Goal: Feedback & Contribution: Submit feedback/report problem

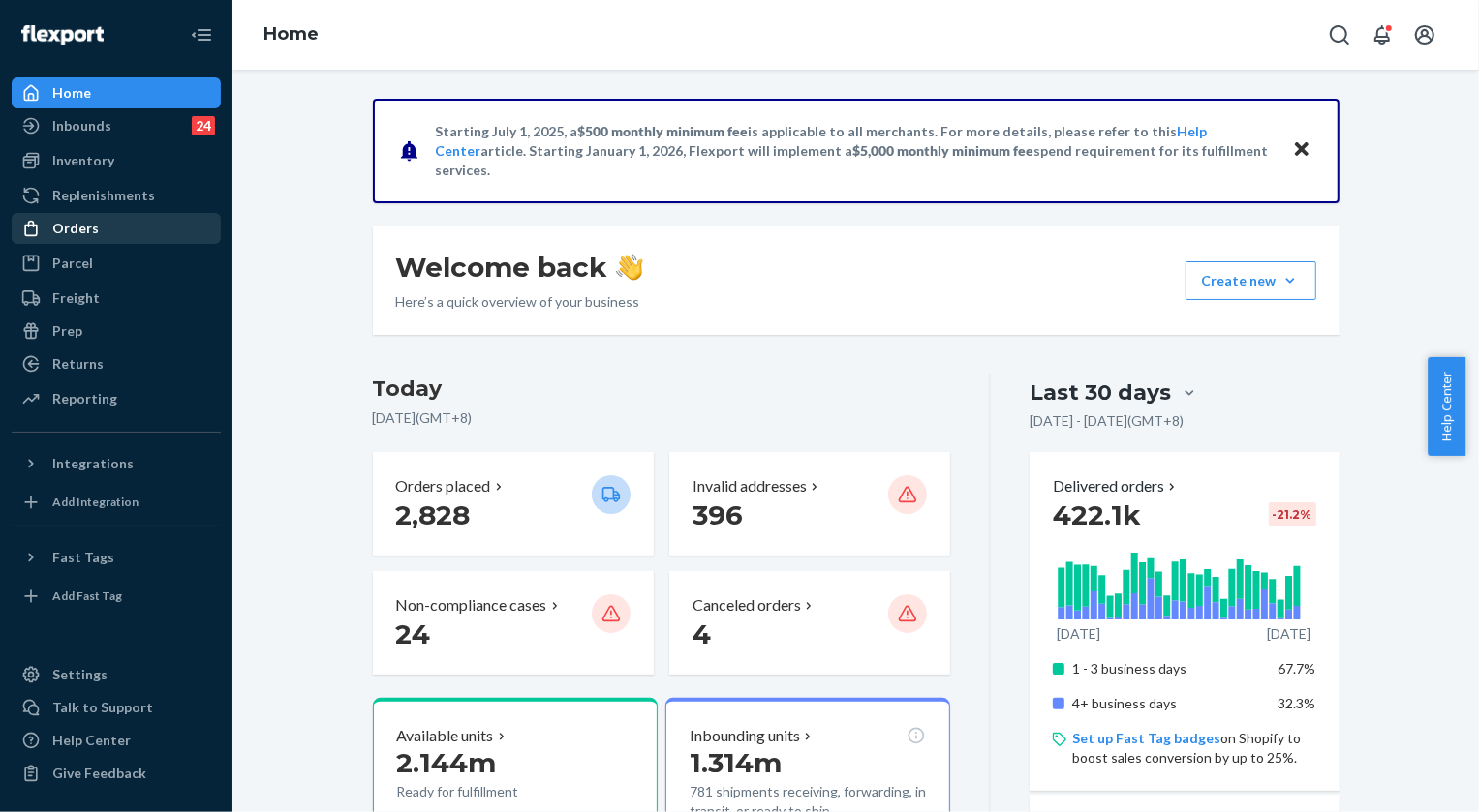
drag, startPoint x: 72, startPoint y: 230, endPoint x: 119, endPoint y: 231, distance: 47.0
click at [72, 229] on div "Orders" at bounding box center [75, 229] width 46 height 20
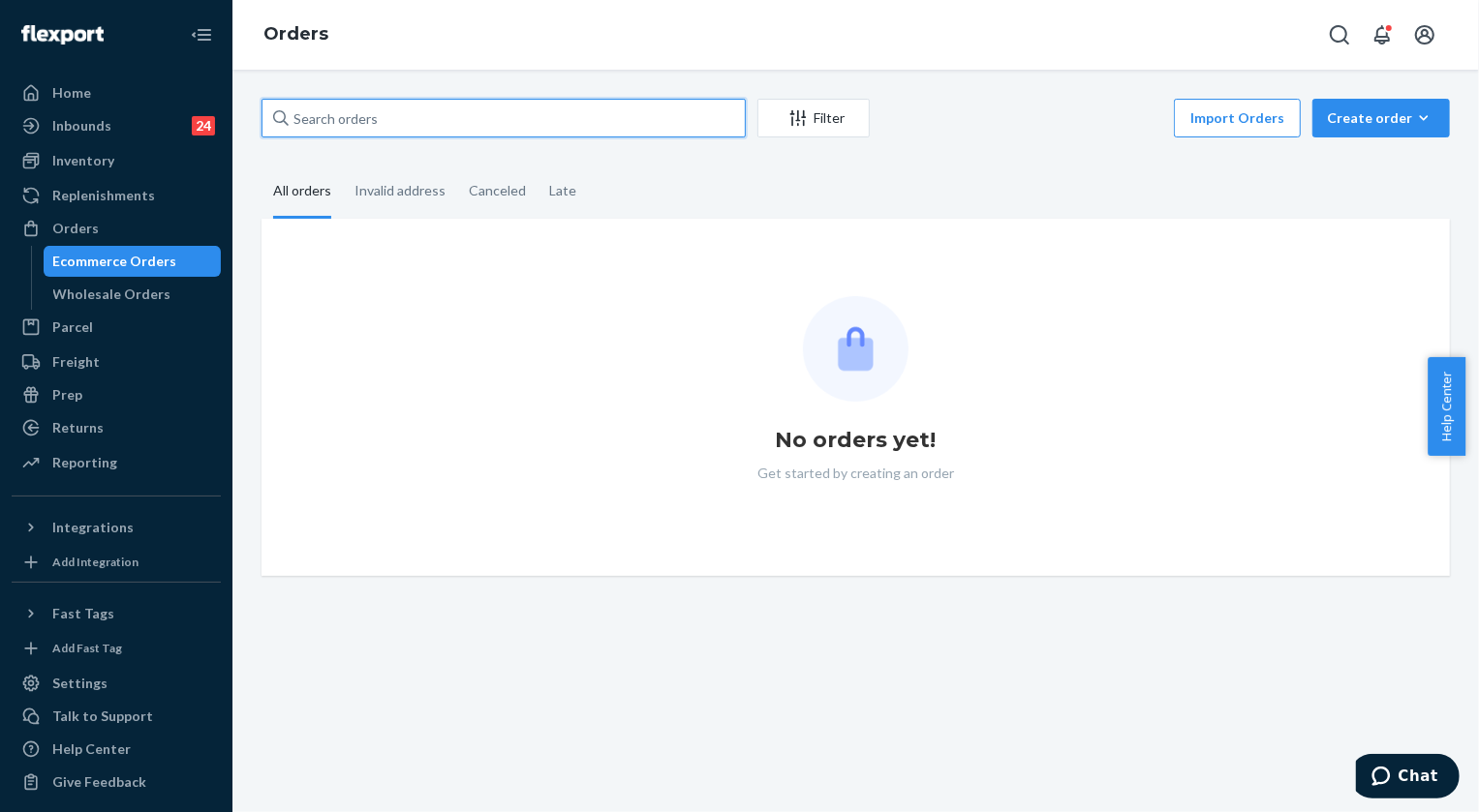
click at [426, 120] on input "text" at bounding box center [503, 118] width 484 height 38
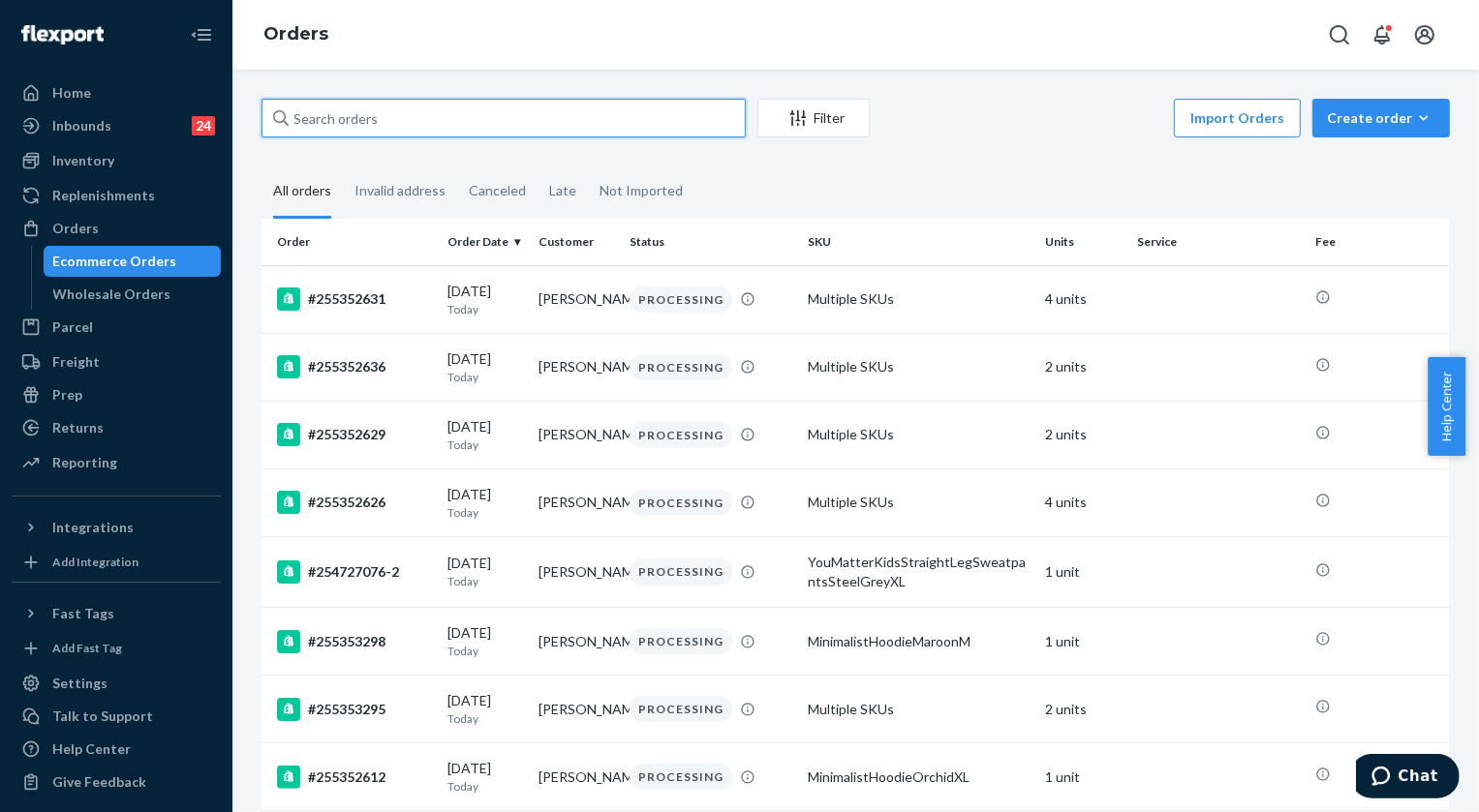
paste input "253400413"
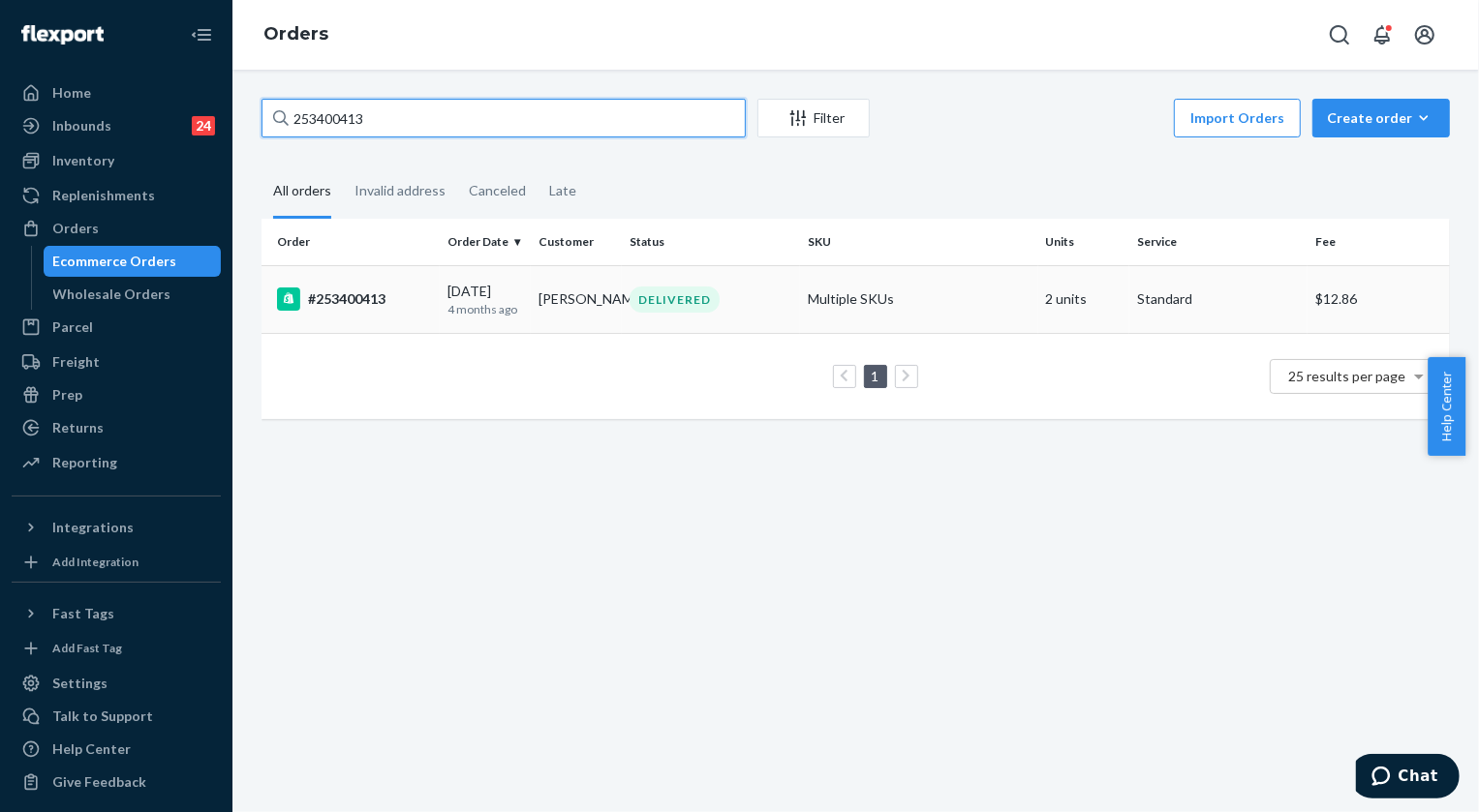
type input "253400413"
click at [677, 304] on div "DELIVERED" at bounding box center [675, 299] width 90 height 27
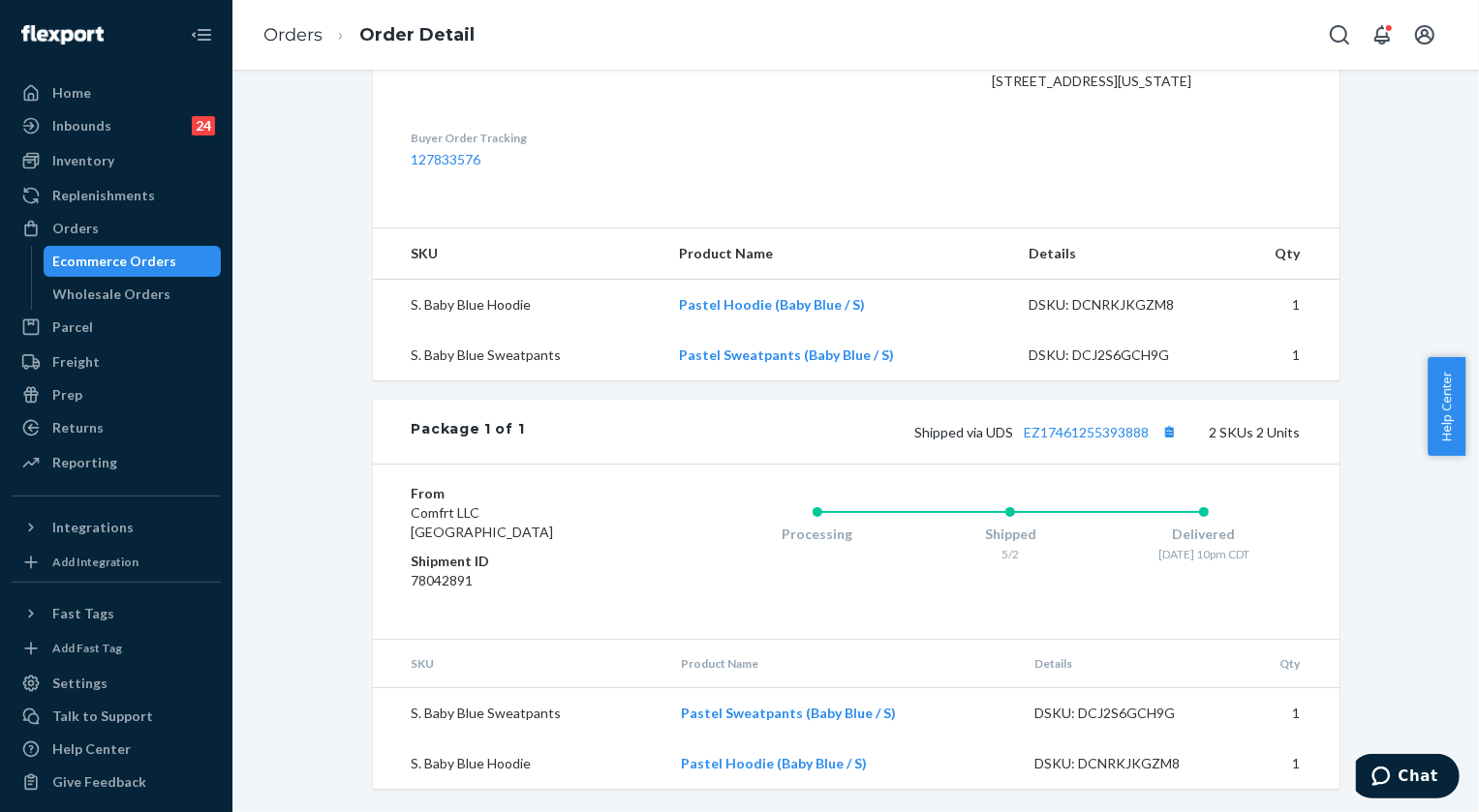
scroll to position [586, 0]
click at [793, 350] on link "Pastel Sweatpants (Baby Blue / S)" at bounding box center [786, 354] width 215 height 17
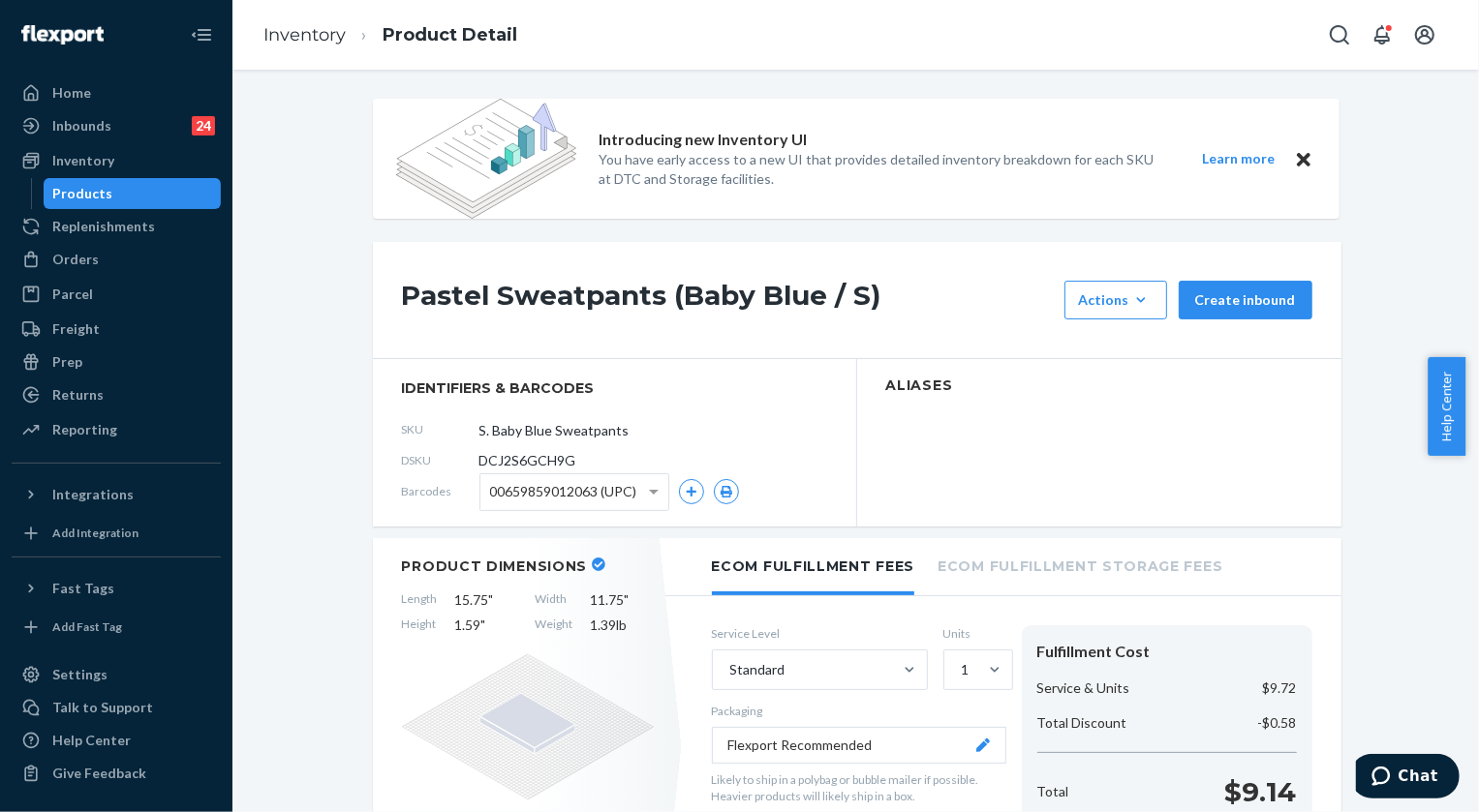
click at [97, 202] on div "Products" at bounding box center [82, 193] width 60 height 20
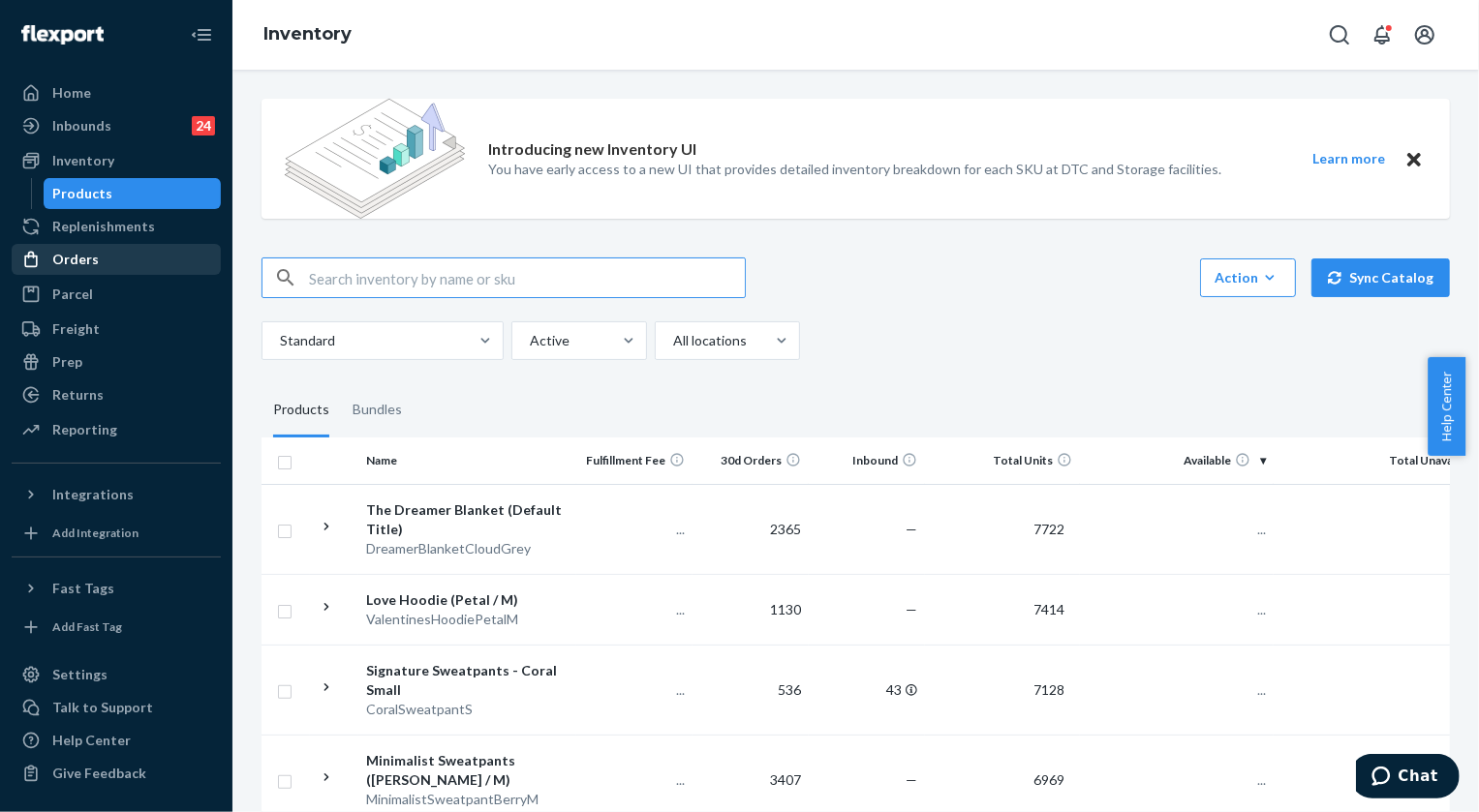
click at [71, 267] on div "Orders" at bounding box center [75, 259] width 46 height 20
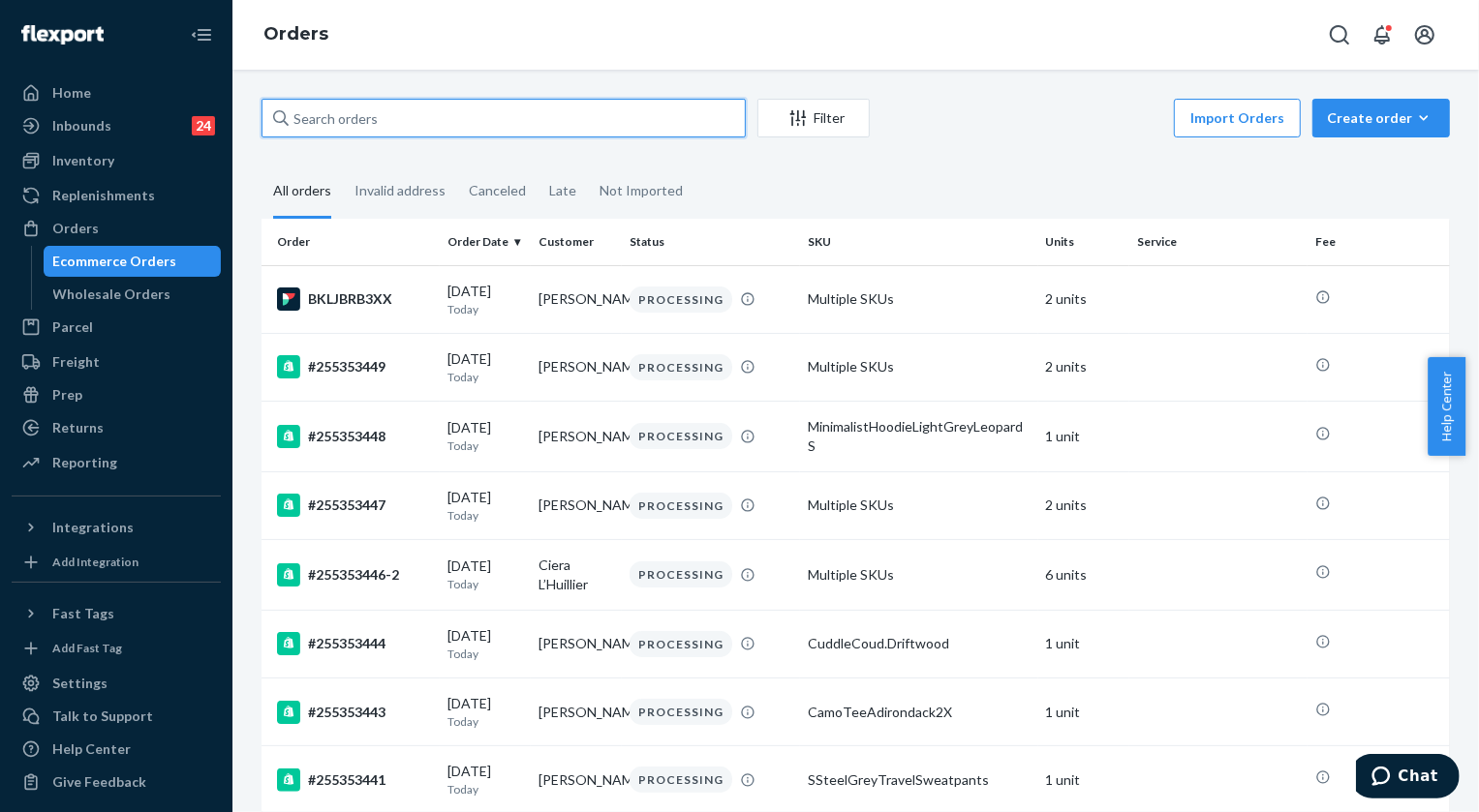
click at [340, 123] on input "text" at bounding box center [503, 118] width 484 height 38
paste input "253400413"
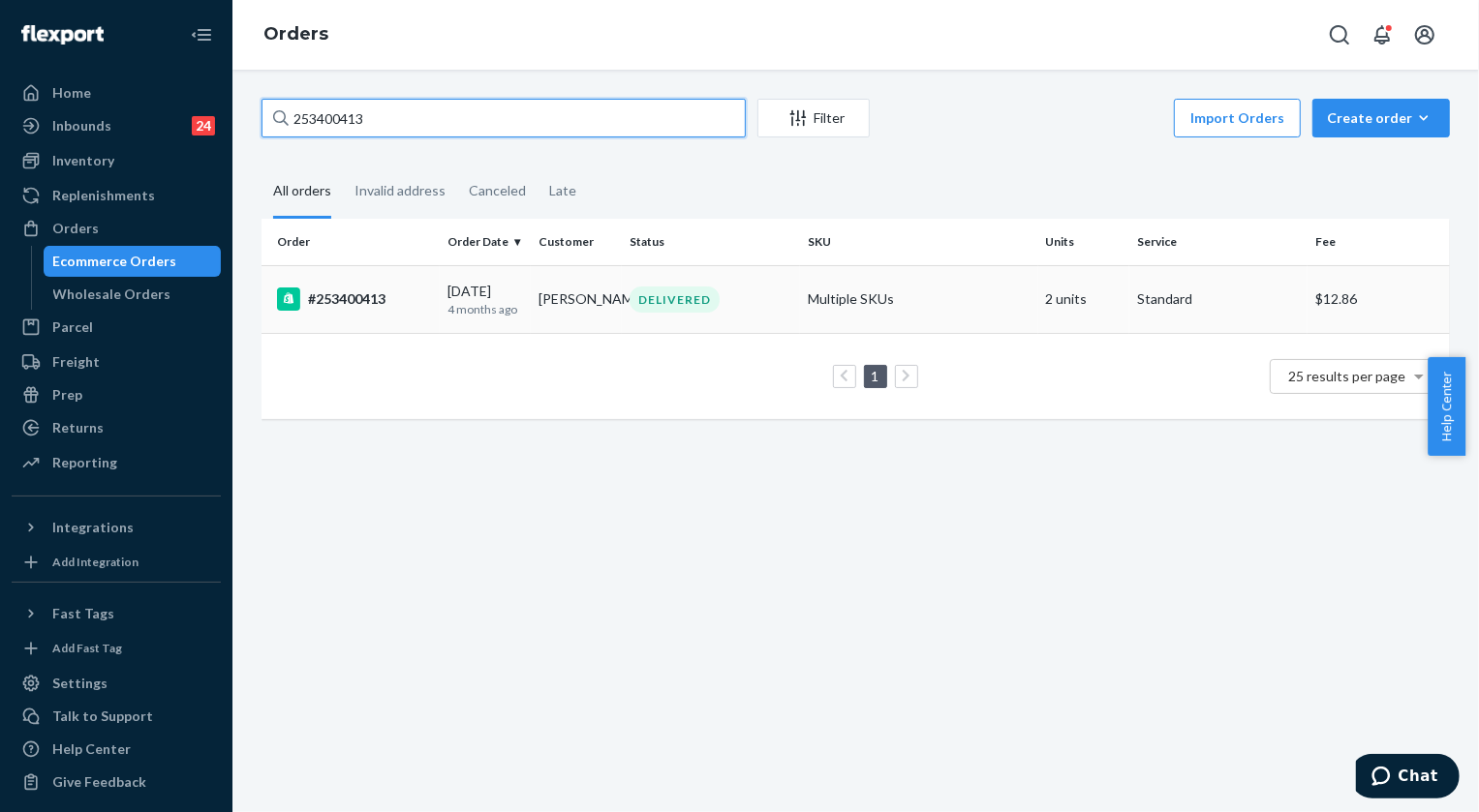
type input "253400413"
click at [706, 304] on div "DELIVERED" at bounding box center [675, 299] width 90 height 27
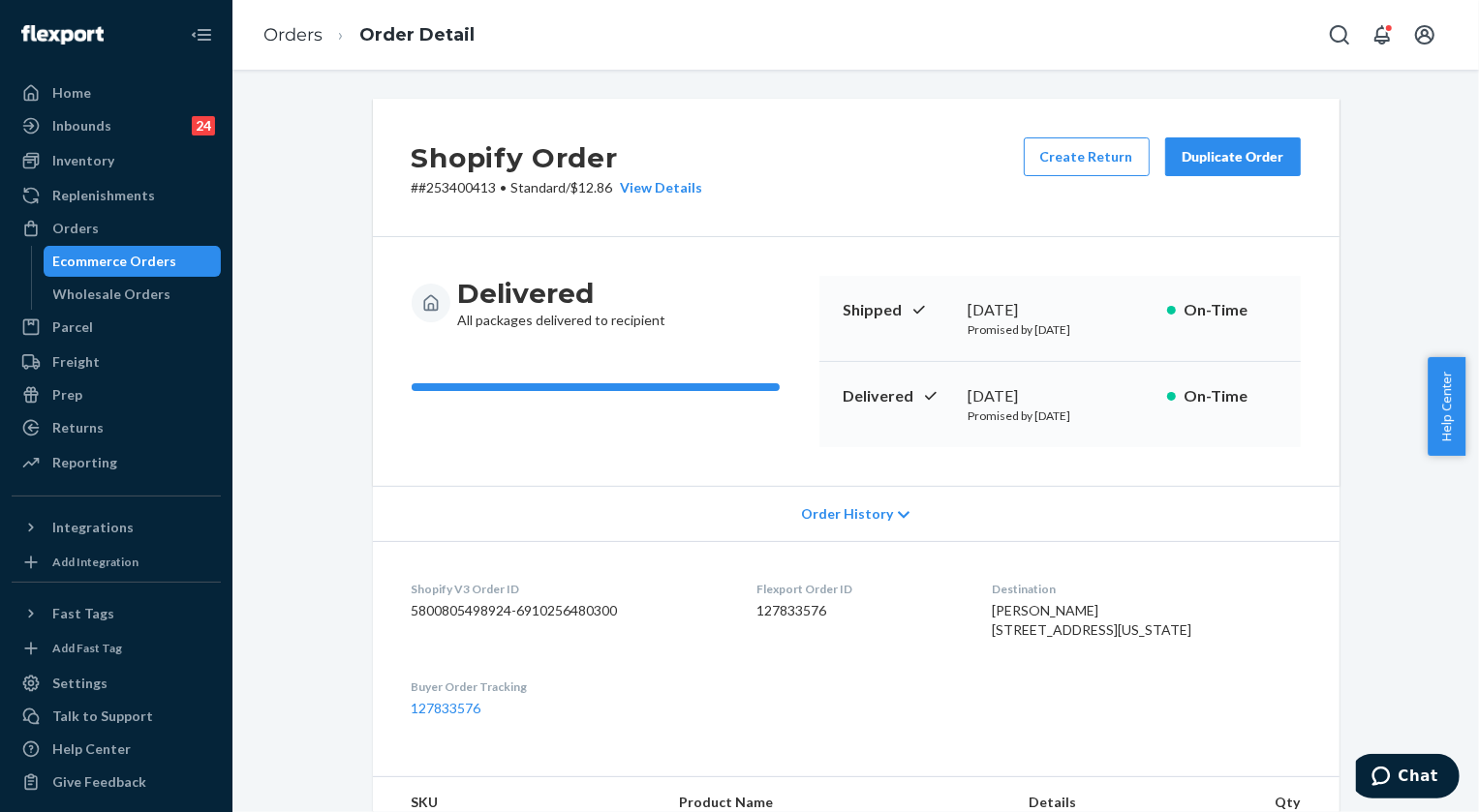
click at [1205, 151] on div "Duplicate Order" at bounding box center [1232, 157] width 103 height 20
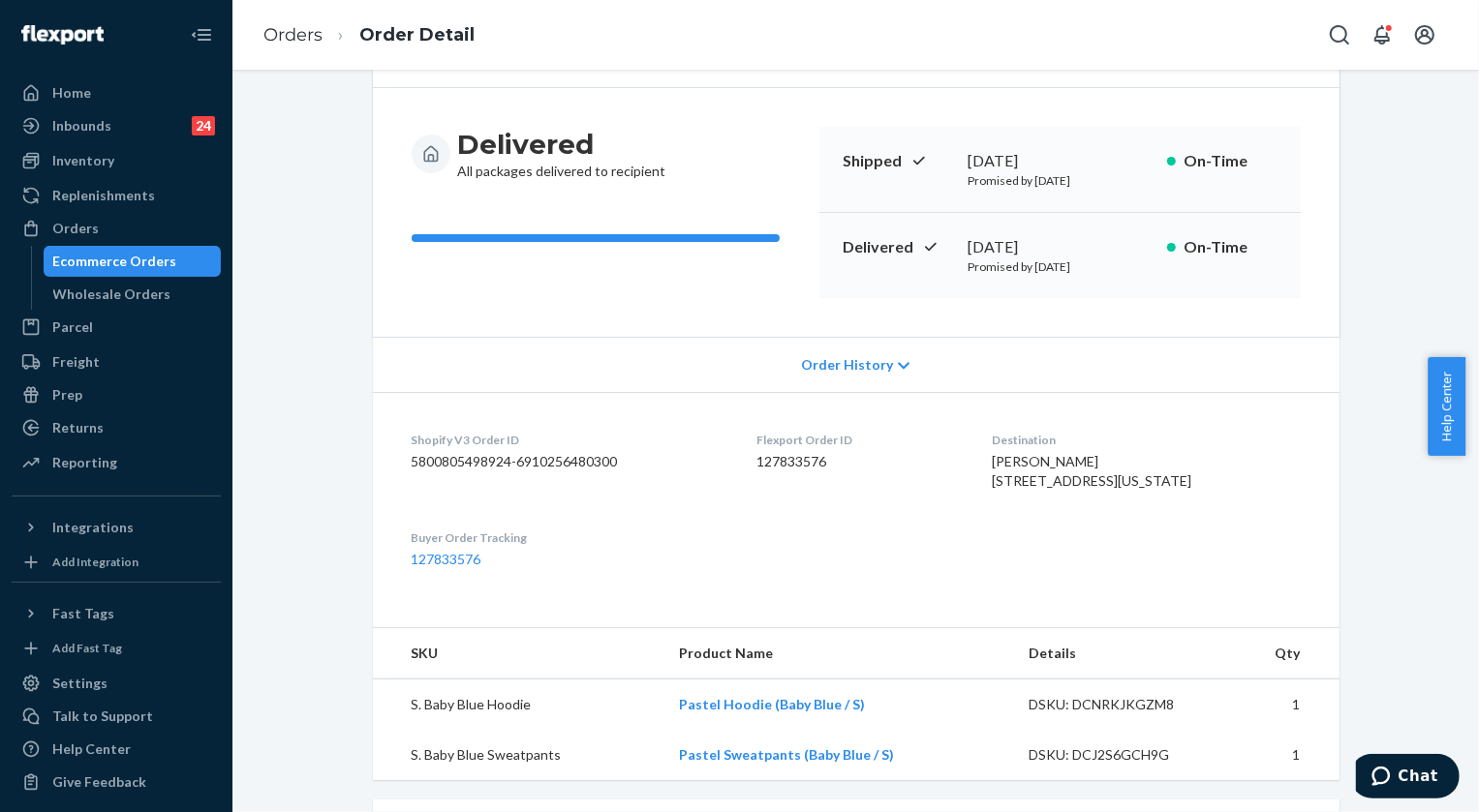
scroll to position [263, 0]
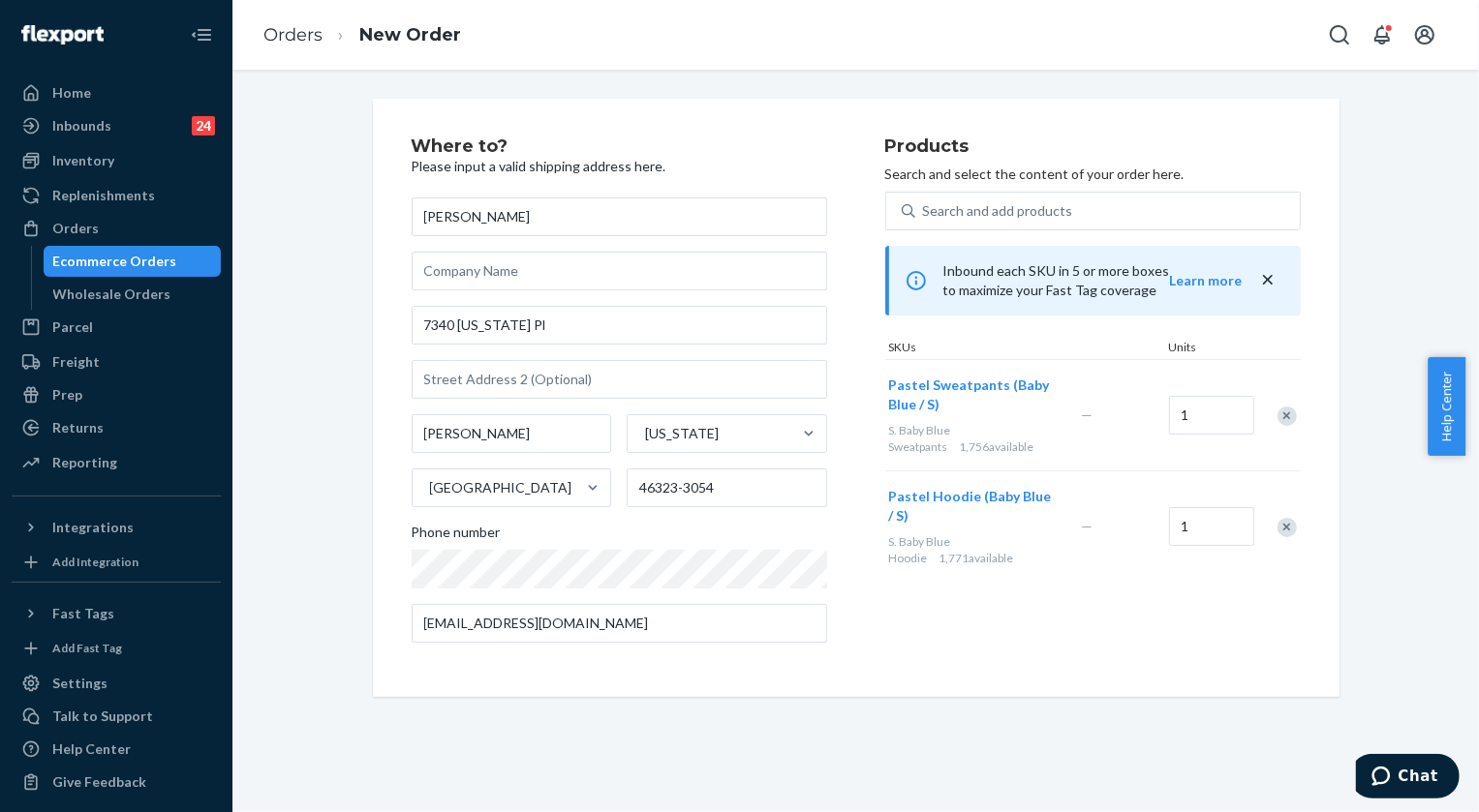
click at [1277, 522] on div "Remove Item" at bounding box center [1287, 527] width 20 height 20
click at [338, 561] on div "Where to? Please input a valid shipping address here. [PERSON_NAME] [STREET_ADD…" at bounding box center [854, 398] width 1217 height 598
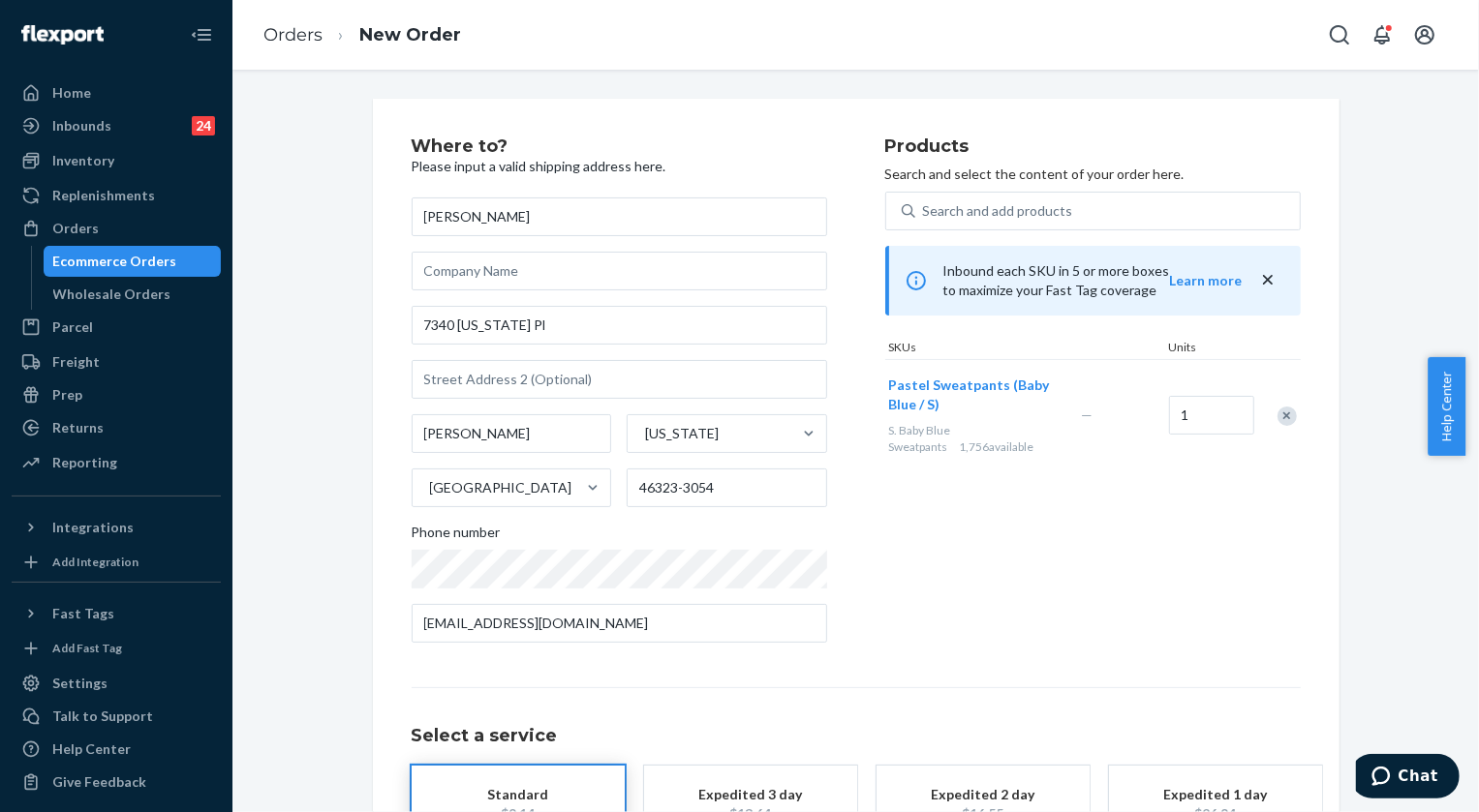
scroll to position [145, 0]
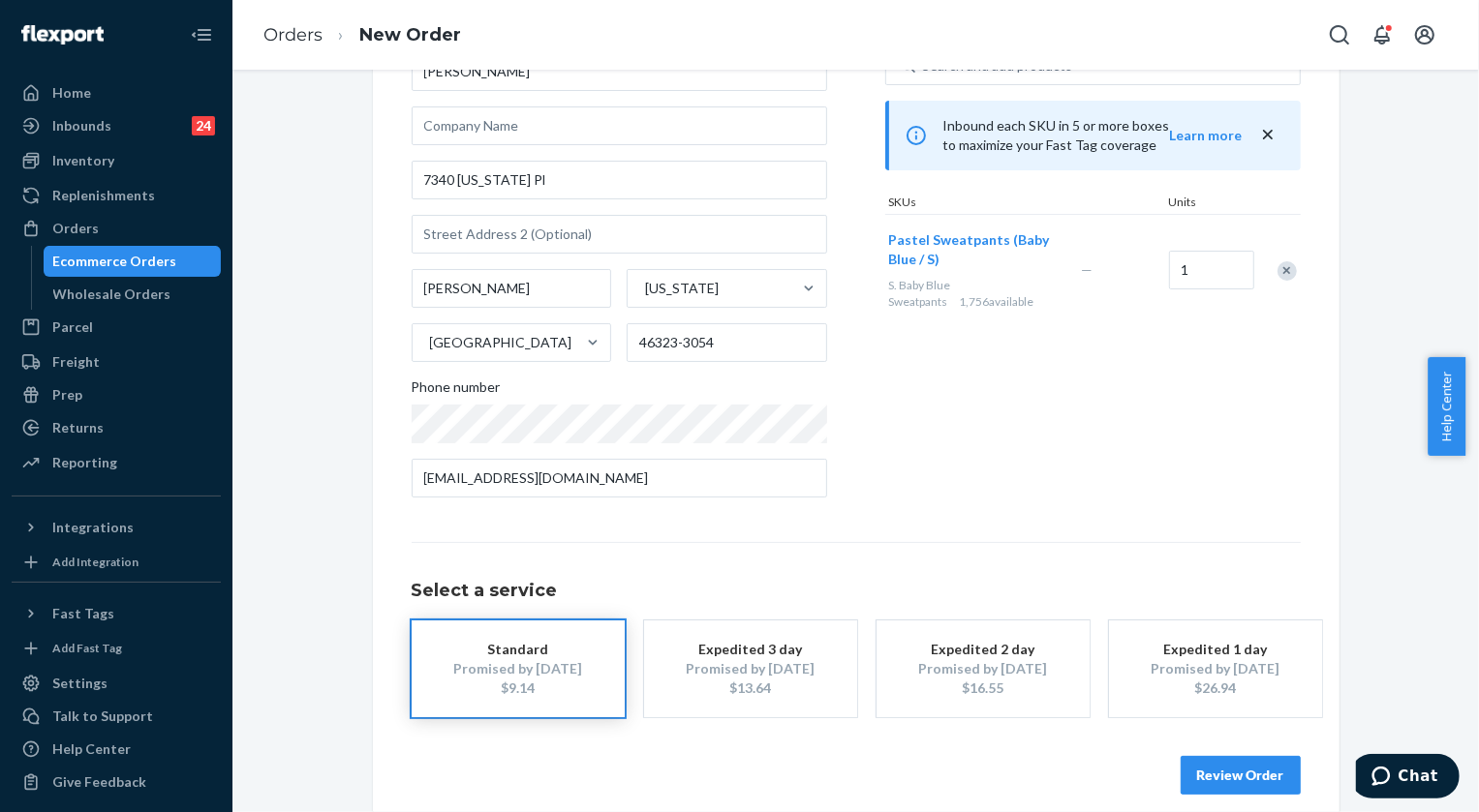
click at [1252, 774] on button "Review Order" at bounding box center [1240, 775] width 120 height 38
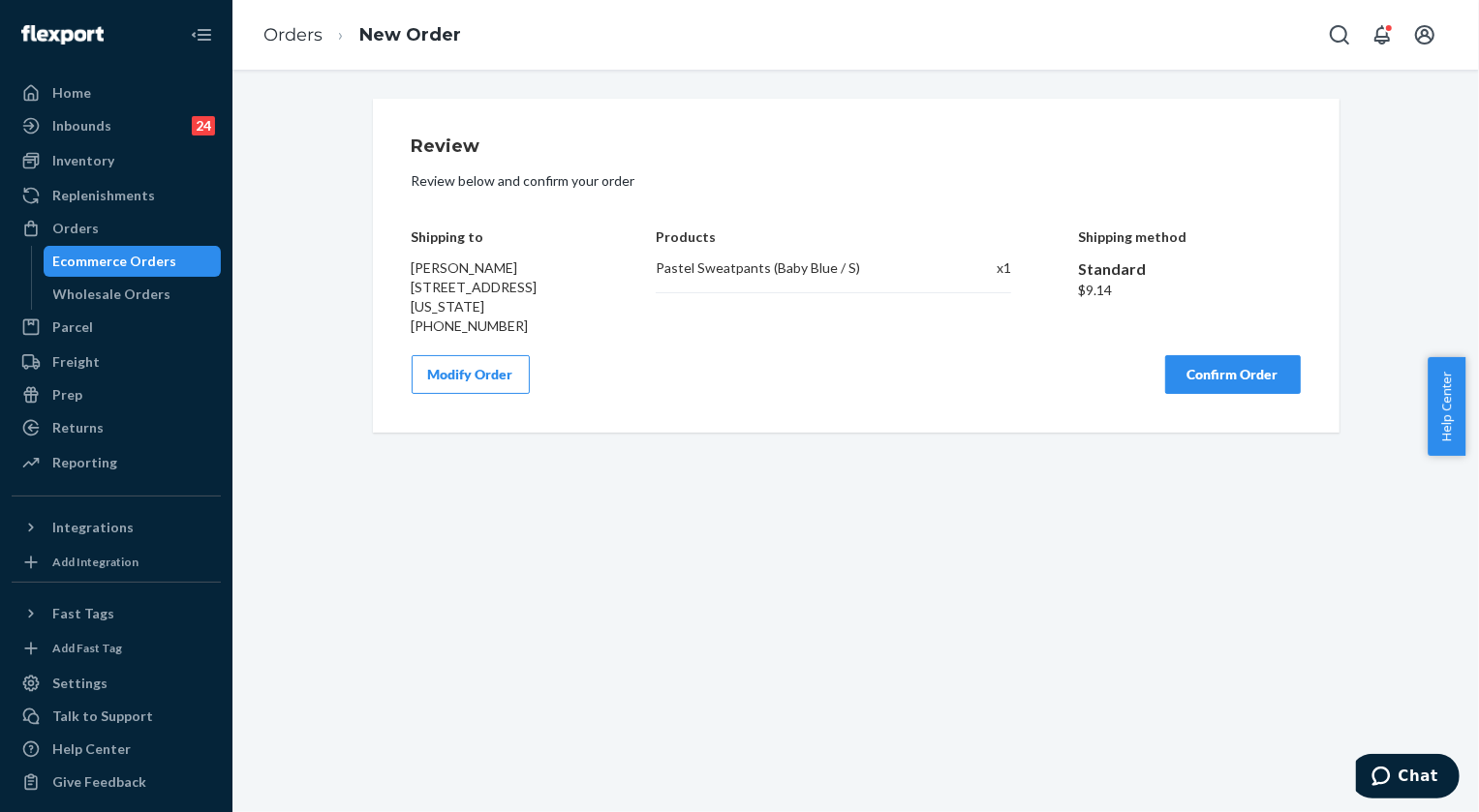
scroll to position [0, 0]
click at [1204, 370] on button "Confirm Order" at bounding box center [1232, 374] width 136 height 38
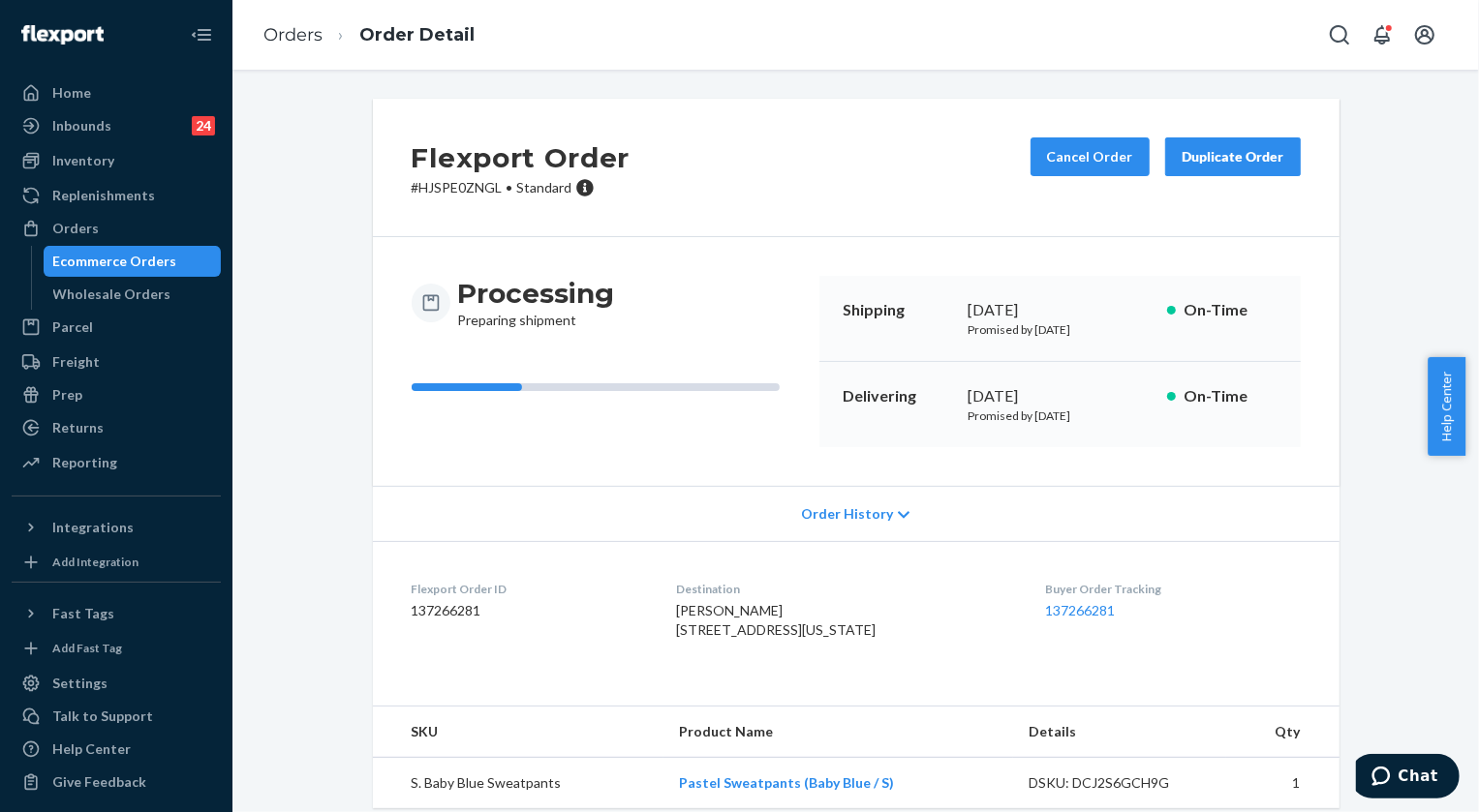
click at [455, 189] on p "# HJSPE0ZNGL • Standard" at bounding box center [520, 188] width 219 height 20
copy p "HJSPE0ZNGL"
click at [291, 30] on link "Orders" at bounding box center [293, 35] width 59 height 22
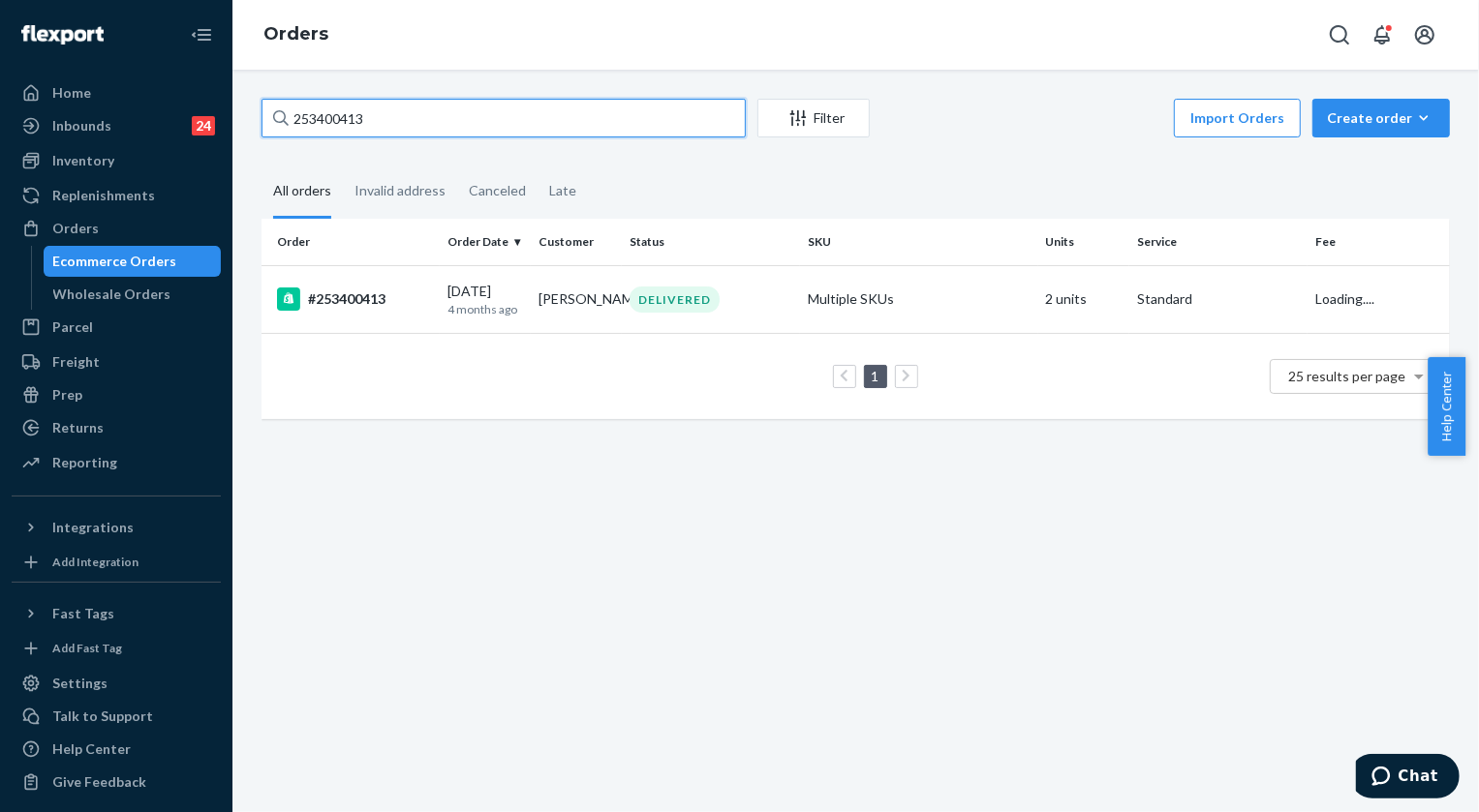
click at [413, 120] on input "253400413" at bounding box center [503, 118] width 484 height 38
paste input "527266"
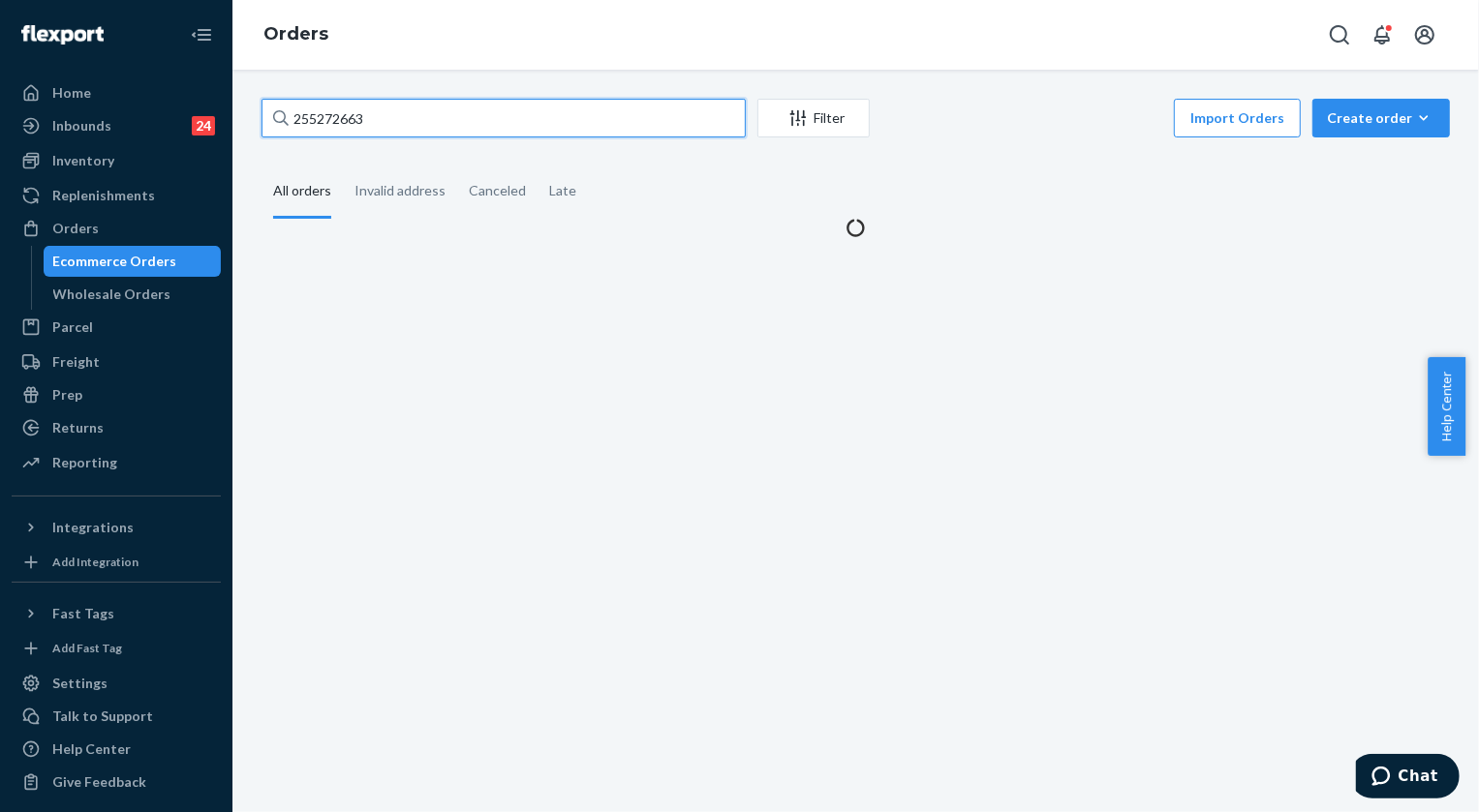
type input "255272663"
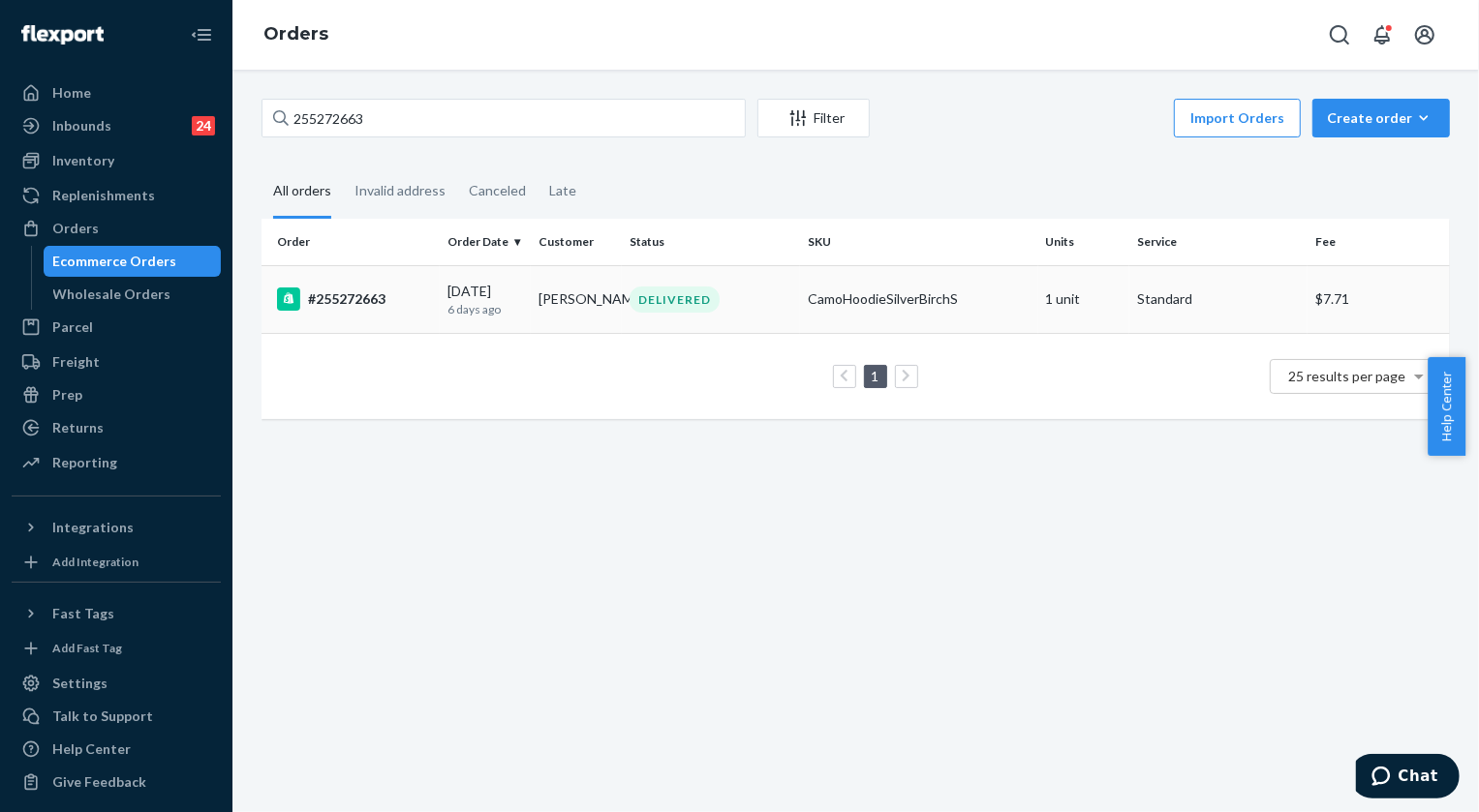
click at [697, 307] on div "DELIVERED" at bounding box center [675, 299] width 90 height 27
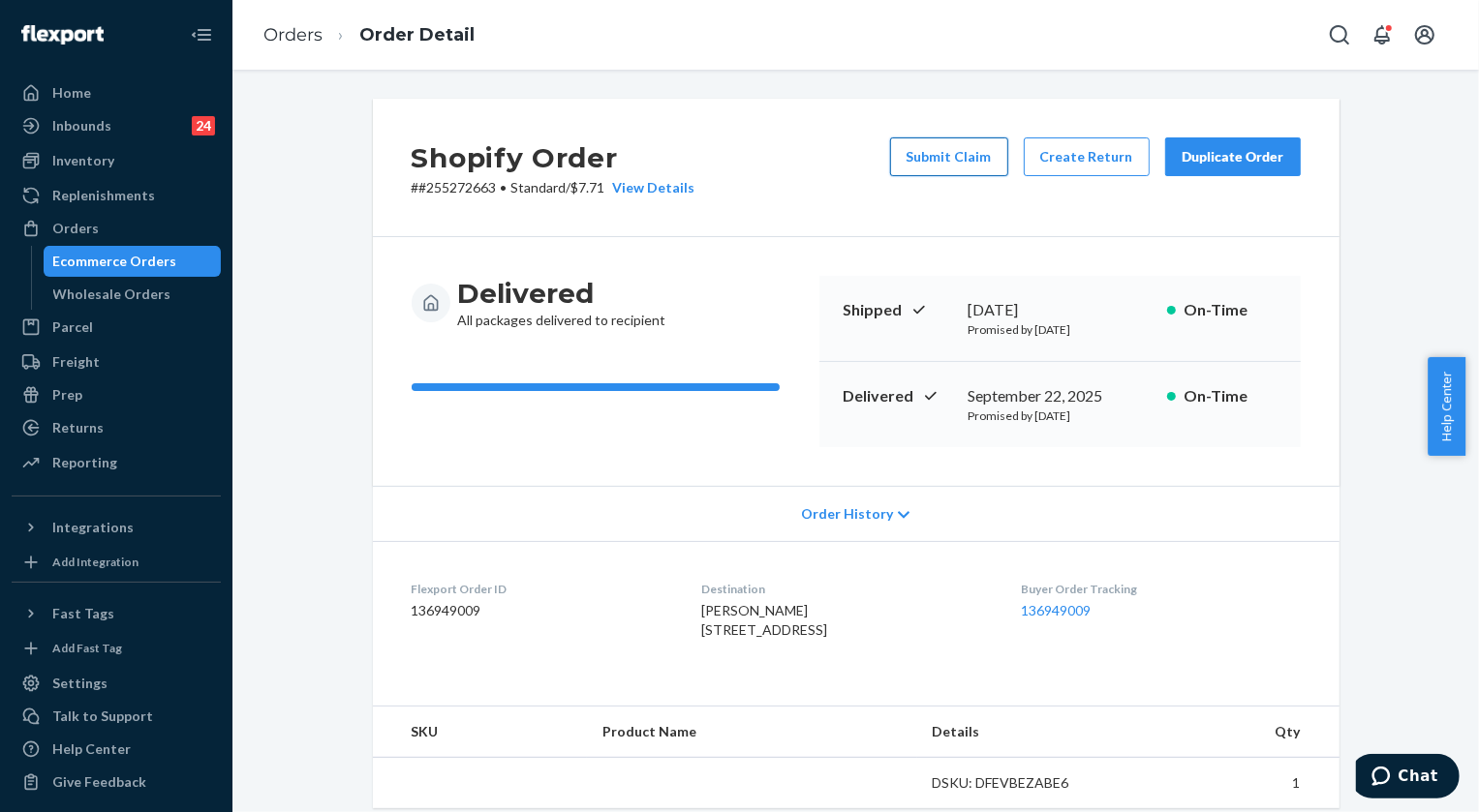
click at [956, 154] on button "Submit Claim" at bounding box center [949, 156] width 118 height 38
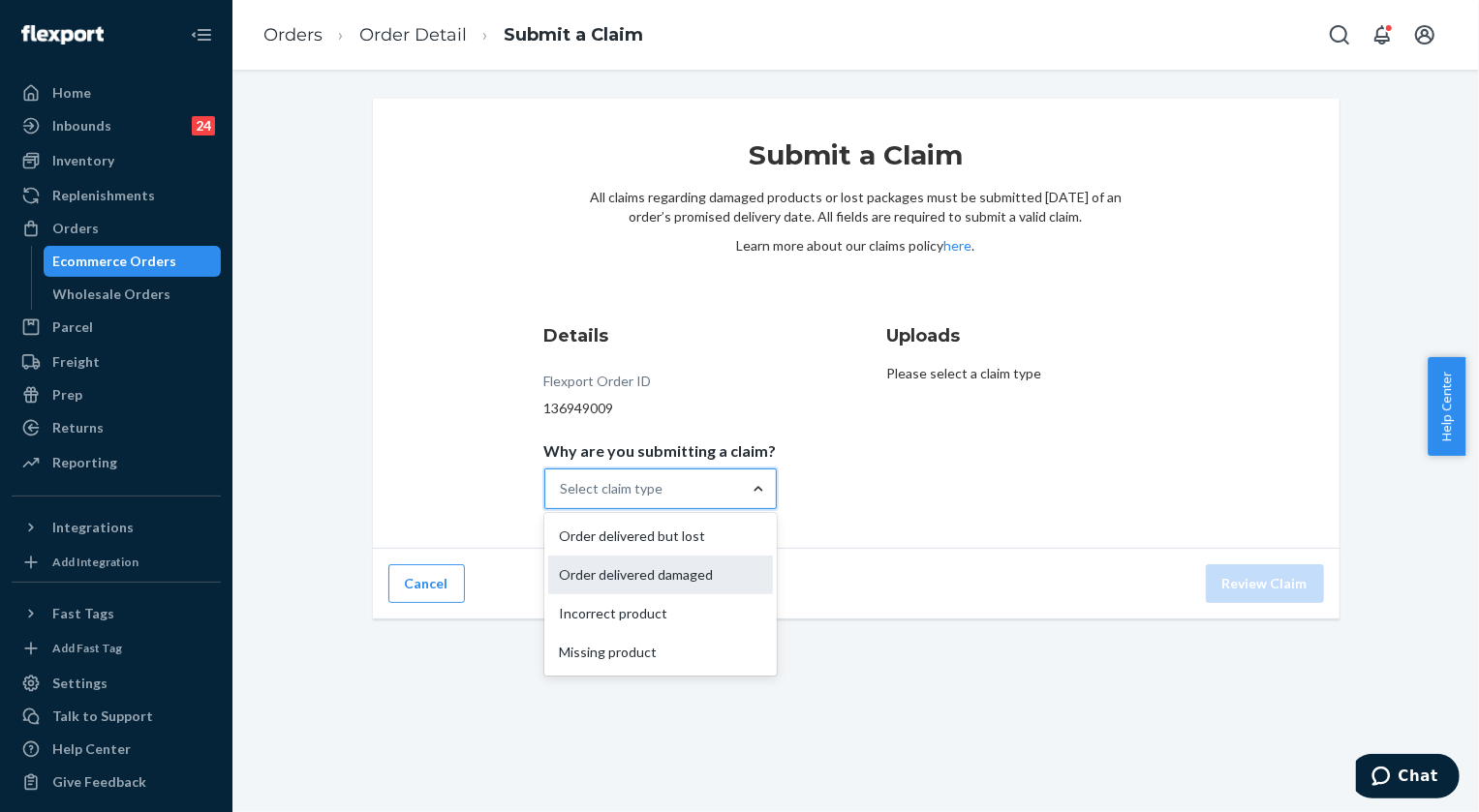
click at [713, 568] on div "Order delivered damaged" at bounding box center [660, 574] width 225 height 38
click at [563, 499] on input "Why are you submitting a claim? option Order delivered damaged focused, 2 of 4.…" at bounding box center [562, 489] width 2 height 20
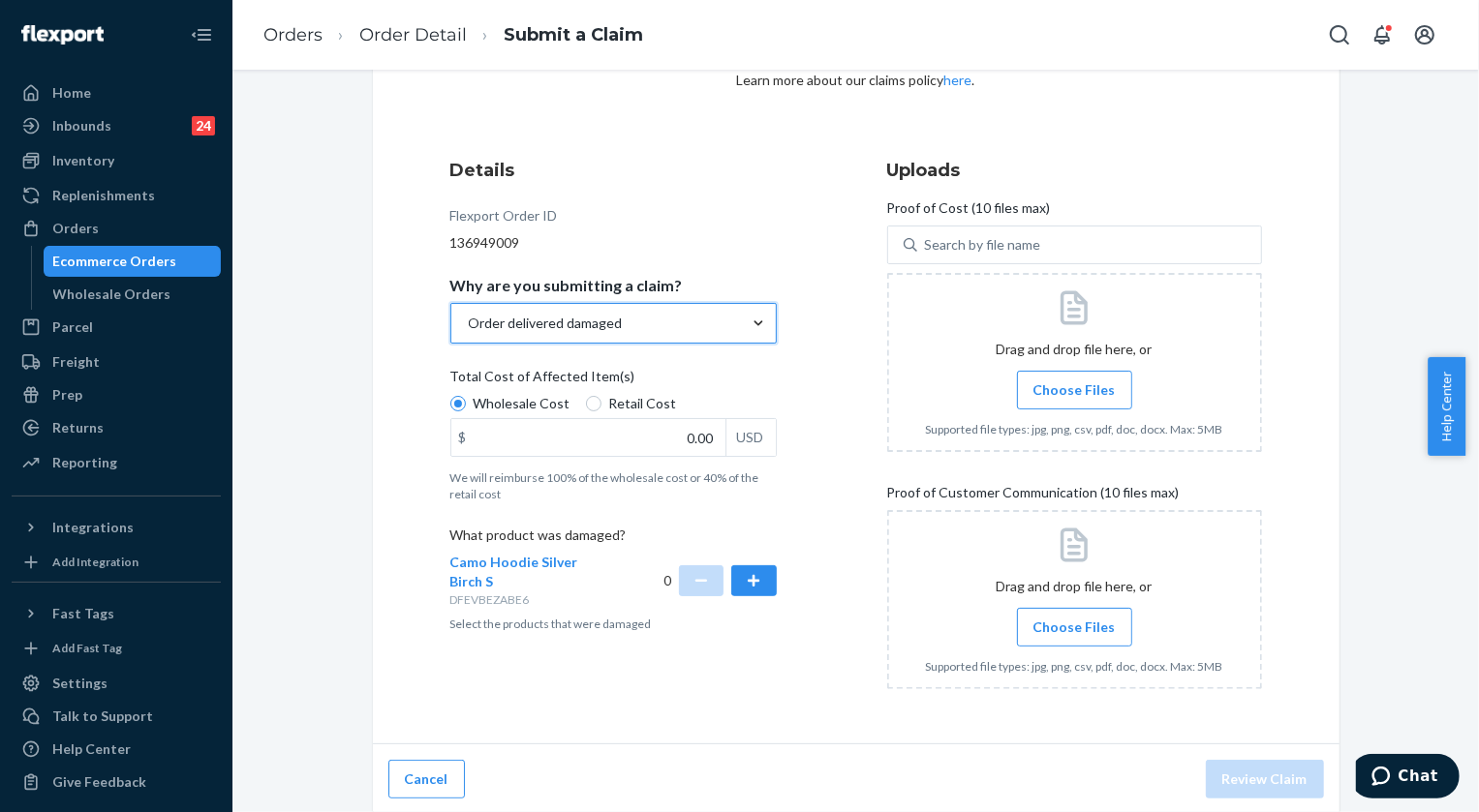
scroll to position [168, 0]
click at [743, 579] on button "button" at bounding box center [752, 579] width 44 height 31
click at [675, 439] on input "0.00" at bounding box center [587, 435] width 274 height 36
type input "52.00"
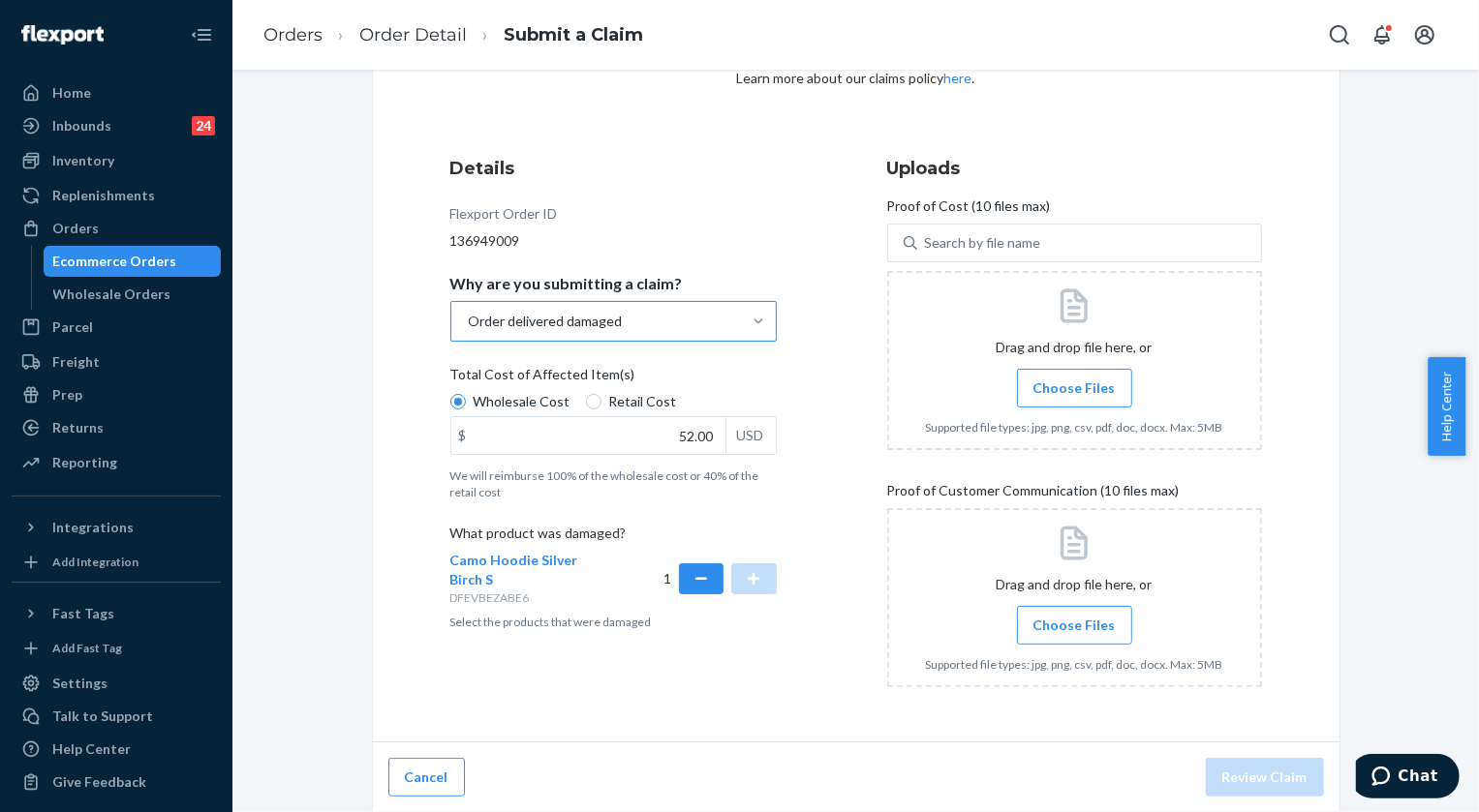
click at [1053, 374] on label "Choose Files" at bounding box center [1073, 388] width 115 height 38
click at [1073, 378] on input "Choose Files" at bounding box center [1073, 389] width 1 height 22
click at [1073, 390] on span "Choose Files" at bounding box center [1074, 388] width 82 height 20
click at [1073, 390] on input "Choose Files" at bounding box center [1073, 389] width 1 height 22
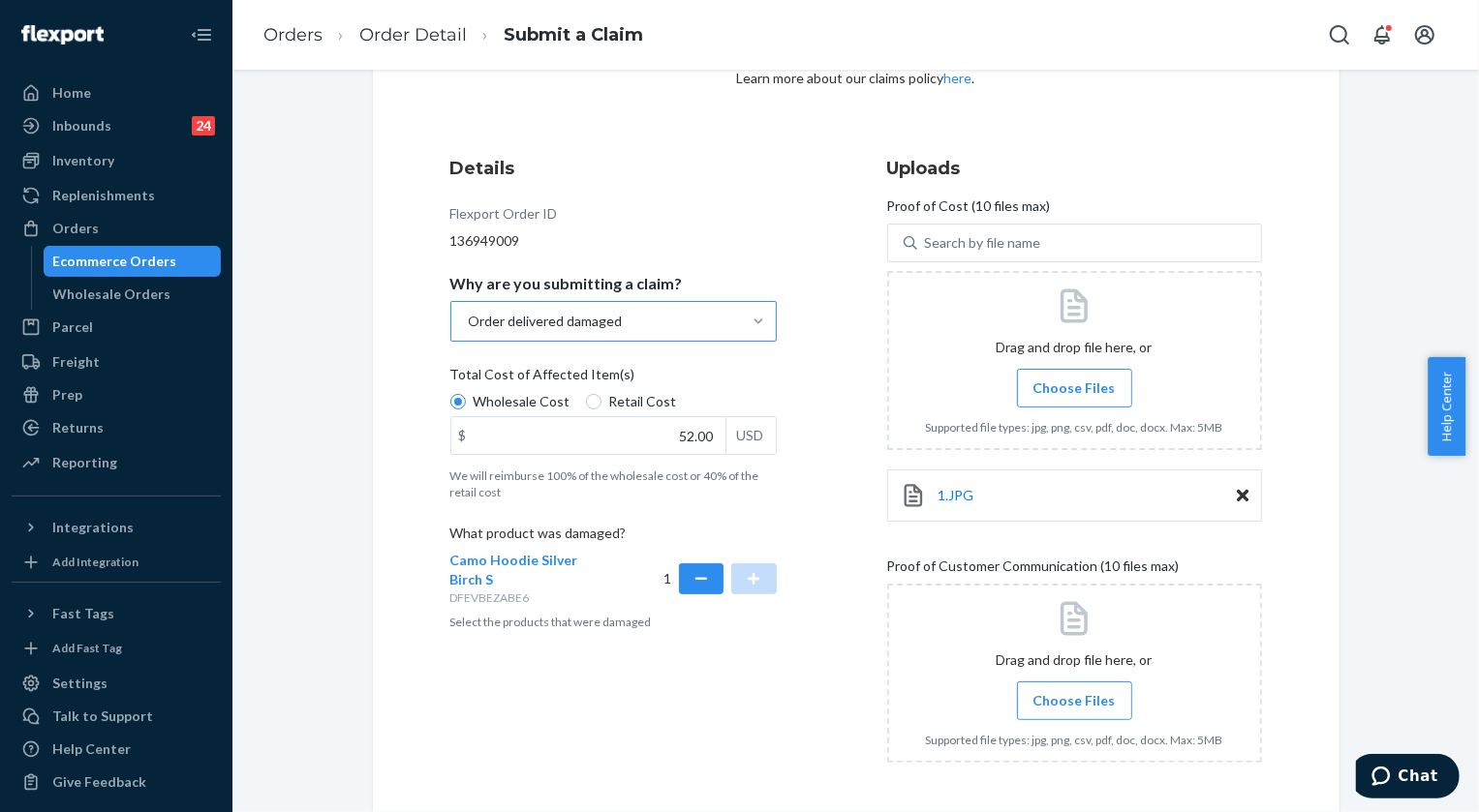
scroll to position [242, 0]
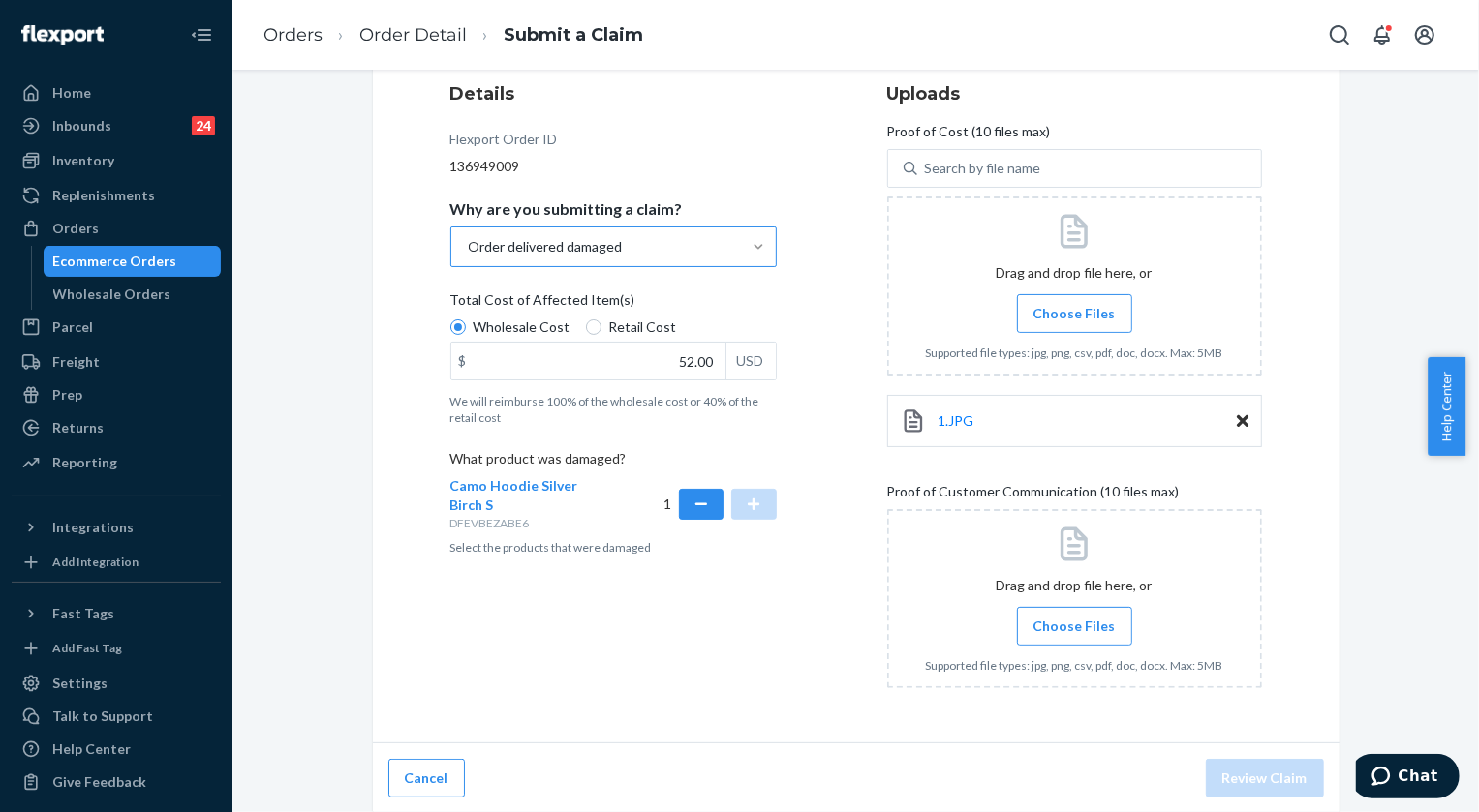
click at [1073, 619] on input "Choose Files" at bounding box center [1073, 626] width 1 height 22
click at [1069, 615] on label "Choose Files" at bounding box center [1073, 625] width 115 height 38
click at [1073, 616] on input "Choose Files" at bounding box center [1073, 626] width 1 height 22
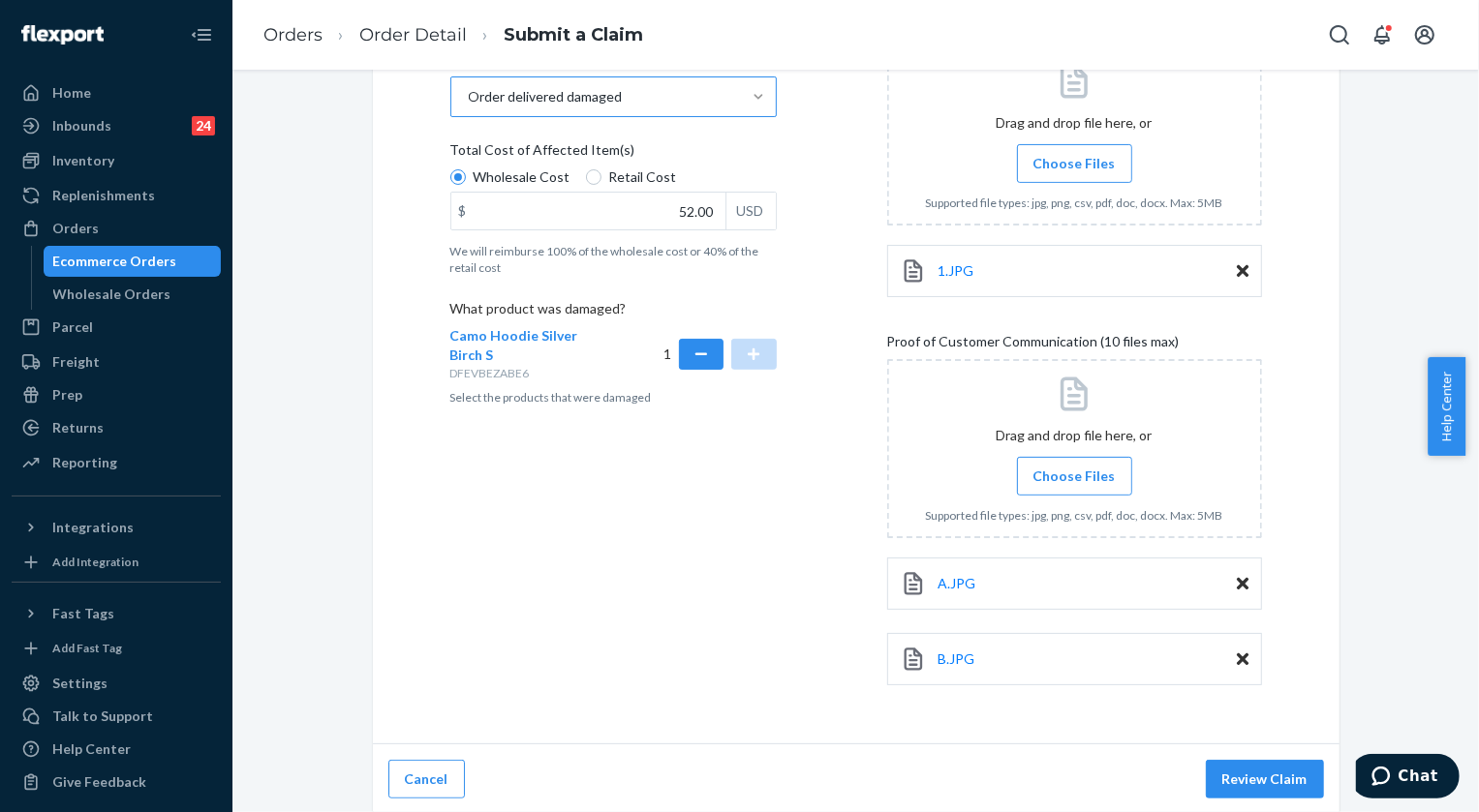
scroll to position [393, 0]
click at [1073, 480] on input "Choose Files" at bounding box center [1073, 475] width 1 height 22
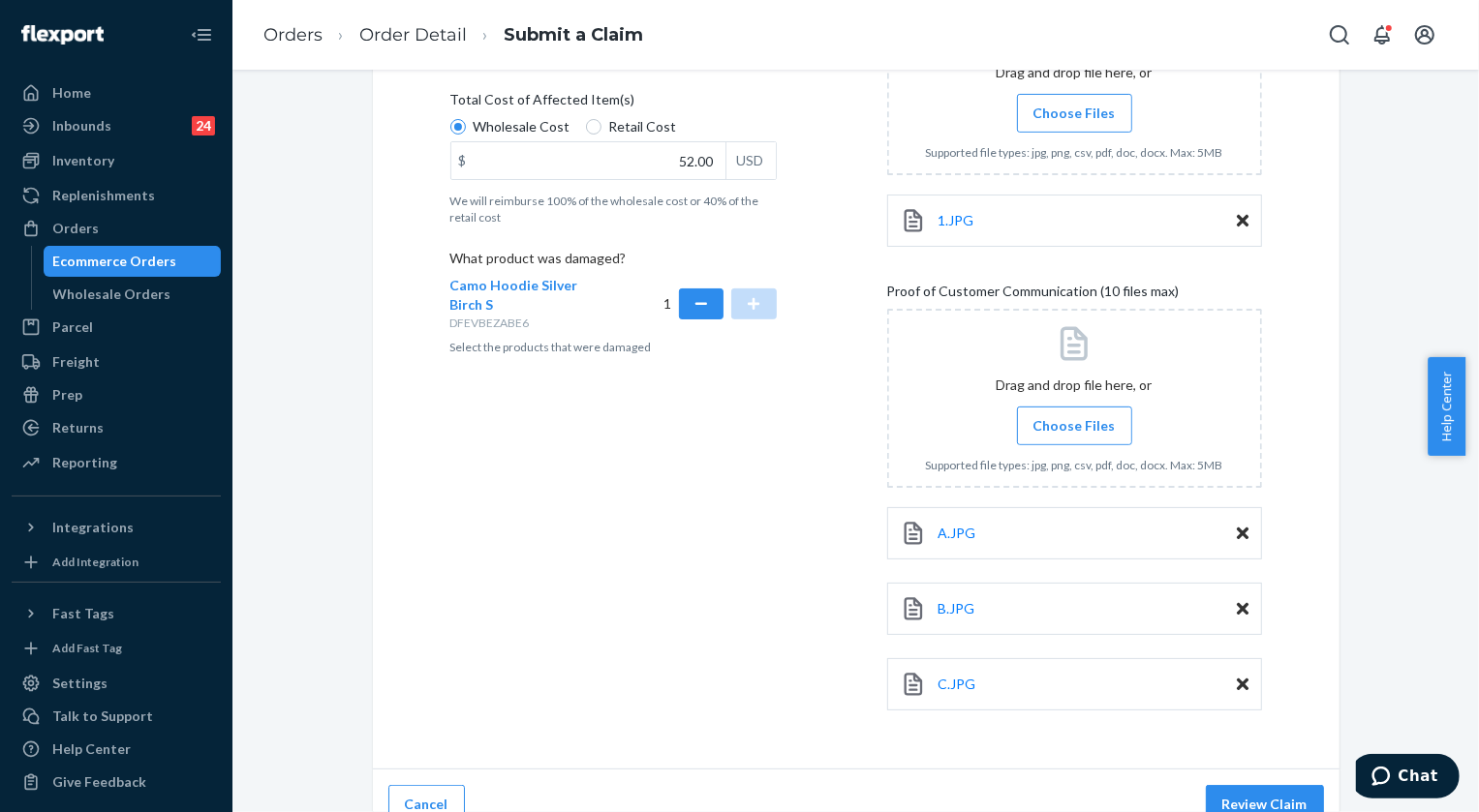
scroll to position [468, 0]
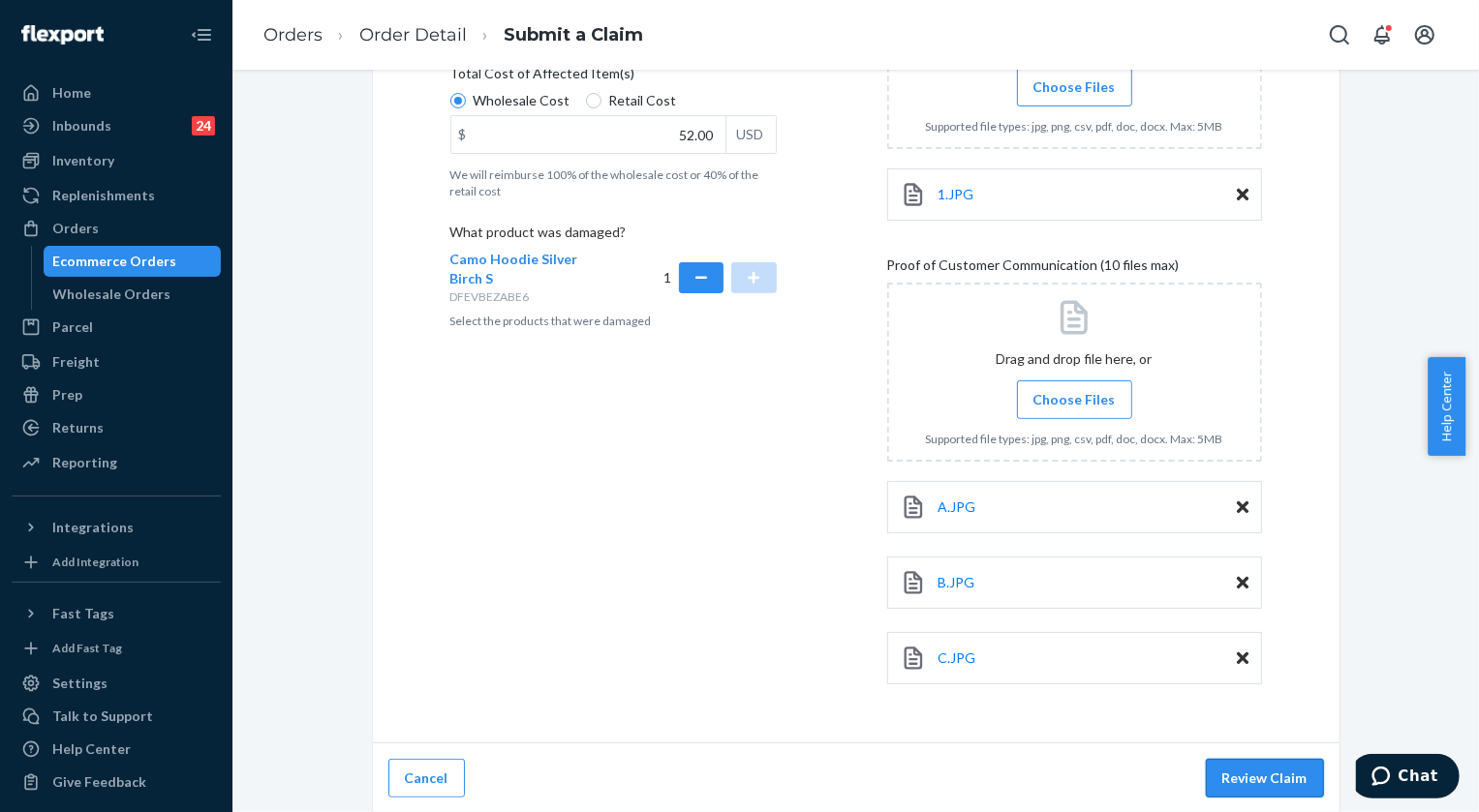
click at [1239, 773] on button "Review Claim" at bounding box center [1264, 778] width 118 height 38
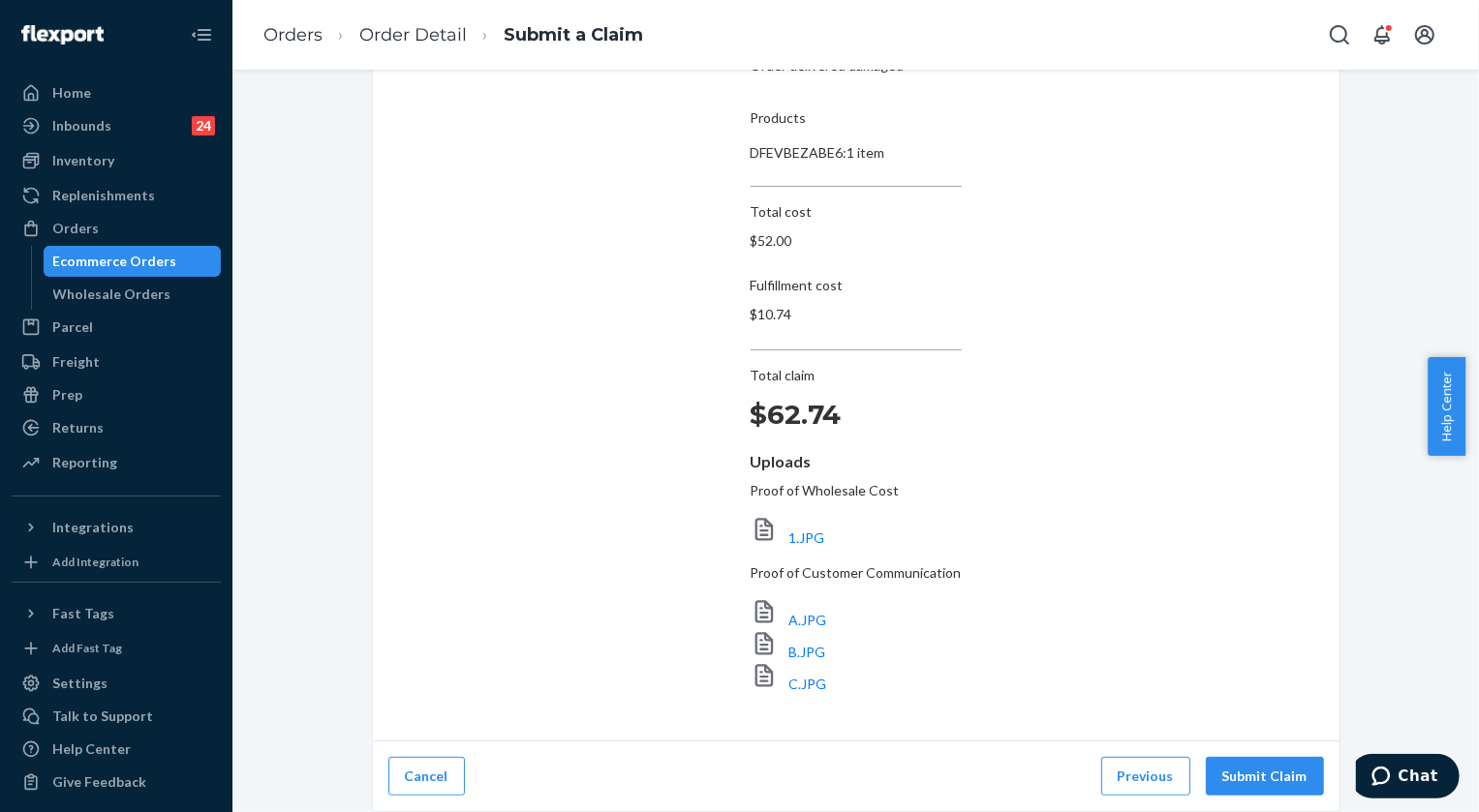
scroll to position [64, 0]
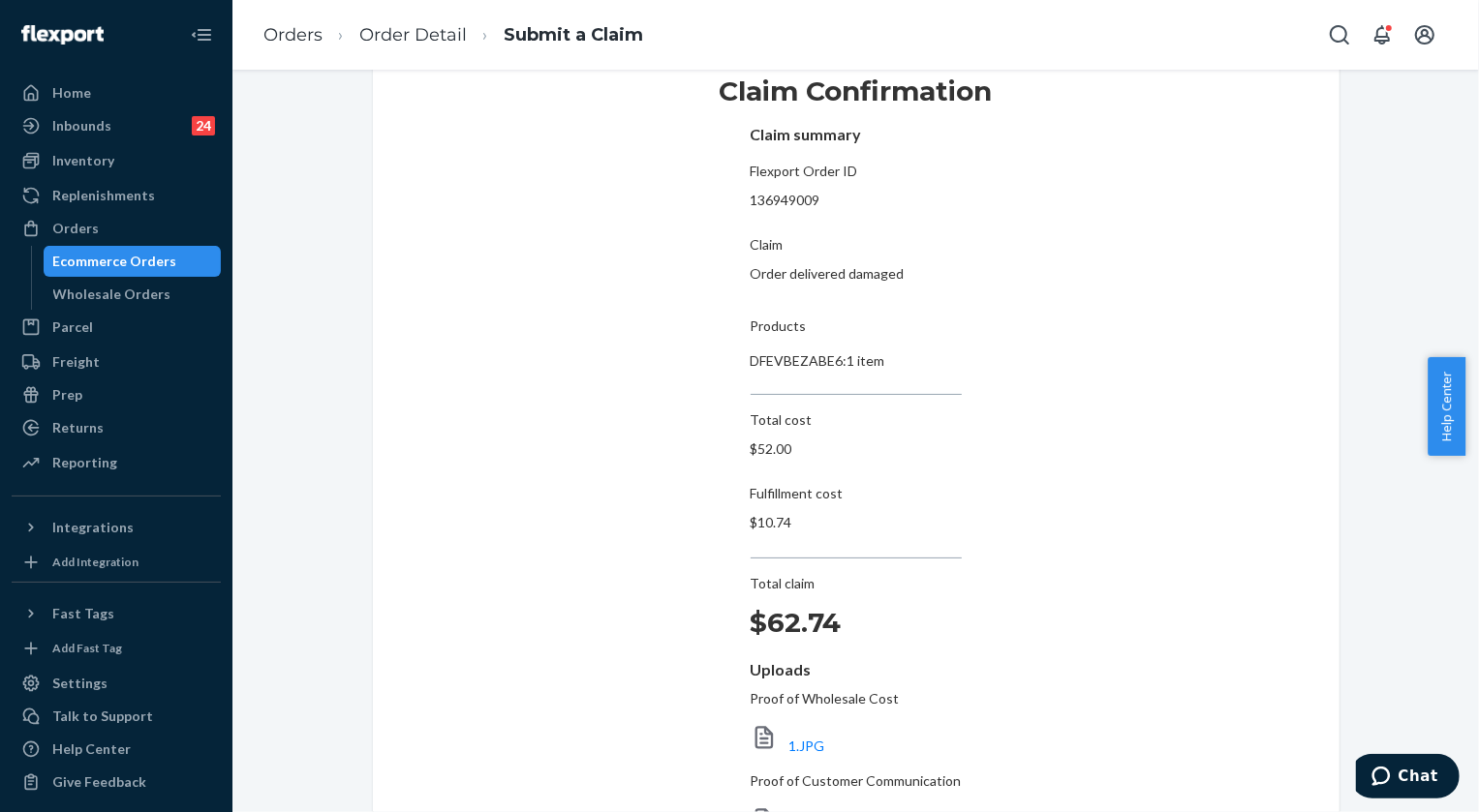
click at [827, 811] on span "A.JPG" at bounding box center [808, 828] width 37 height 17
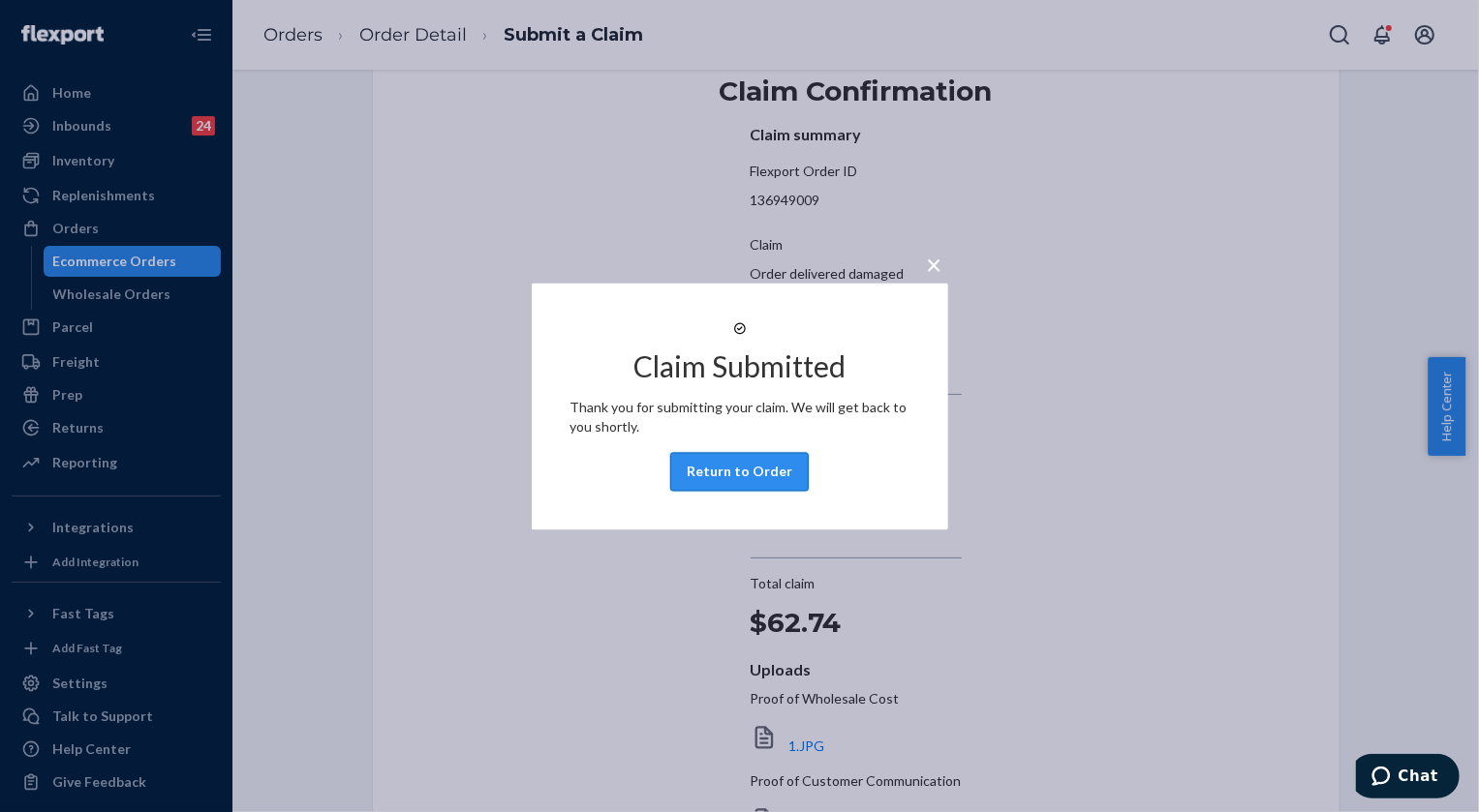
click at [768, 488] on button "Return to Order" at bounding box center [739, 470] width 138 height 38
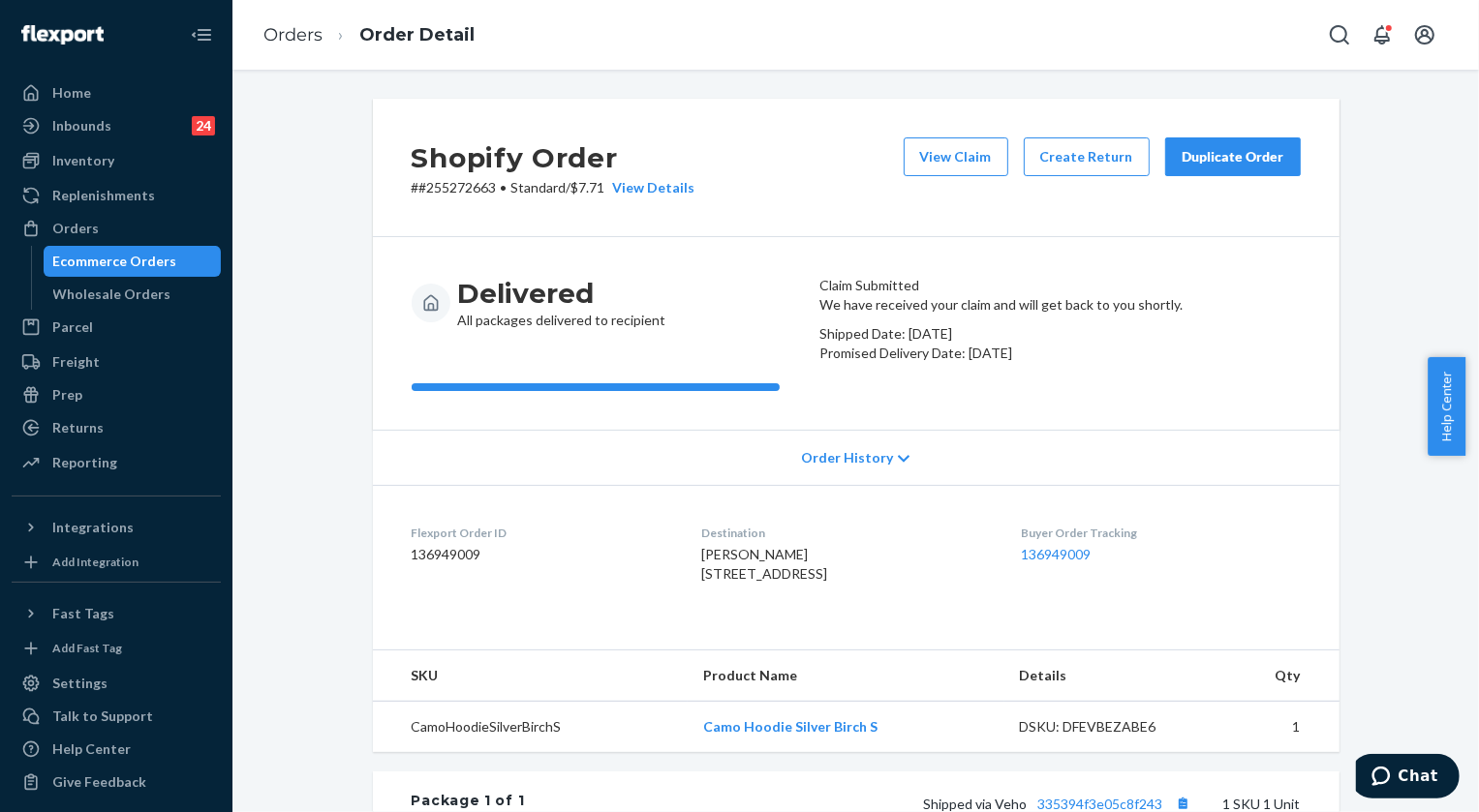
click at [1210, 164] on div "Duplicate Order" at bounding box center [1232, 157] width 103 height 20
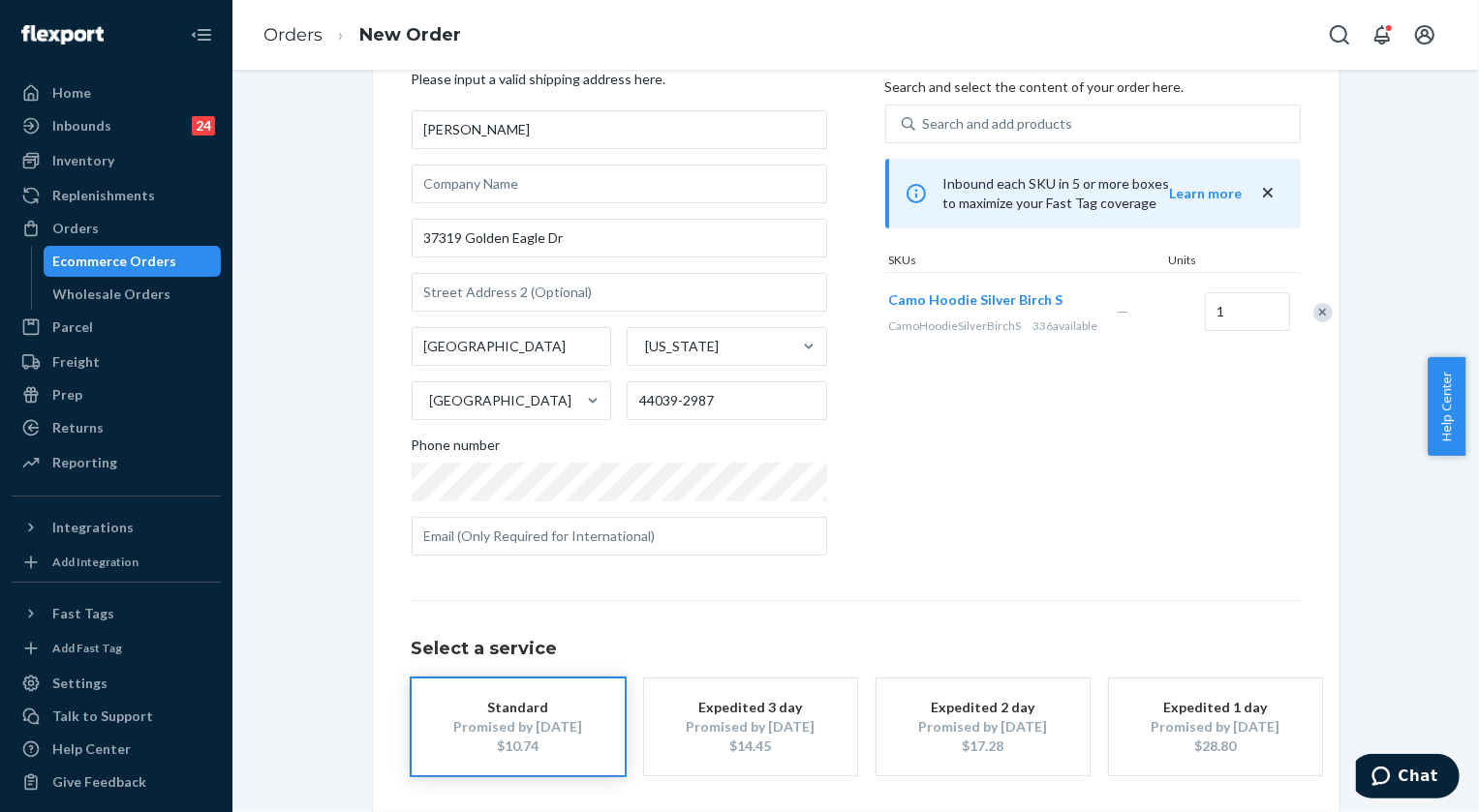
scroll to position [165, 0]
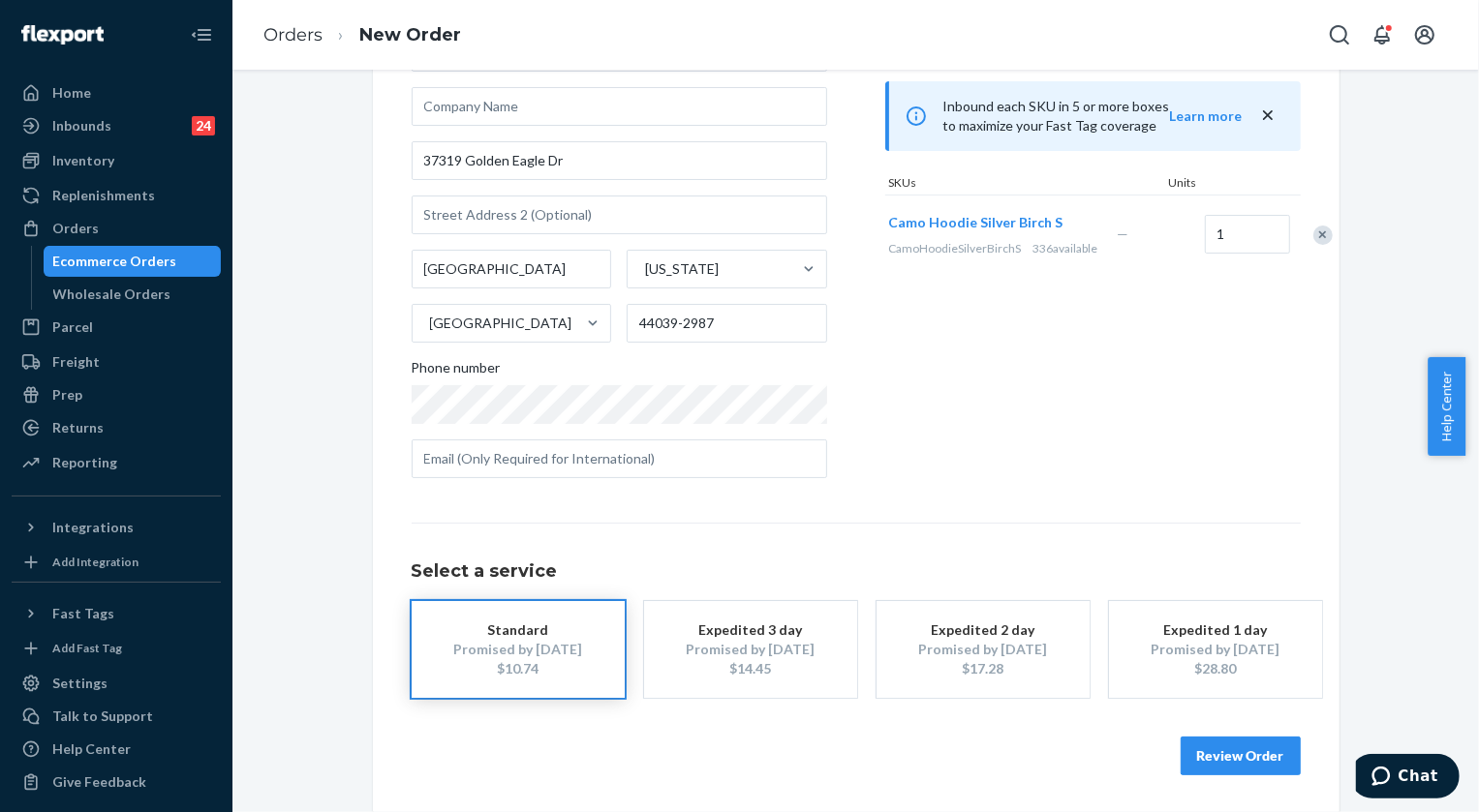
click at [1245, 745] on button "Review Order" at bounding box center [1240, 755] width 120 height 38
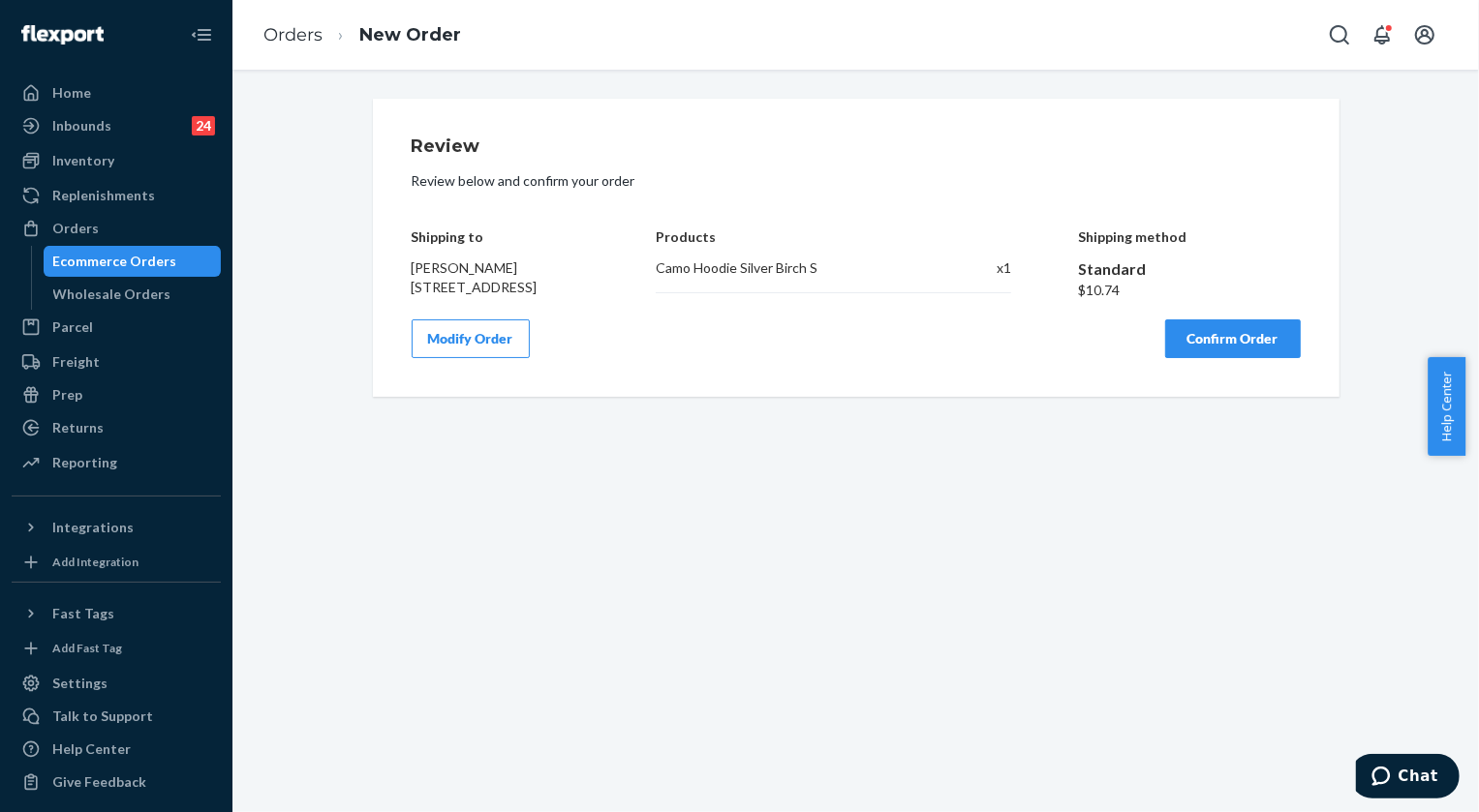
scroll to position [0, 0]
click at [1212, 358] on button "Confirm Order" at bounding box center [1232, 338] width 136 height 38
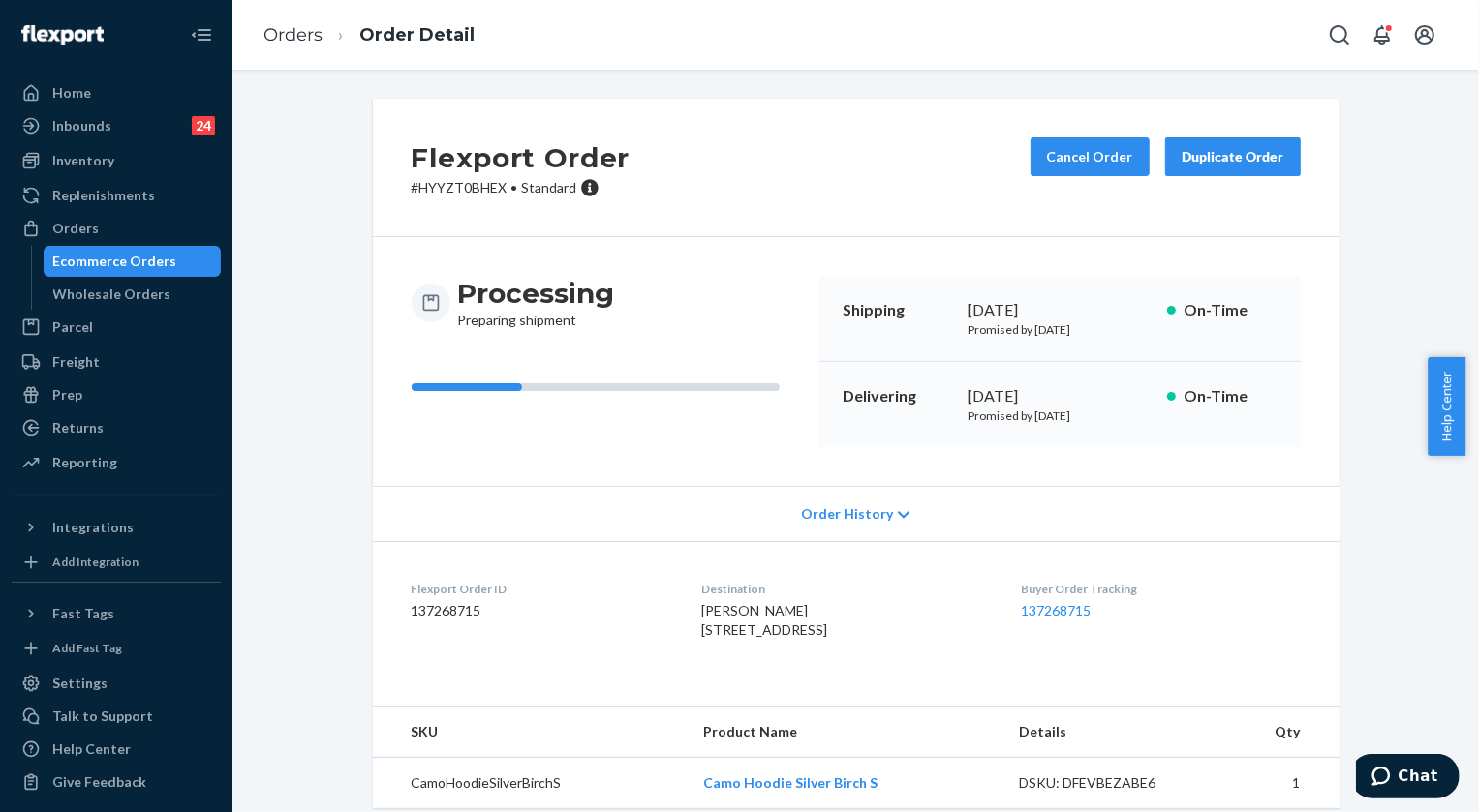
click at [435, 189] on p "# HYYZT0BHEX • Standard" at bounding box center [520, 188] width 219 height 20
click at [435, 189] on p "# HYYZT0BHEX • Standard" at bounding box center [520, 188] width 219 height 20
copy p "HYYZT0BHEX"
click at [312, 39] on link "Orders" at bounding box center [293, 35] width 59 height 22
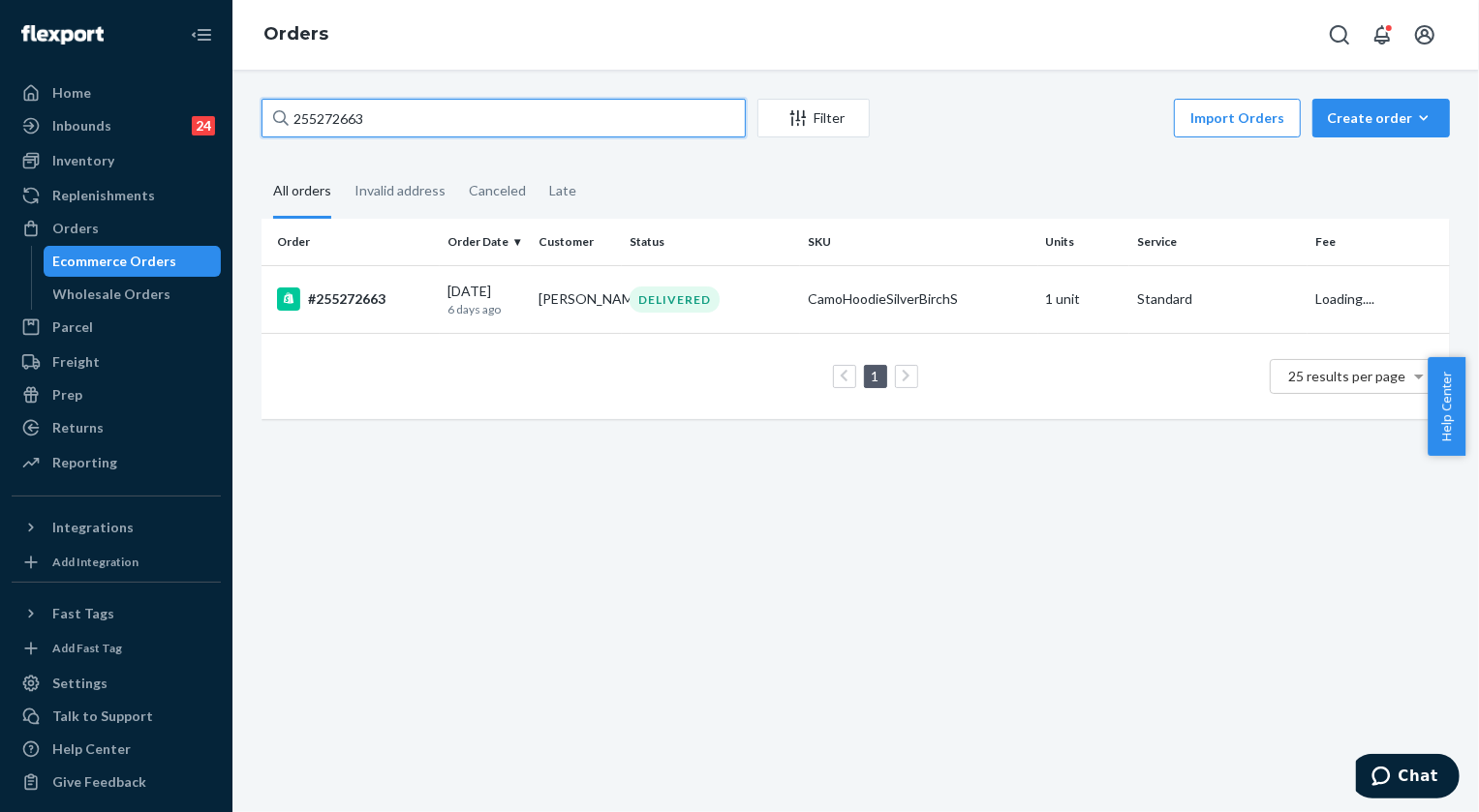
click at [460, 132] on input "255272663" at bounding box center [503, 118] width 484 height 38
paste input "3942791"
type input "253942791"
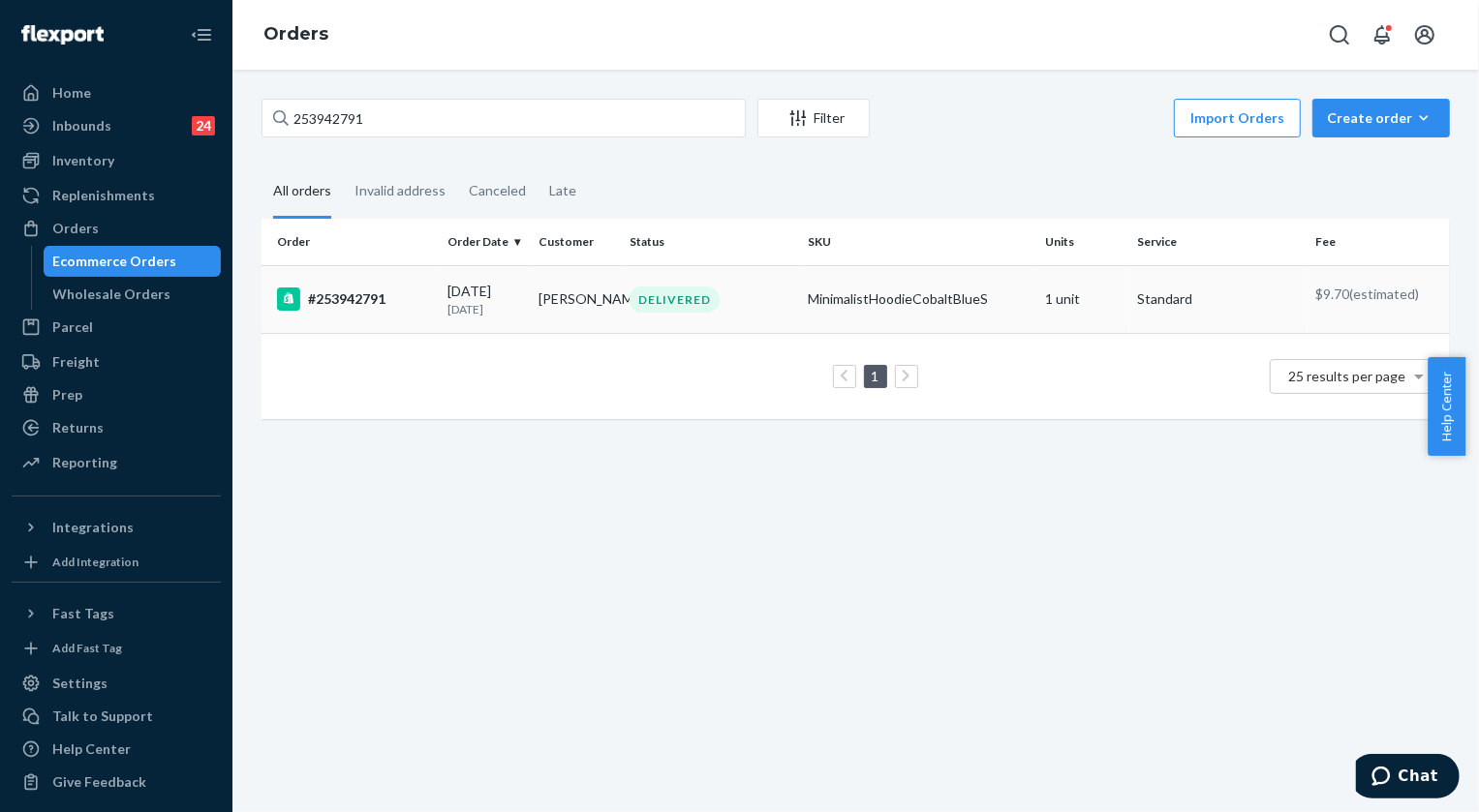
click at [713, 315] on td "DELIVERED" at bounding box center [710, 298] width 178 height 68
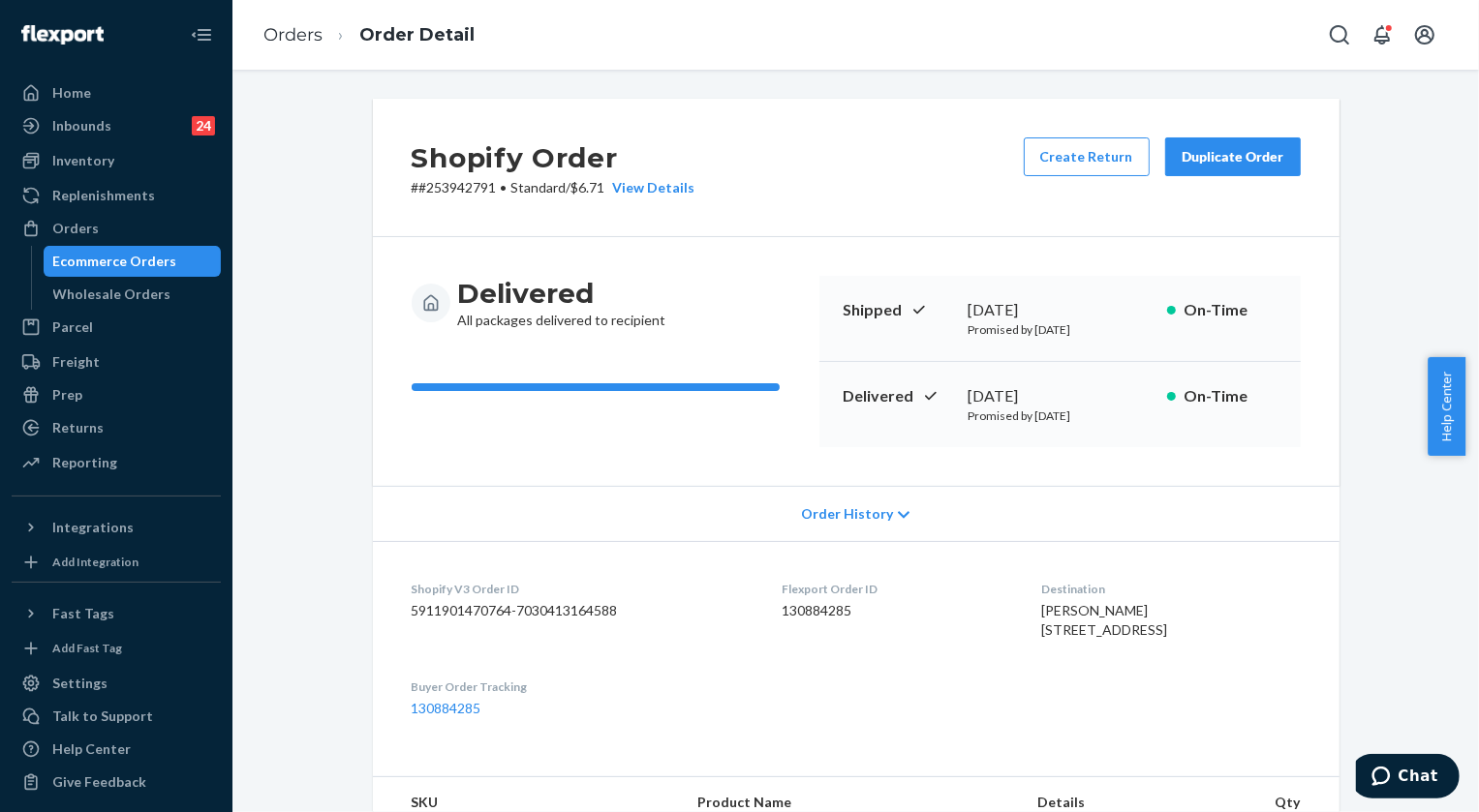
click at [1230, 159] on div "Duplicate Order" at bounding box center [1232, 157] width 103 height 20
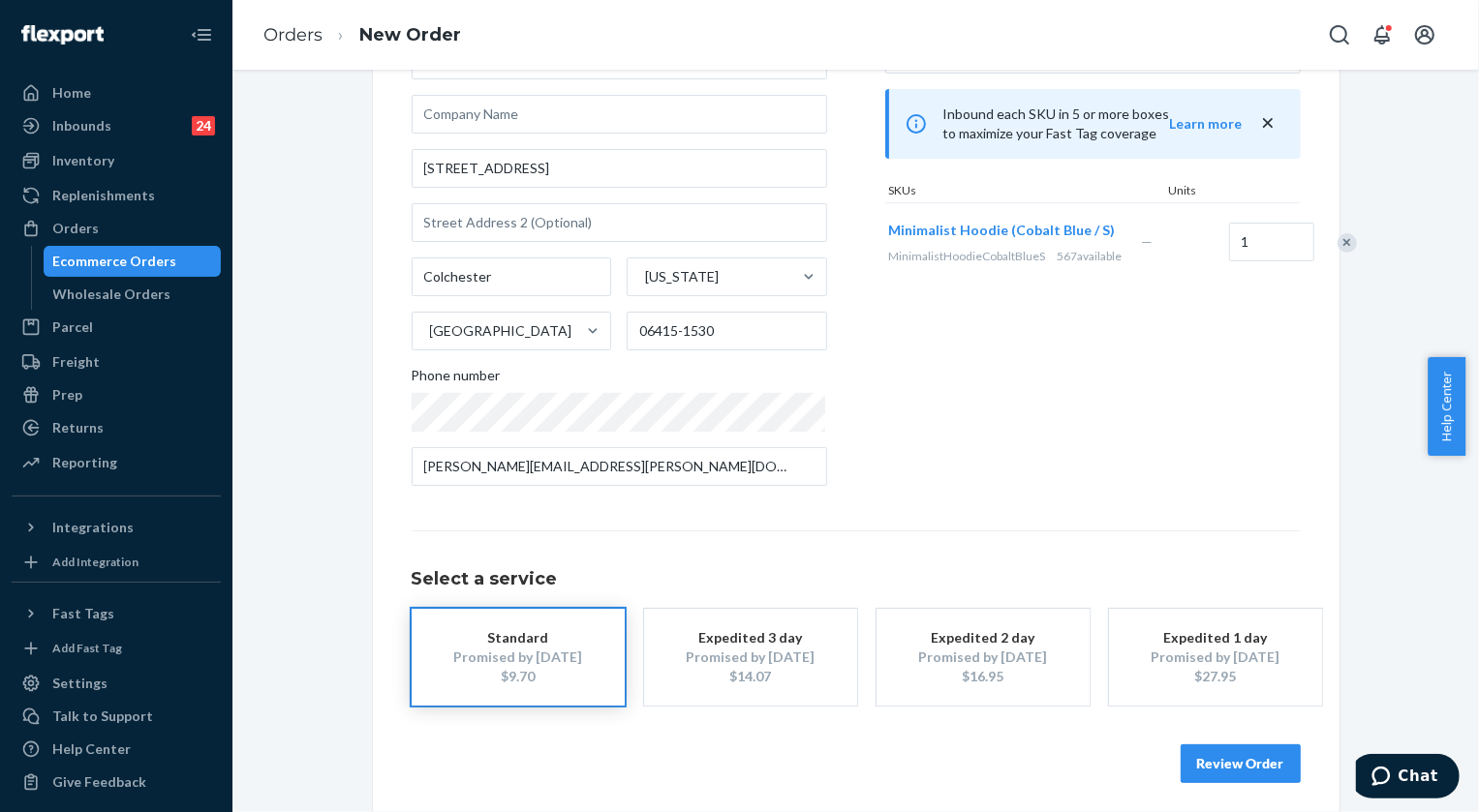
scroll to position [165, 0]
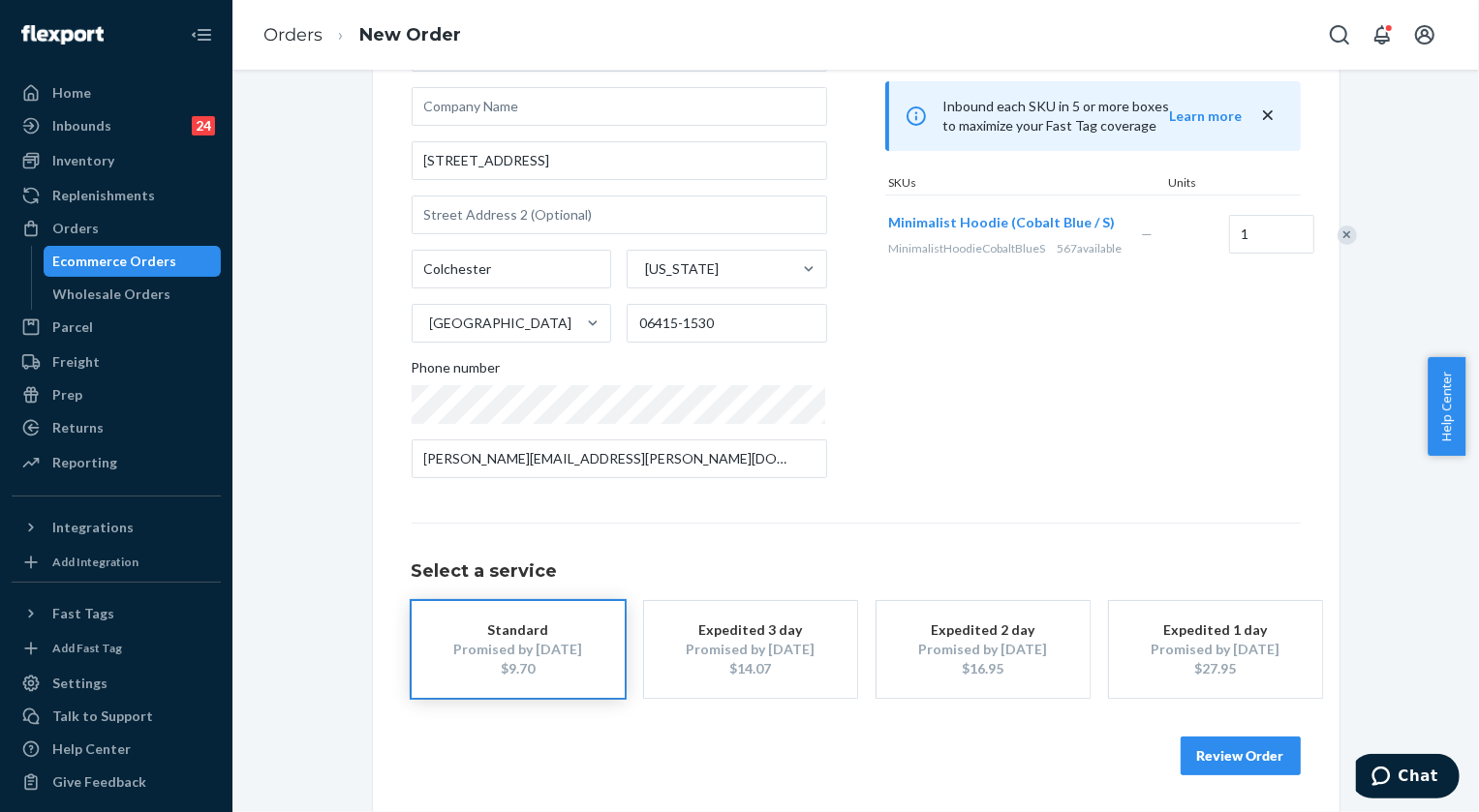
click at [1259, 761] on button "Review Order" at bounding box center [1240, 755] width 120 height 38
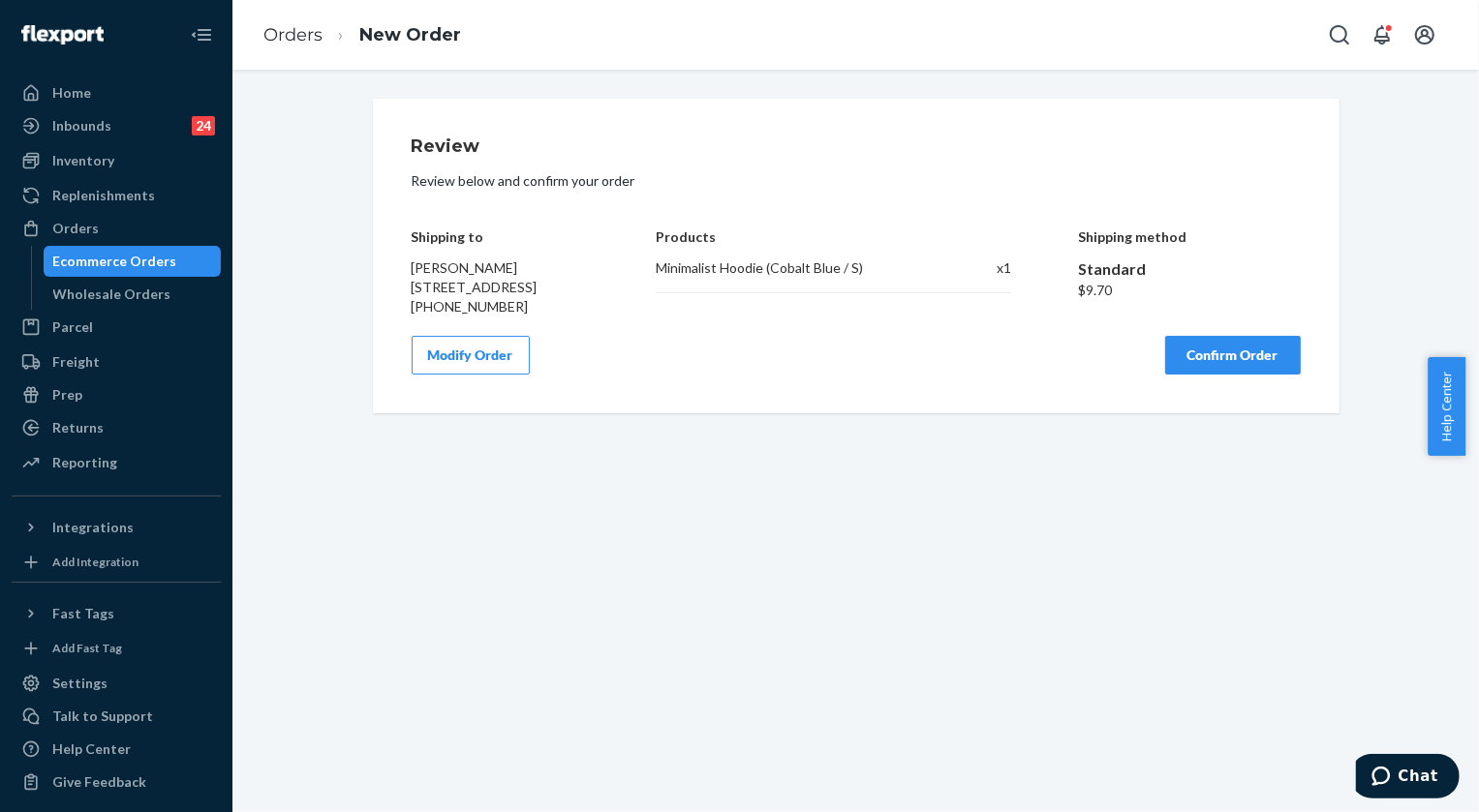
click at [1204, 375] on button "Confirm Order" at bounding box center [1232, 354] width 136 height 38
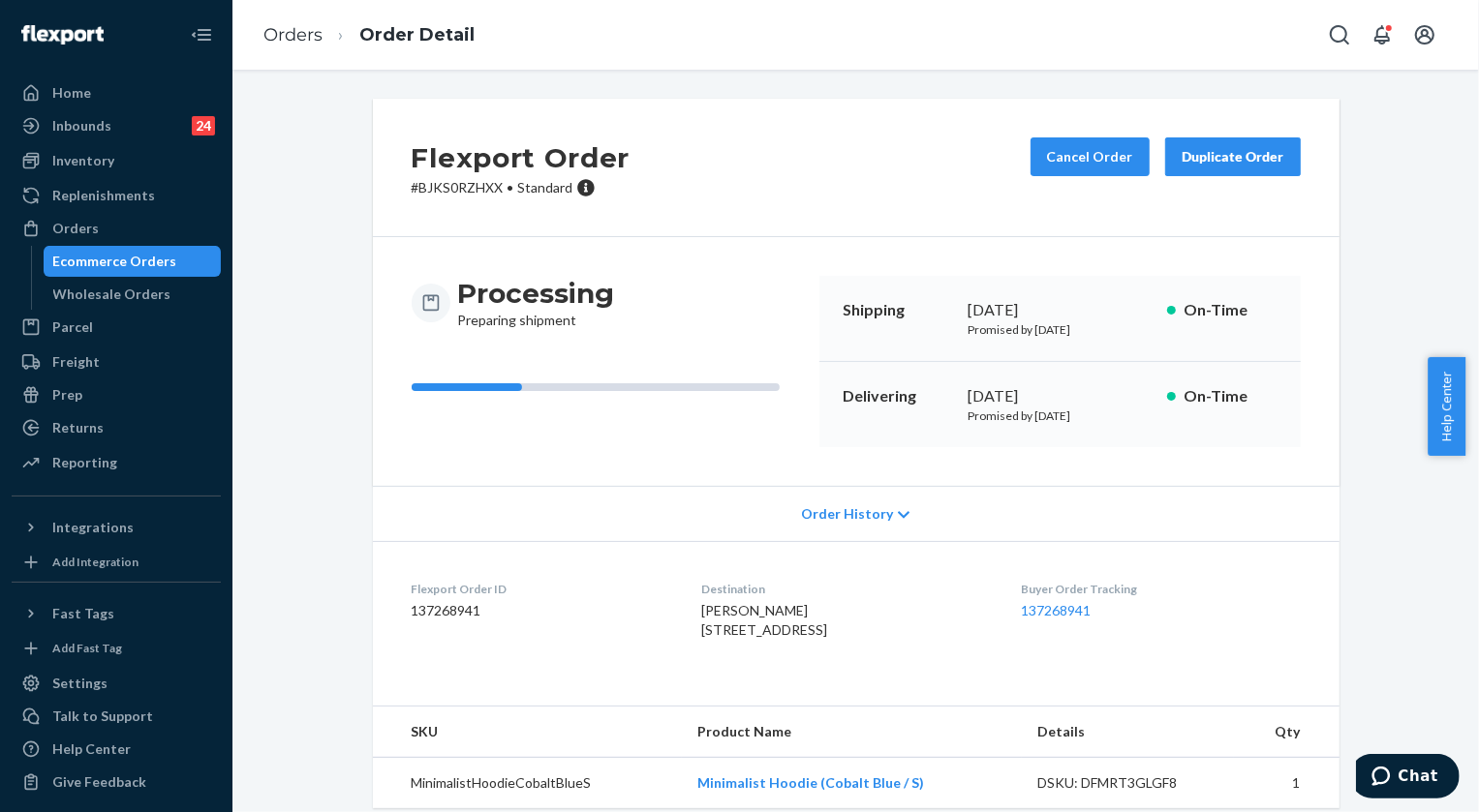
click at [429, 184] on p "# BJKS0RZHXX • Standard" at bounding box center [520, 188] width 219 height 20
click at [458, 186] on p "# BJKS0RZHXX • Standard" at bounding box center [520, 188] width 219 height 20
click at [281, 46] on li "Orders" at bounding box center [293, 36] width 59 height 26
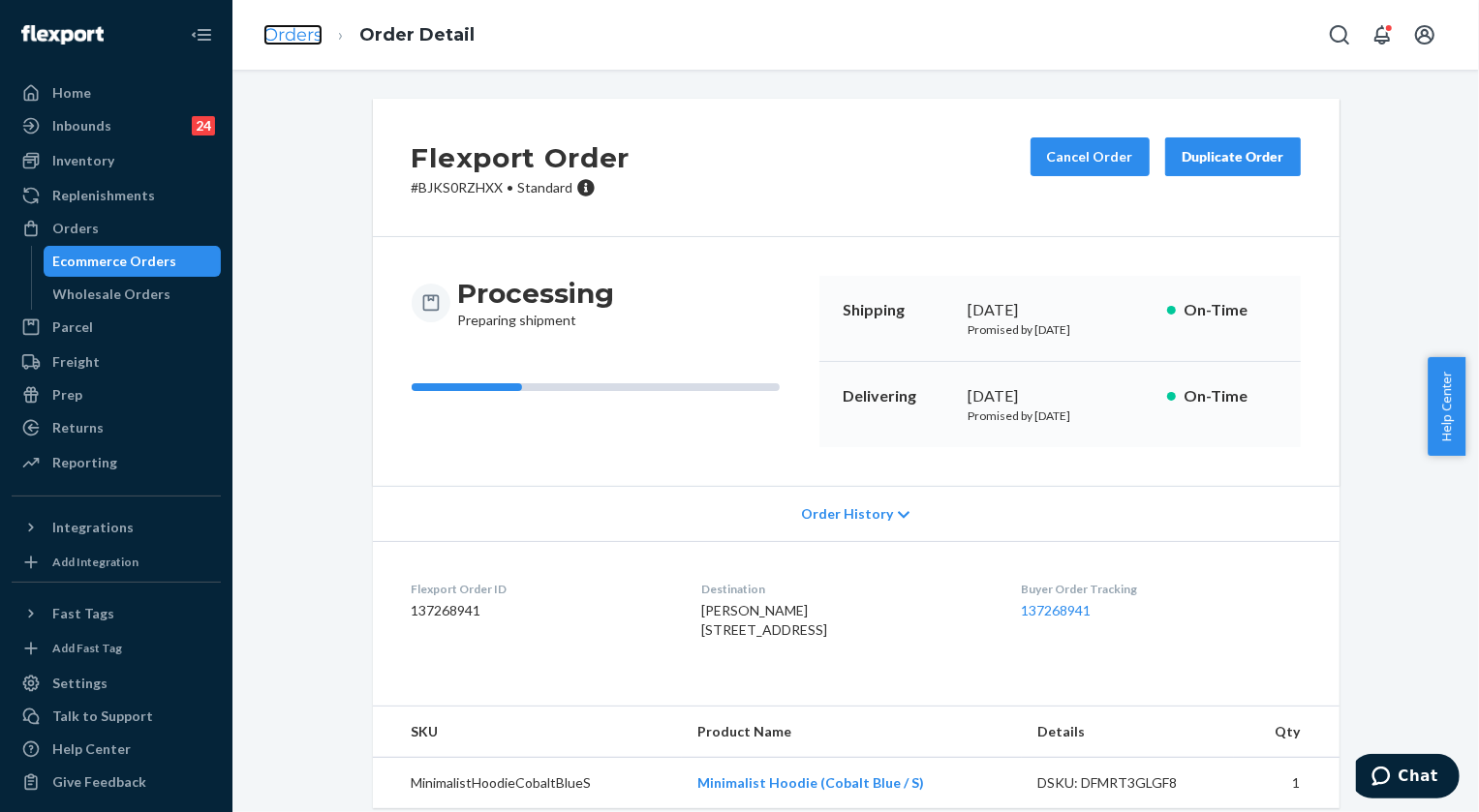
click at [284, 34] on link "Orders" at bounding box center [293, 35] width 59 height 22
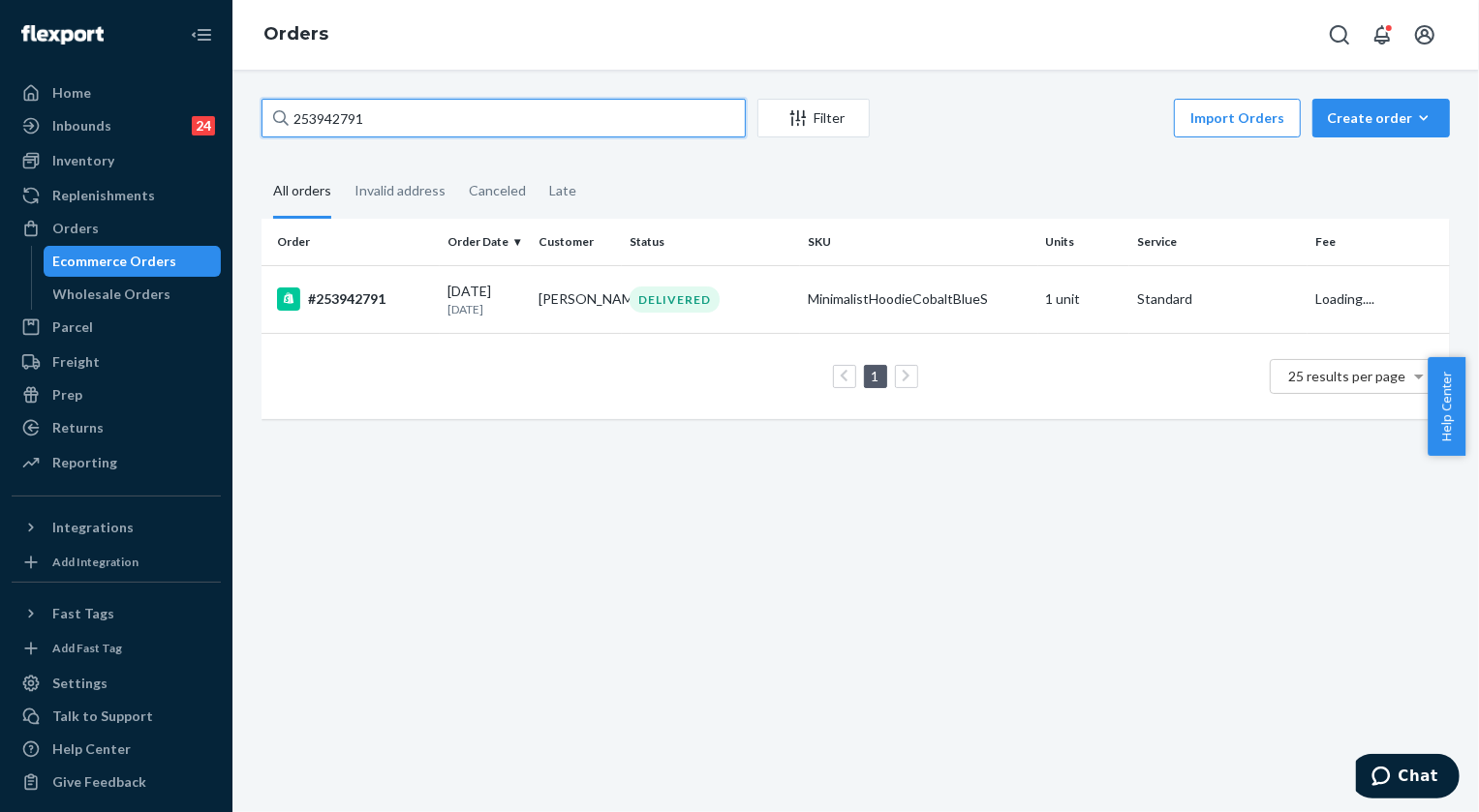
click at [484, 125] on input "253942791" at bounding box center [503, 118] width 484 height 38
paste input "5155099"
type input "255155099"
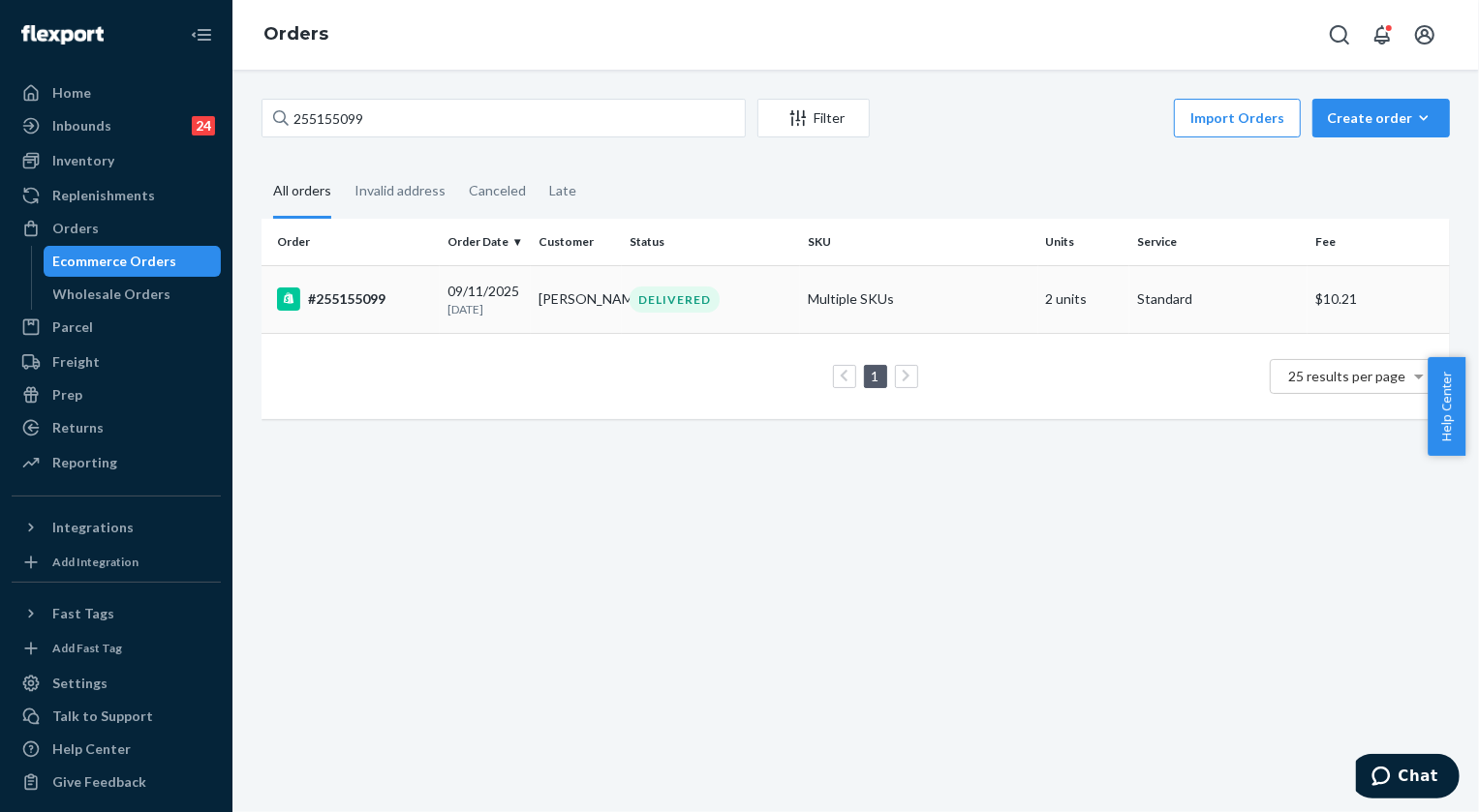
click at [698, 300] on div "DELIVERED" at bounding box center [675, 299] width 90 height 27
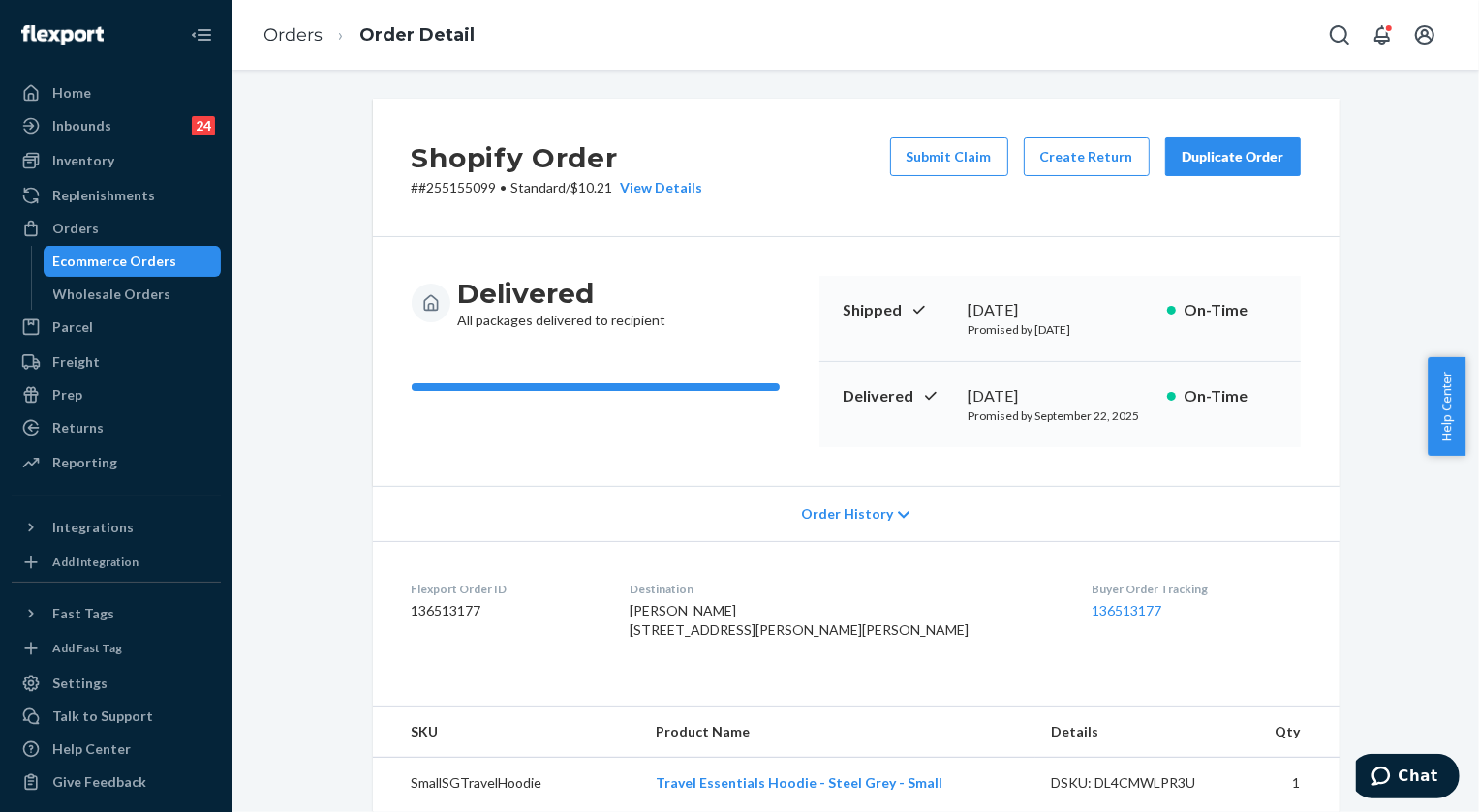
click at [1209, 147] on div "Duplicate Order" at bounding box center [1232, 157] width 103 height 20
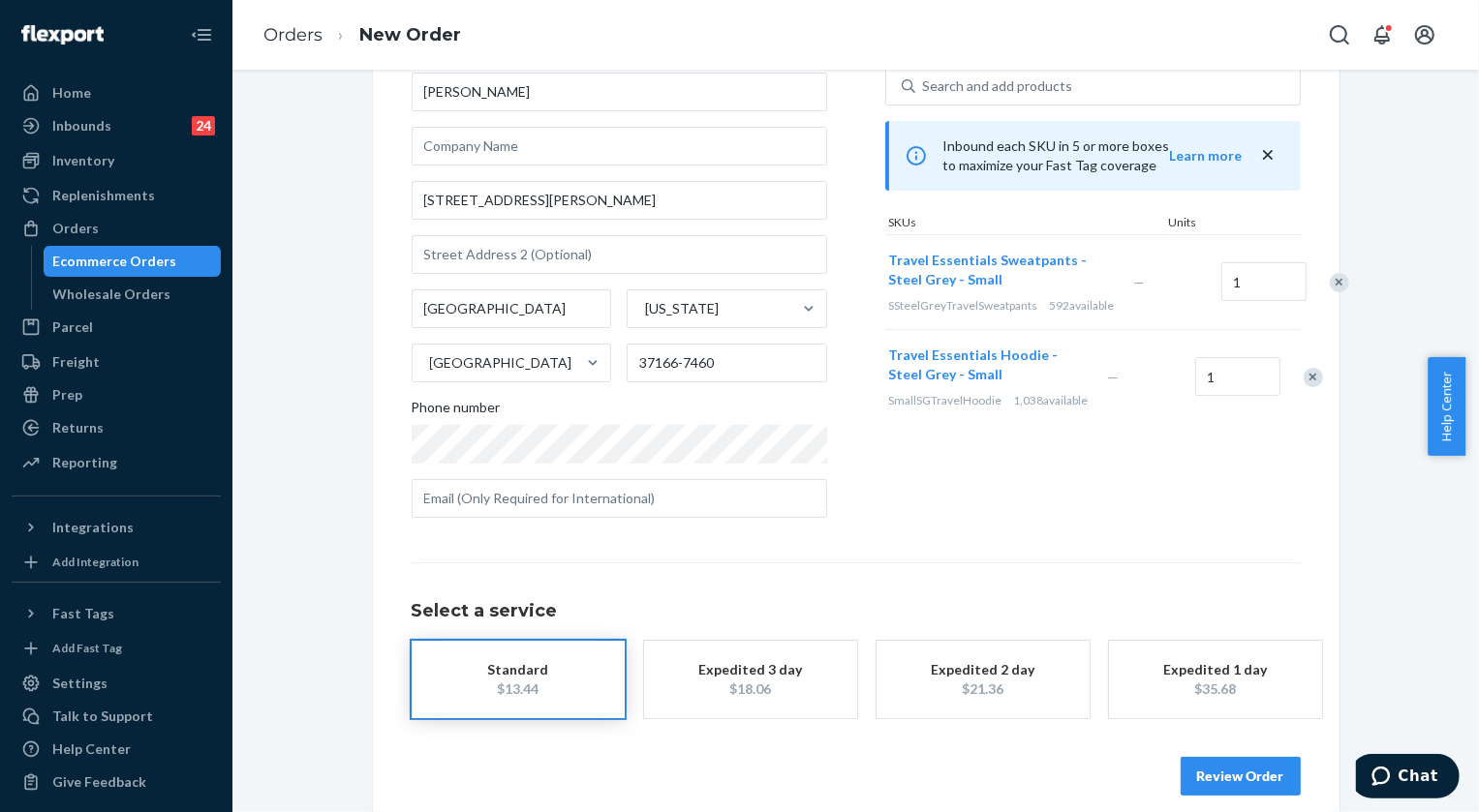
scroll to position [126, 0]
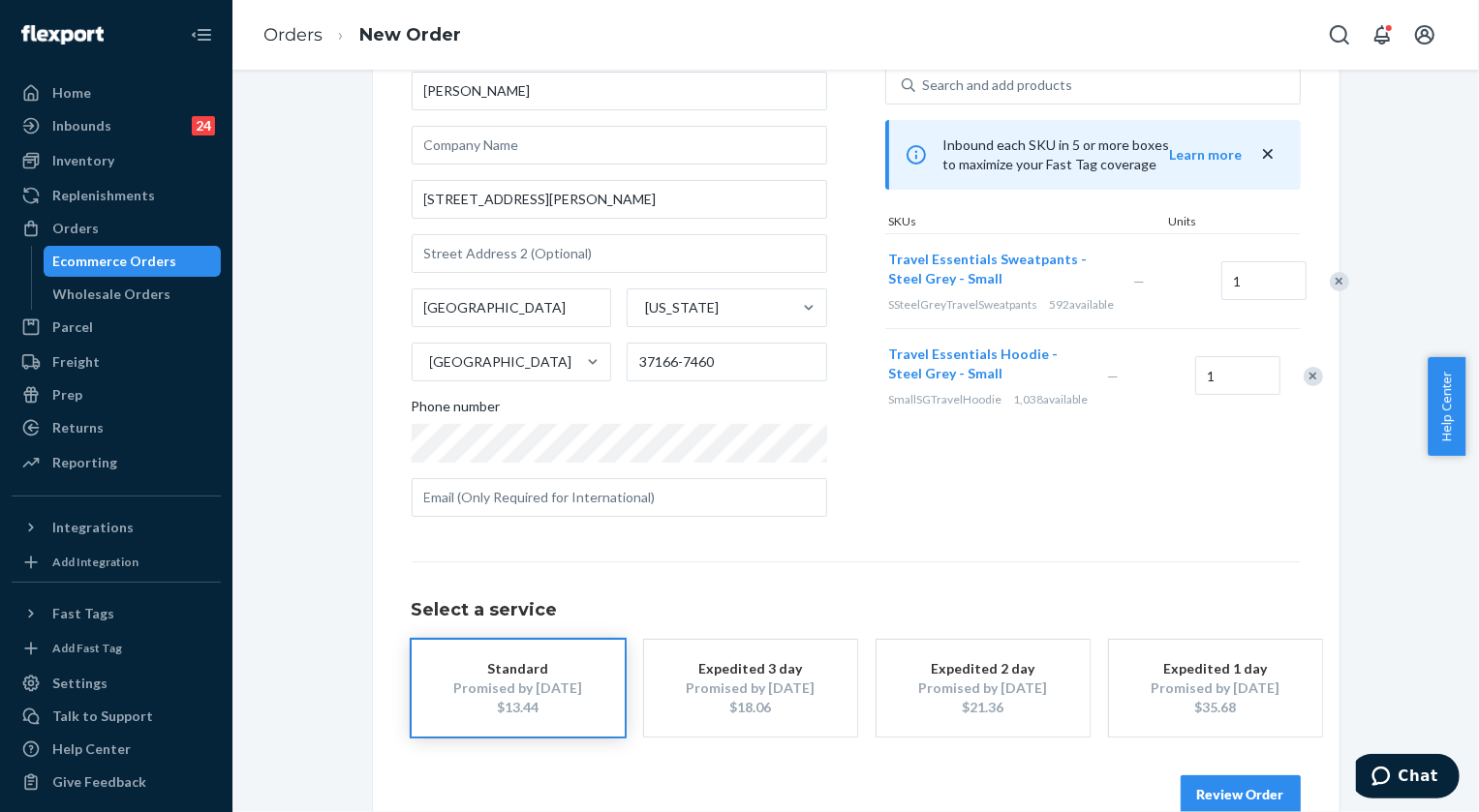
click at [1234, 791] on button "Review Order" at bounding box center [1240, 794] width 120 height 38
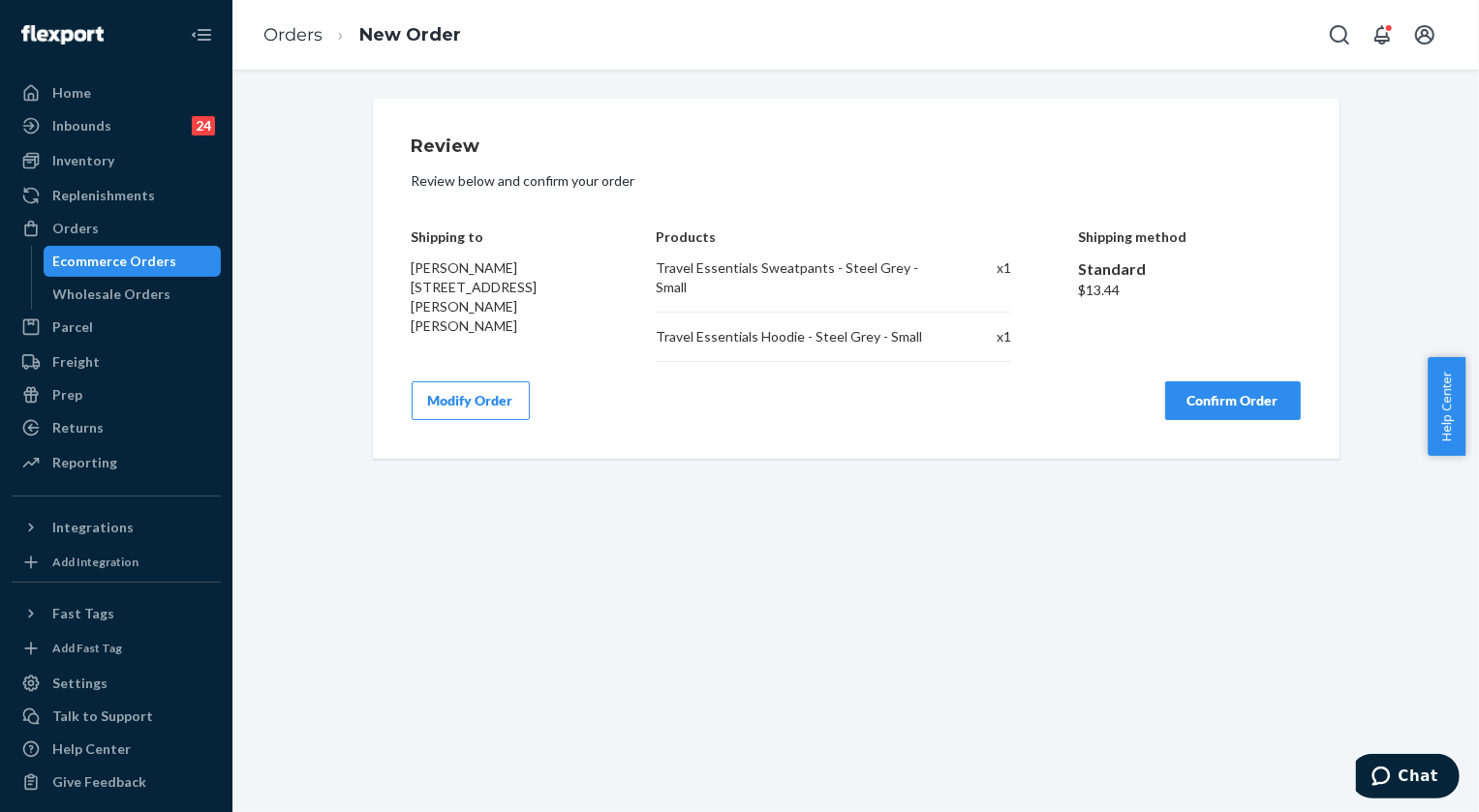
click at [1255, 400] on button "Confirm Order" at bounding box center [1232, 400] width 136 height 38
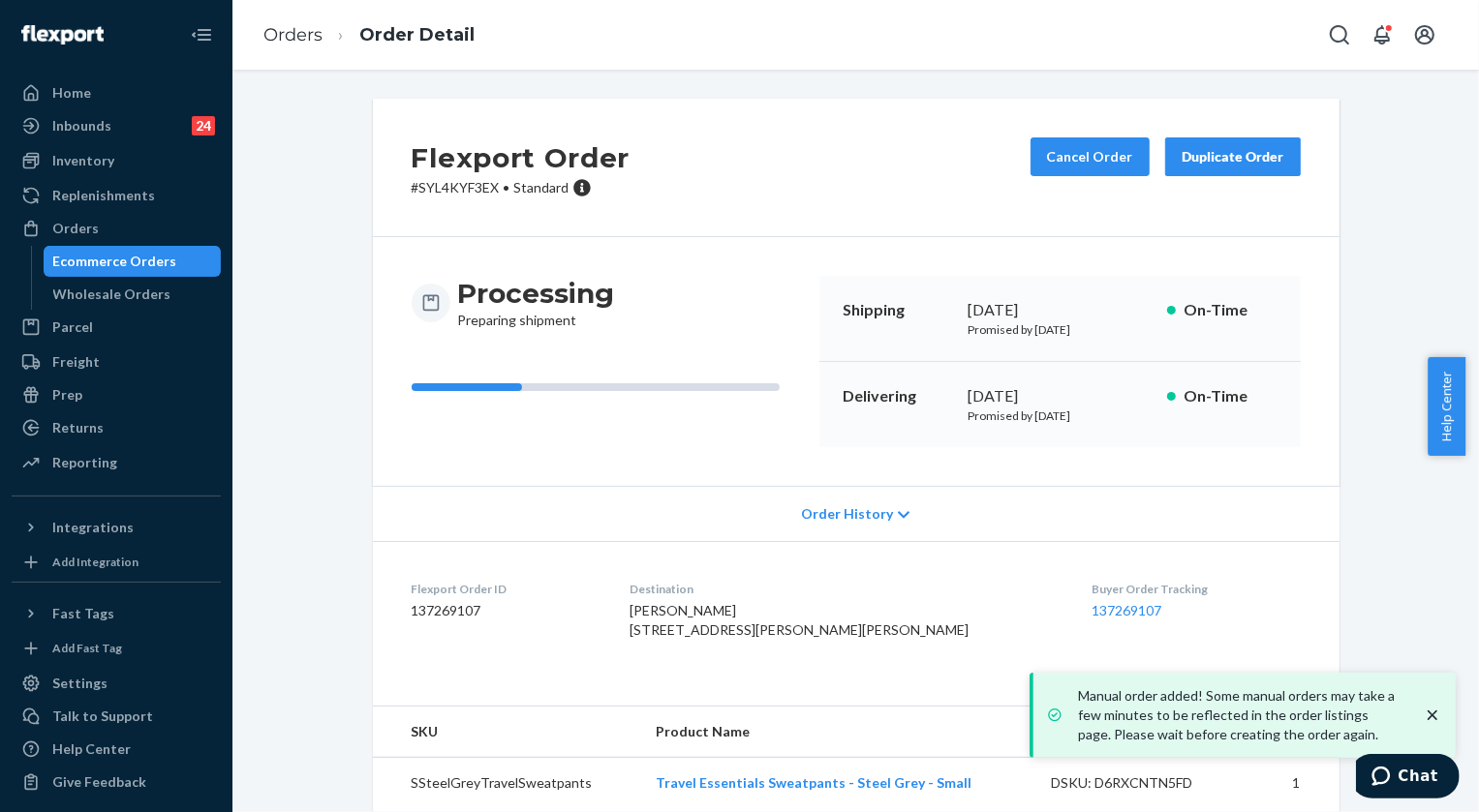
click at [457, 189] on p "# SYL4KYF3EX • Standard" at bounding box center [520, 188] width 219 height 20
click at [457, 189] on p "# SYL4KYF3EX • Standard" at bounding box center [520, 188] width 219 height 20
copy p "SYL4KYF3EX"
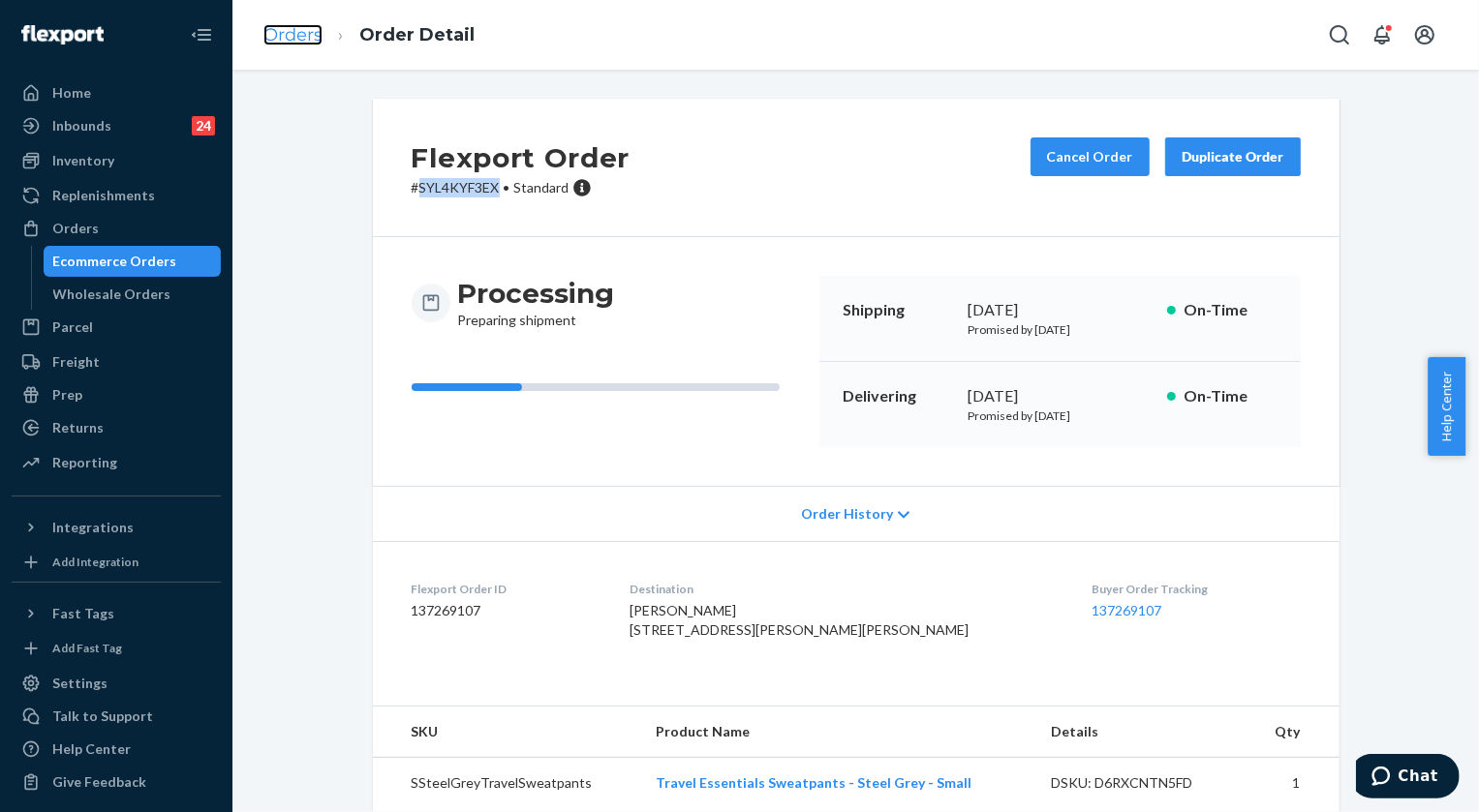
click at [294, 34] on link "Orders" at bounding box center [293, 35] width 59 height 22
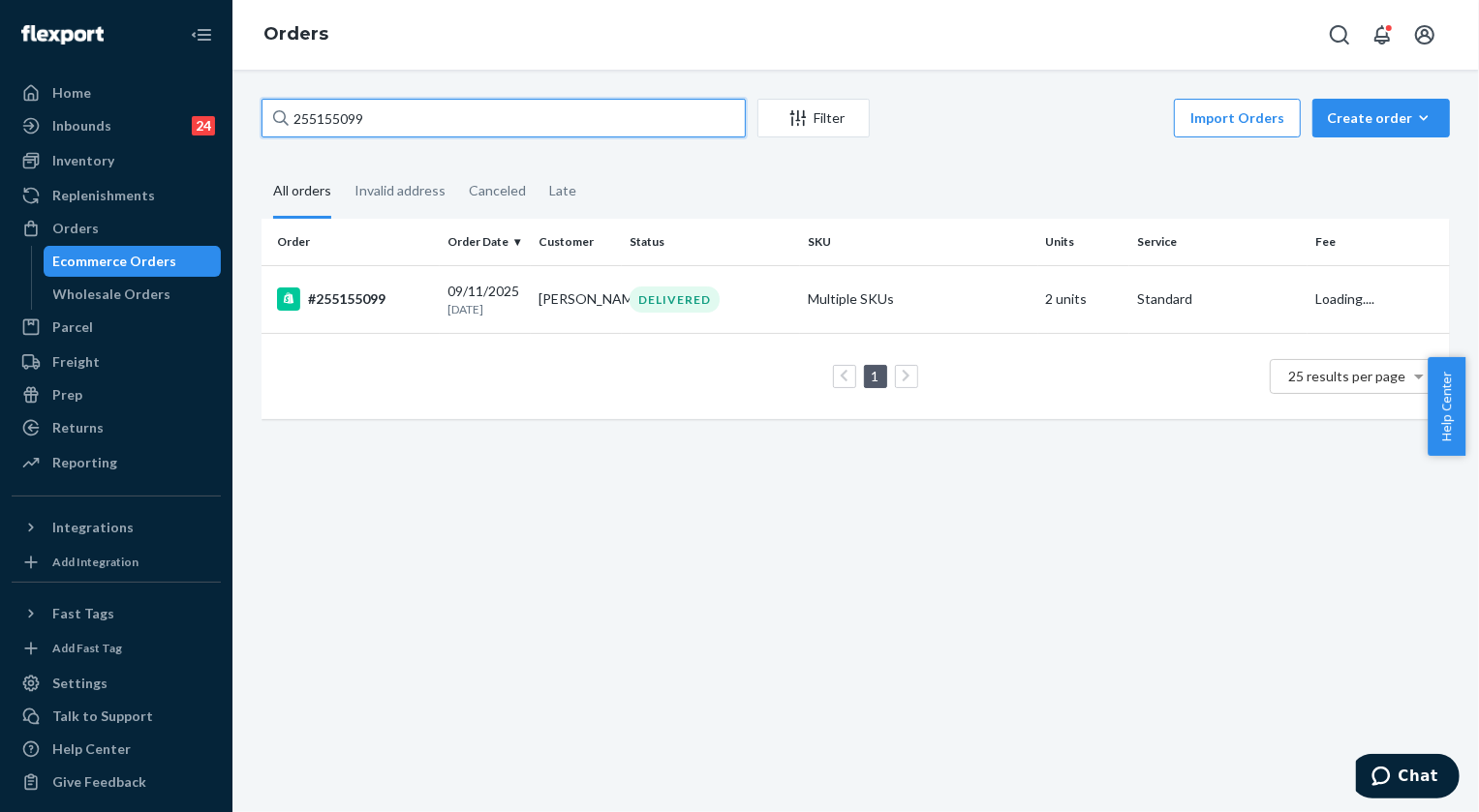
click at [381, 116] on input "255155099" at bounding box center [503, 118] width 484 height 38
paste input "HJHF3HLNGE"
type input "HJHF3HLNGE"
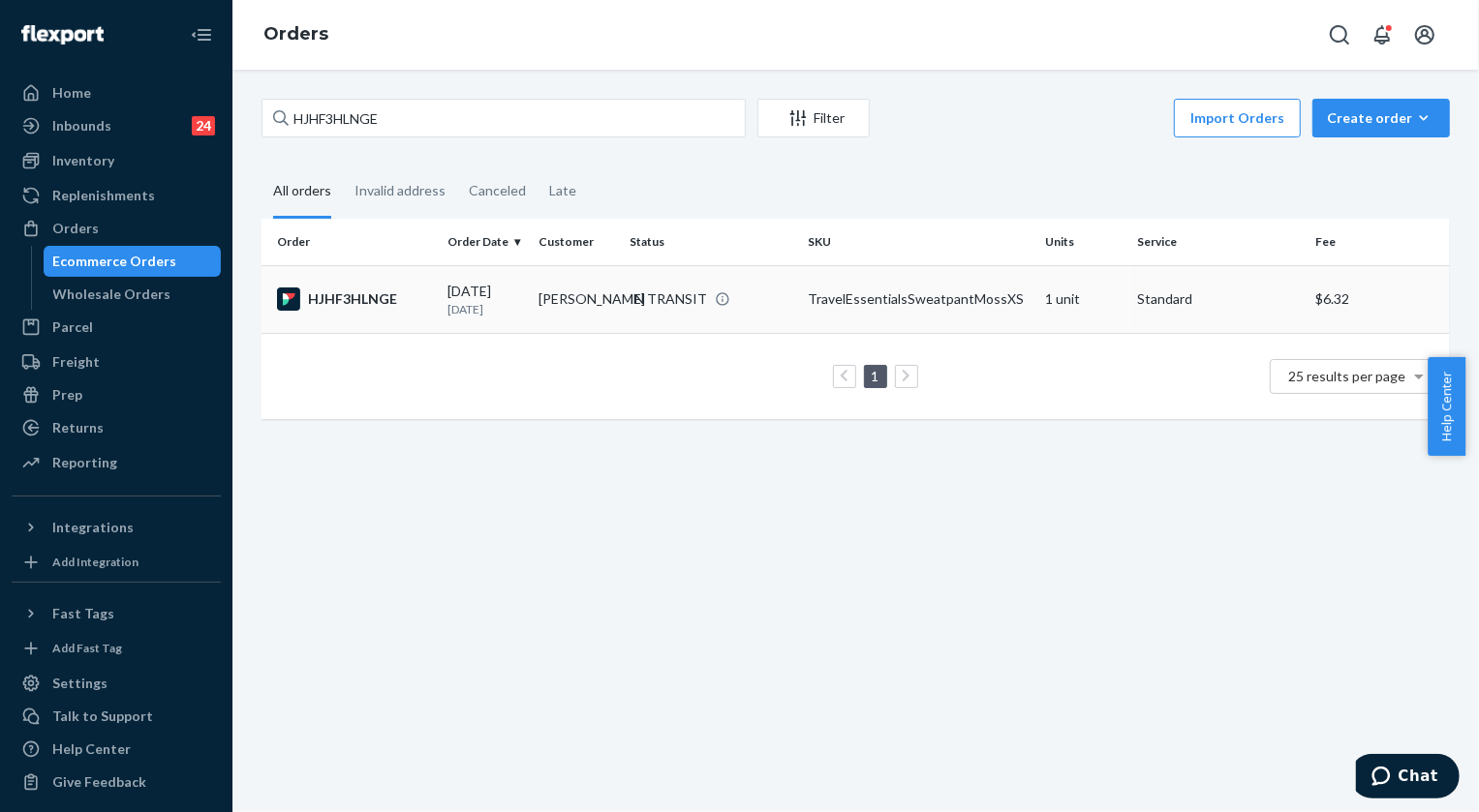
click at [650, 301] on div "IN TRANSIT" at bounding box center [668, 299] width 78 height 20
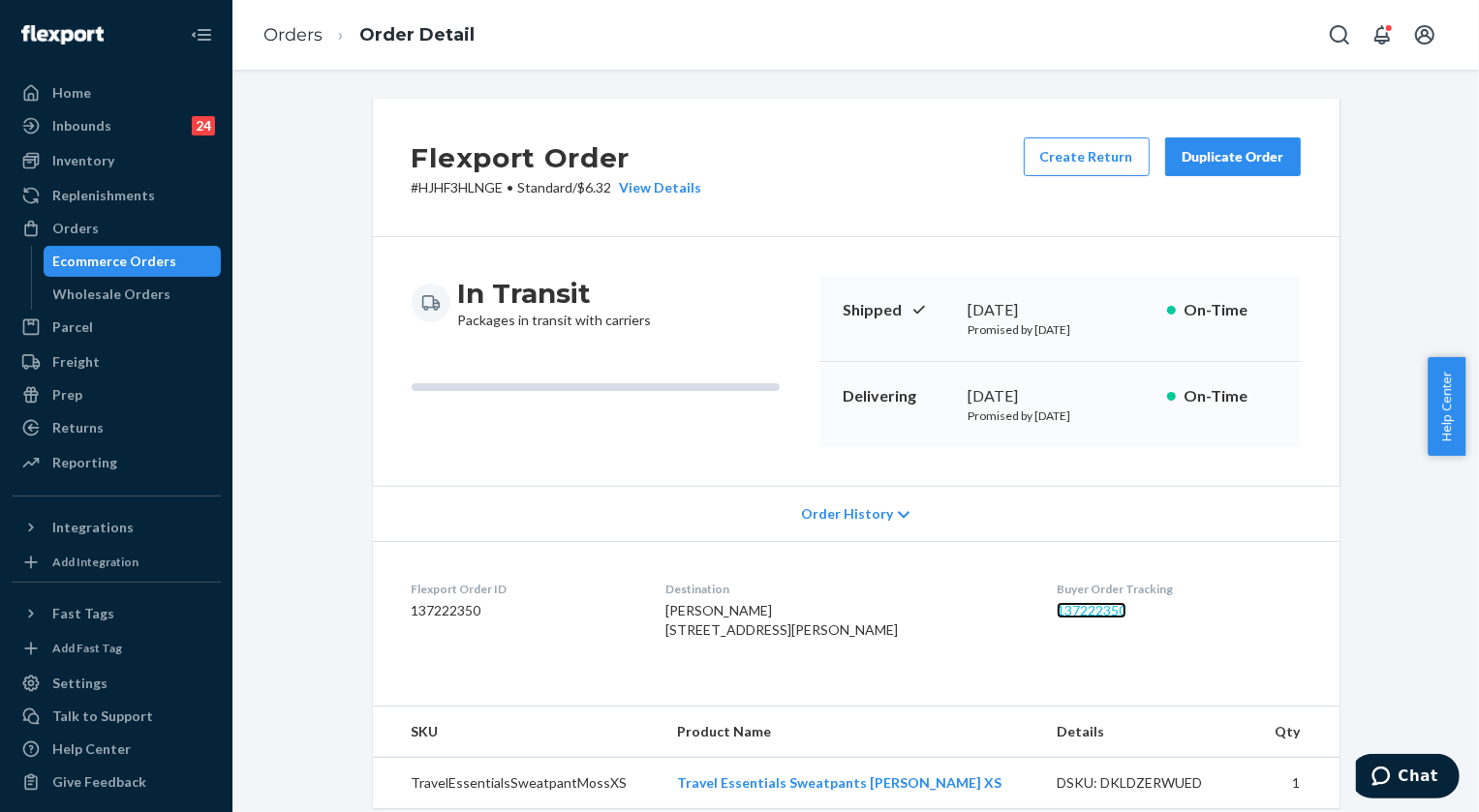
click at [1074, 610] on link "137222350" at bounding box center [1091, 610] width 70 height 17
click at [301, 32] on link "Orders" at bounding box center [293, 35] width 59 height 22
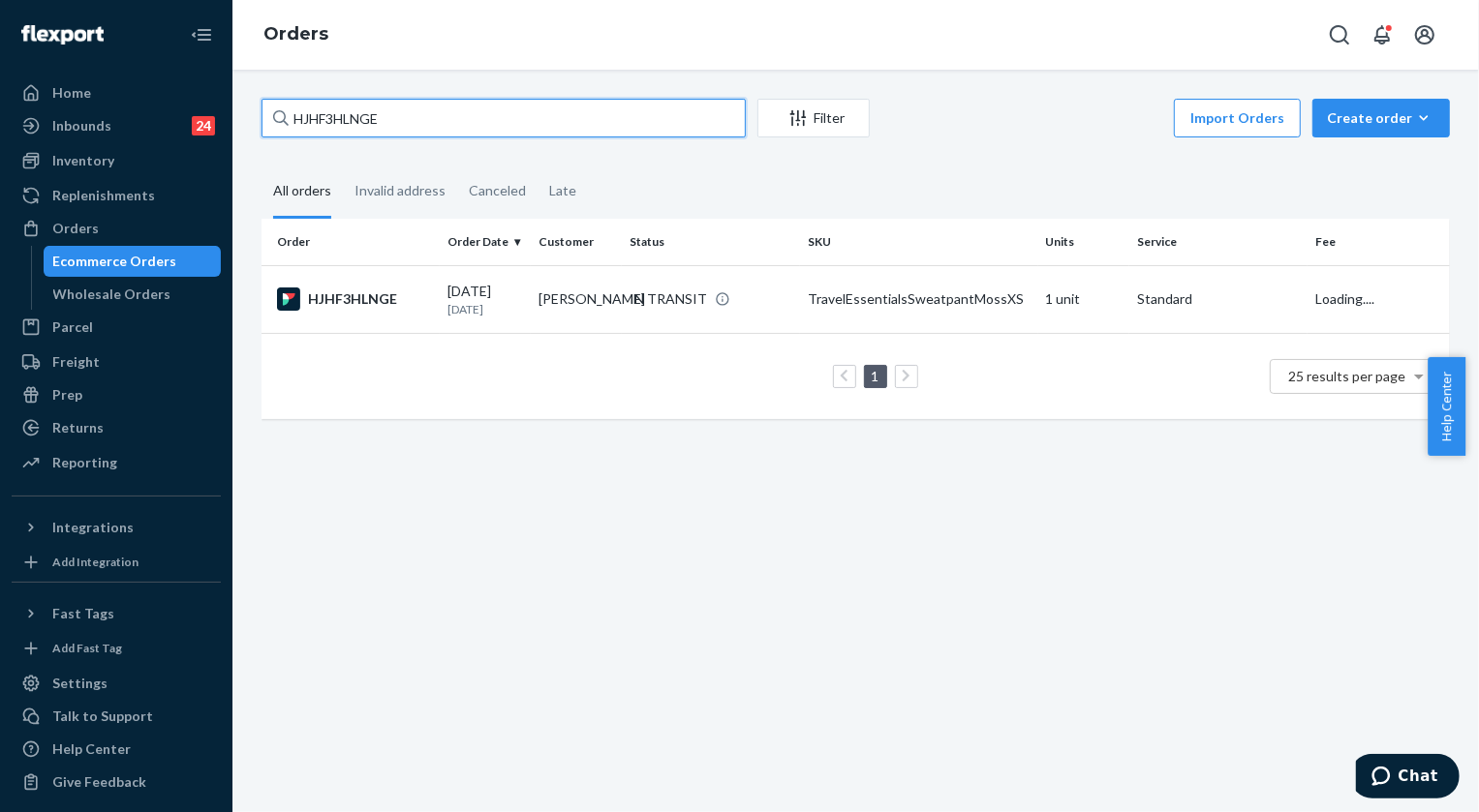
click at [415, 121] on input "HJHF3HLNGE" at bounding box center [503, 118] width 484 height 38
paste input "255230558"
type input "255230558"
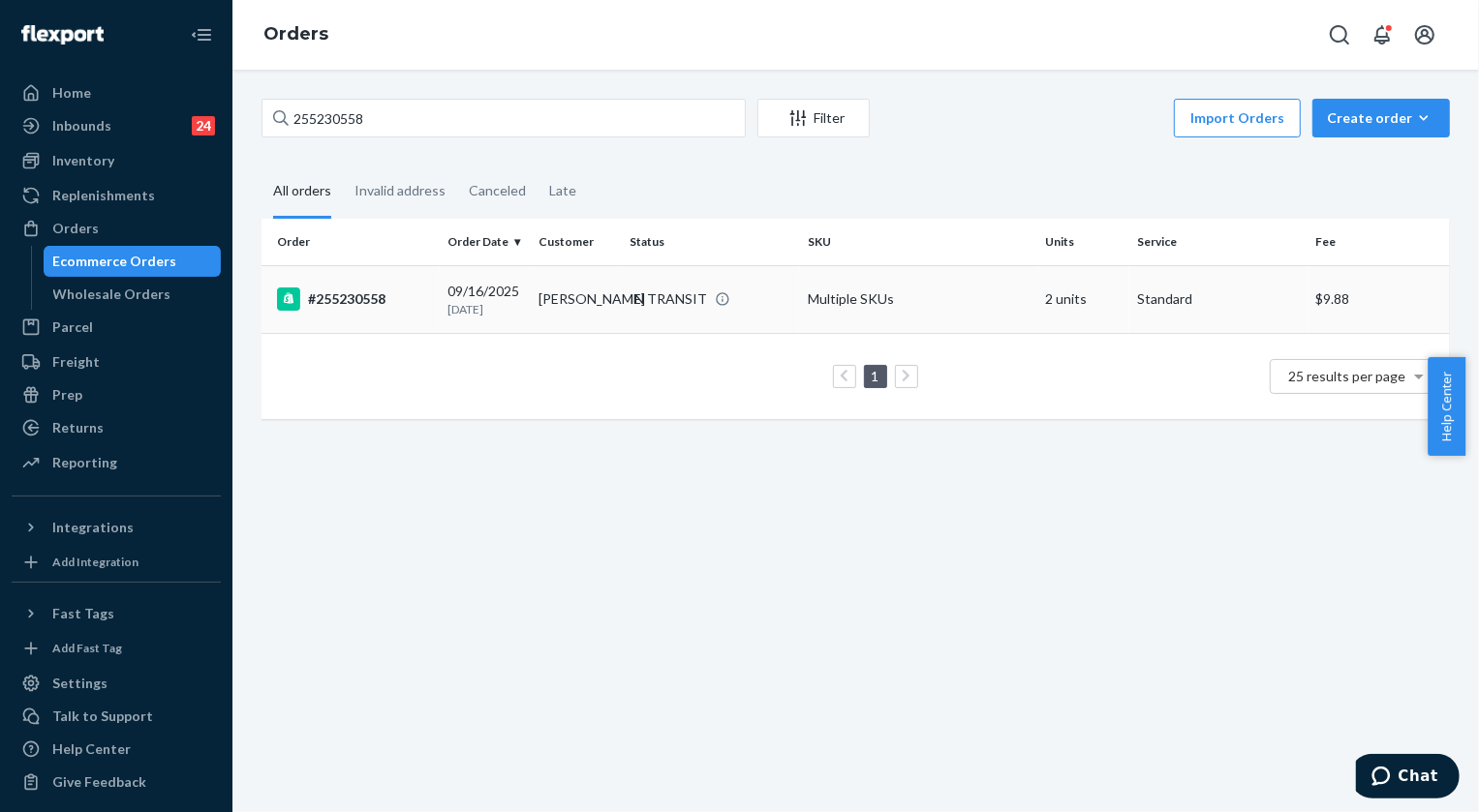
click at [679, 294] on div "IN TRANSIT" at bounding box center [668, 299] width 78 height 20
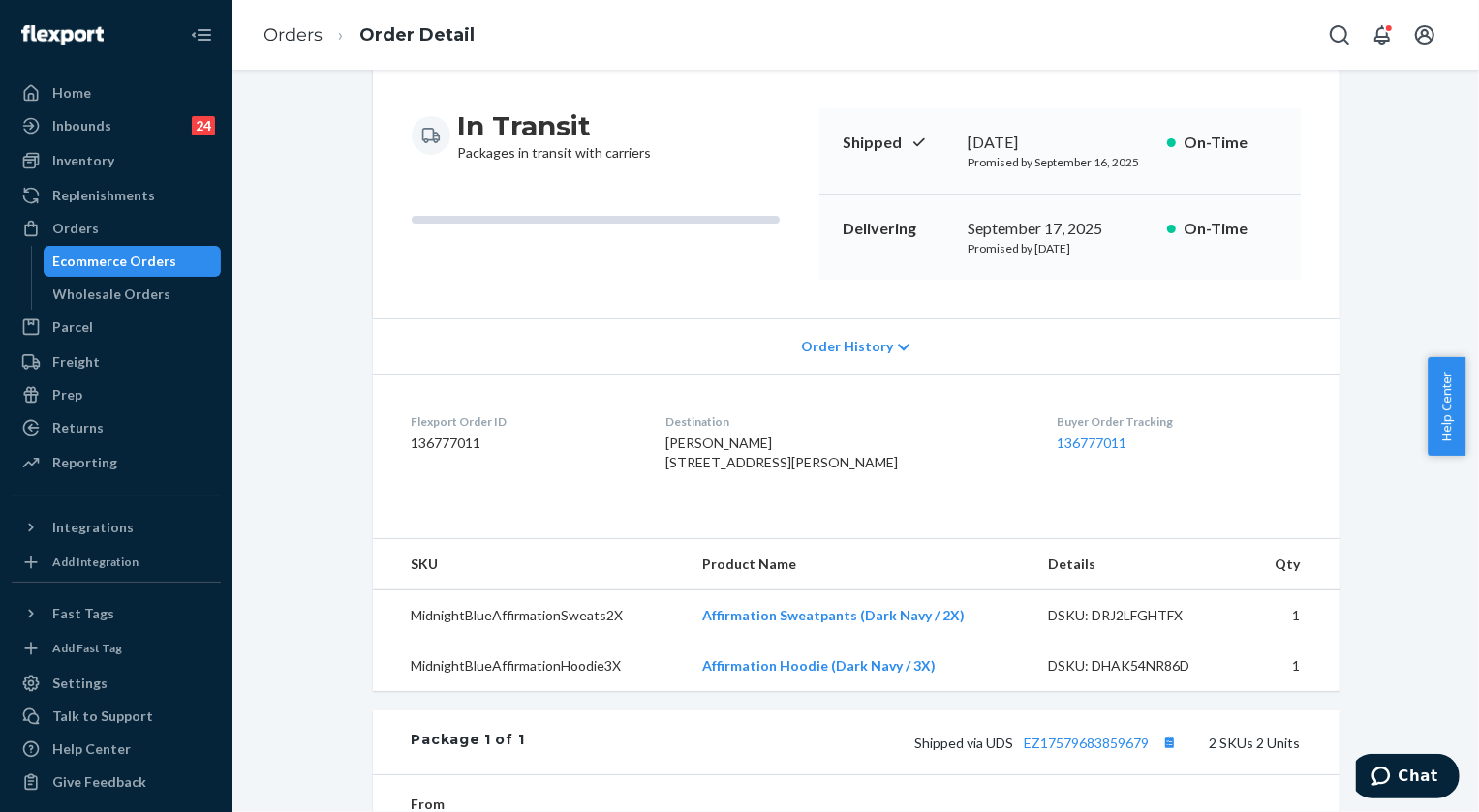
scroll to position [263, 0]
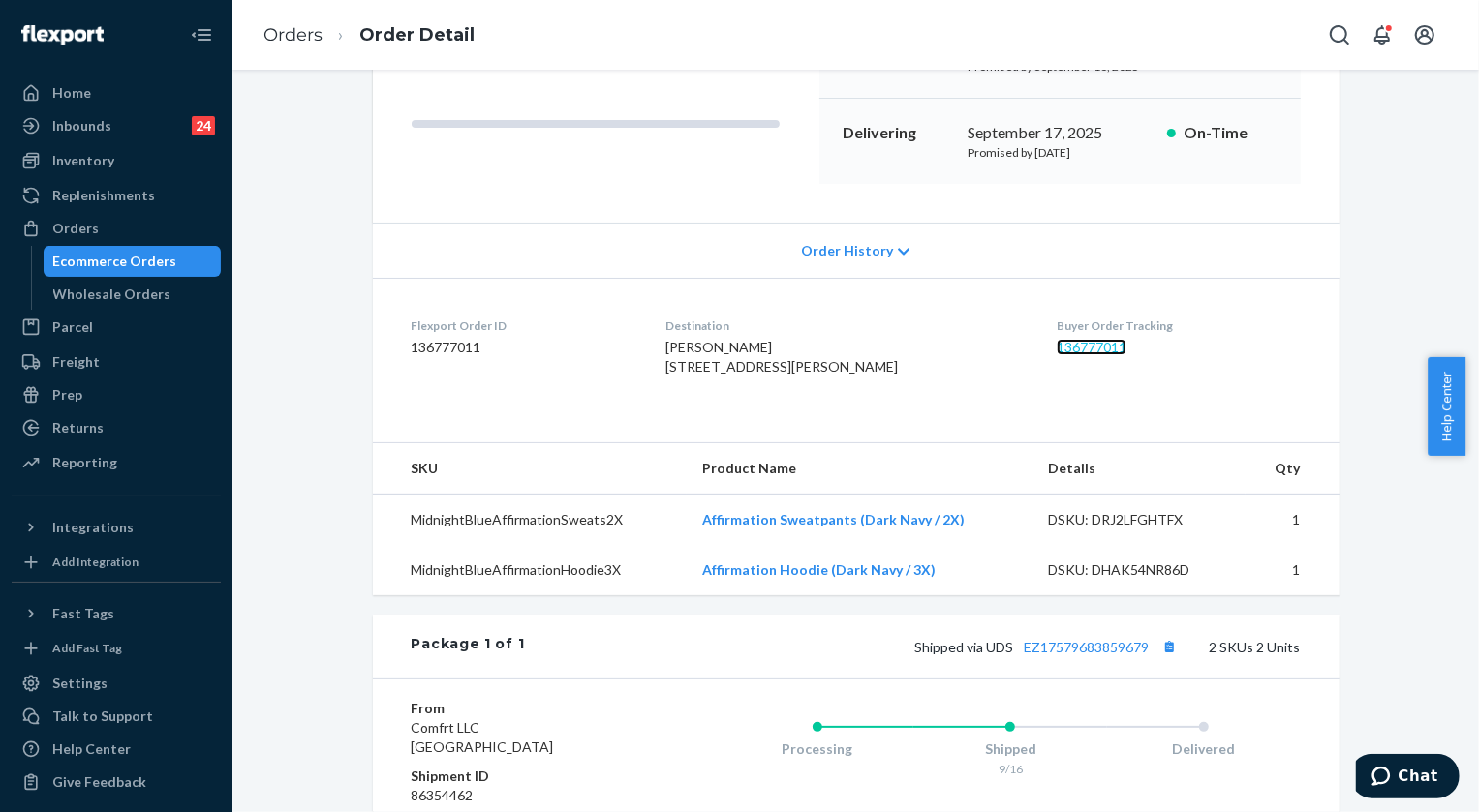
click at [1087, 349] on link "136777011" at bounding box center [1091, 347] width 70 height 17
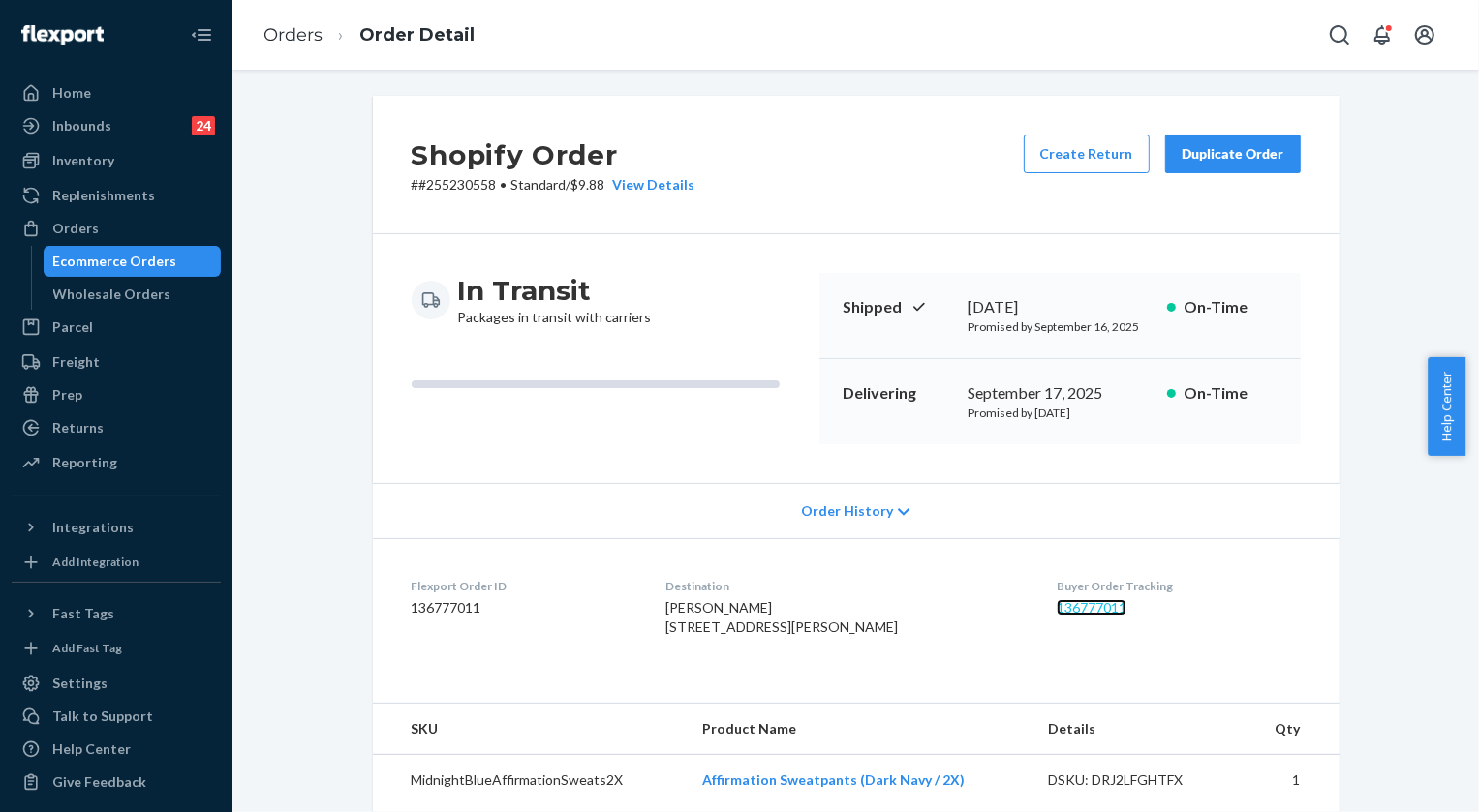
scroll to position [0, 0]
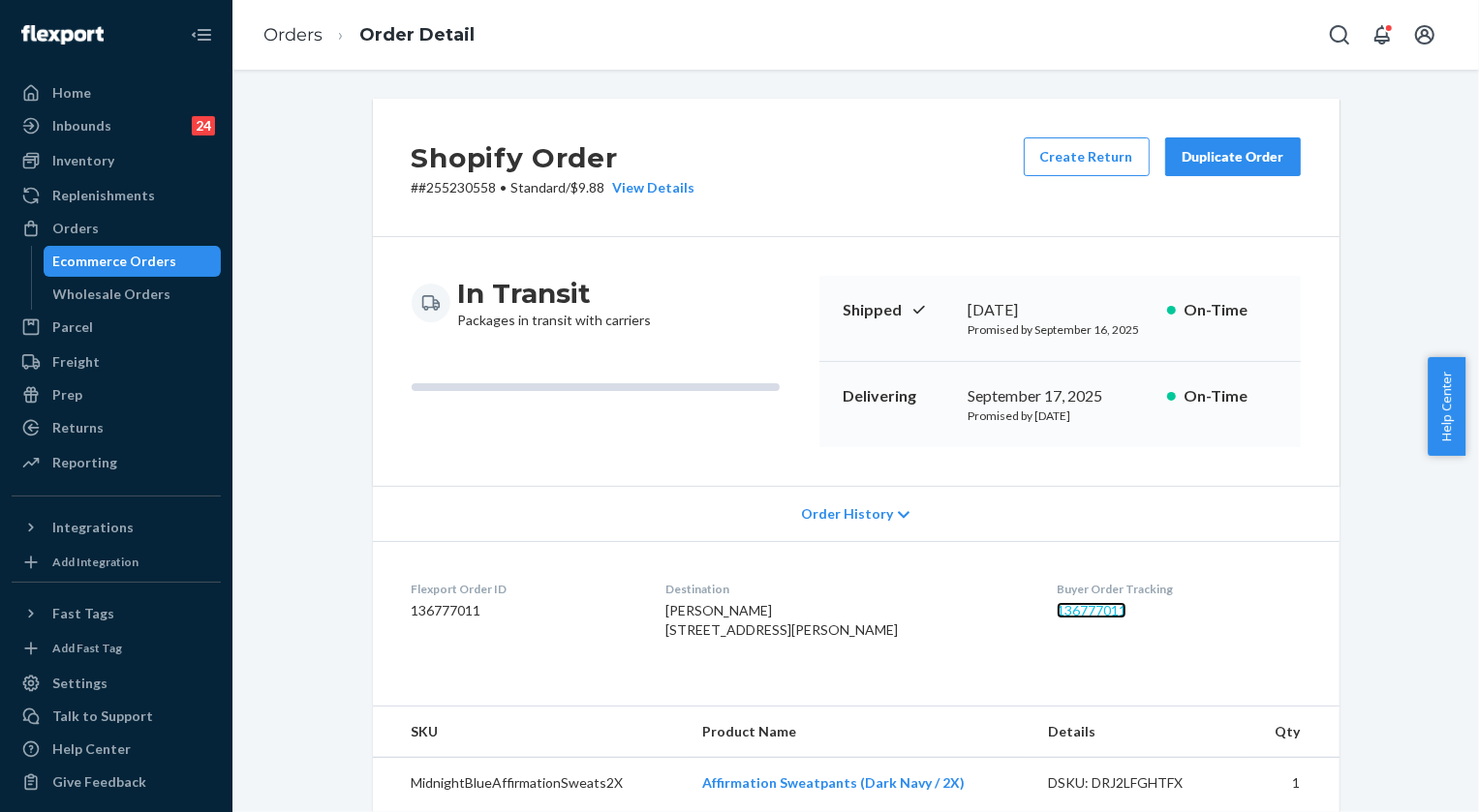
click at [1068, 610] on link "136777011" at bounding box center [1091, 610] width 70 height 17
click at [295, 38] on link "Orders" at bounding box center [293, 35] width 59 height 22
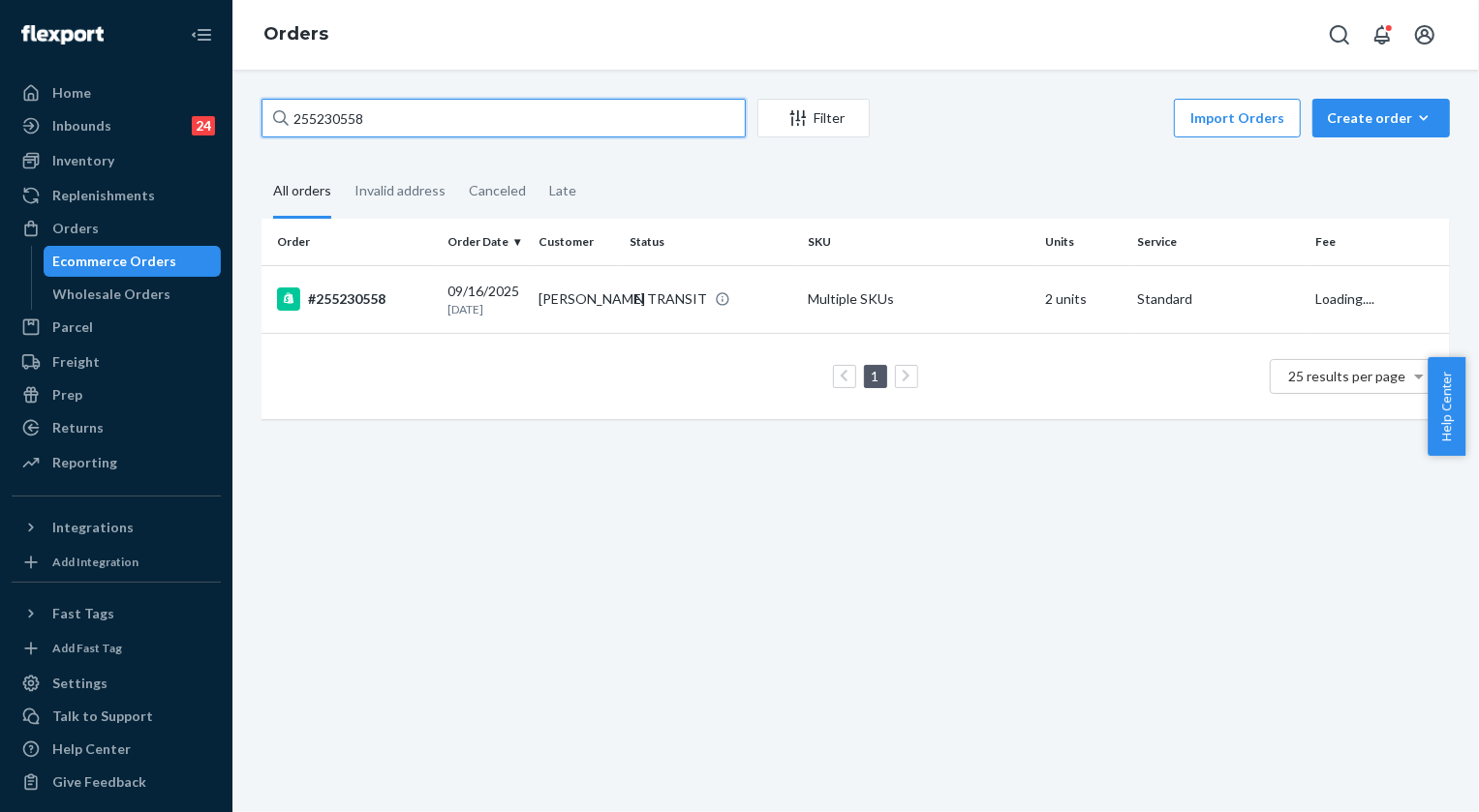
click at [366, 131] on input "255230558" at bounding box center [503, 118] width 484 height 38
click at [366, 130] on input "255230558" at bounding box center [503, 118] width 484 height 38
click at [347, 110] on input "255230558" at bounding box center [503, 118] width 484 height 38
paste input "111303"
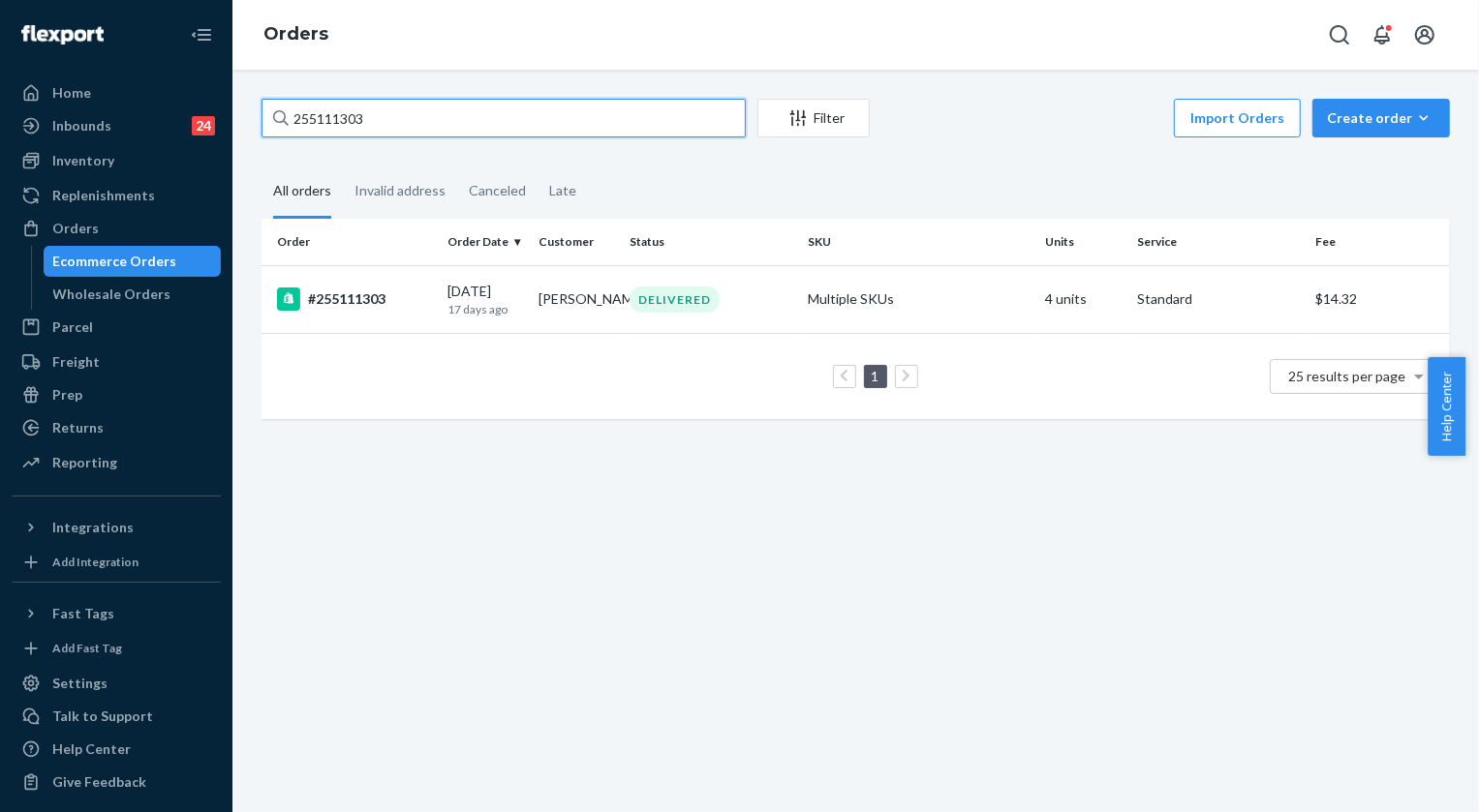
type input "255111303"
click at [694, 306] on div "DELIVERED" at bounding box center [675, 299] width 90 height 27
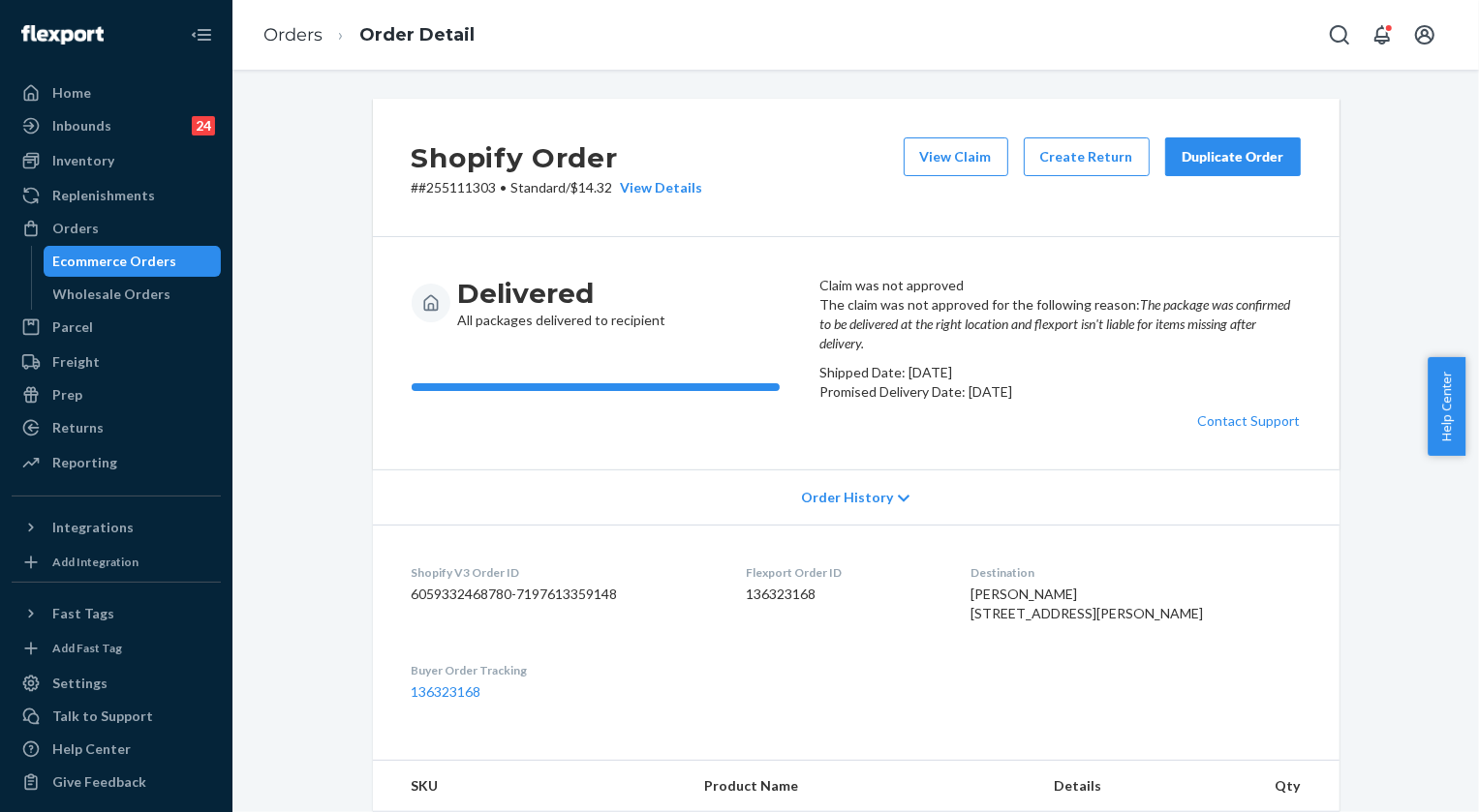
click at [1251, 138] on button "Duplicate Order" at bounding box center [1232, 156] width 136 height 38
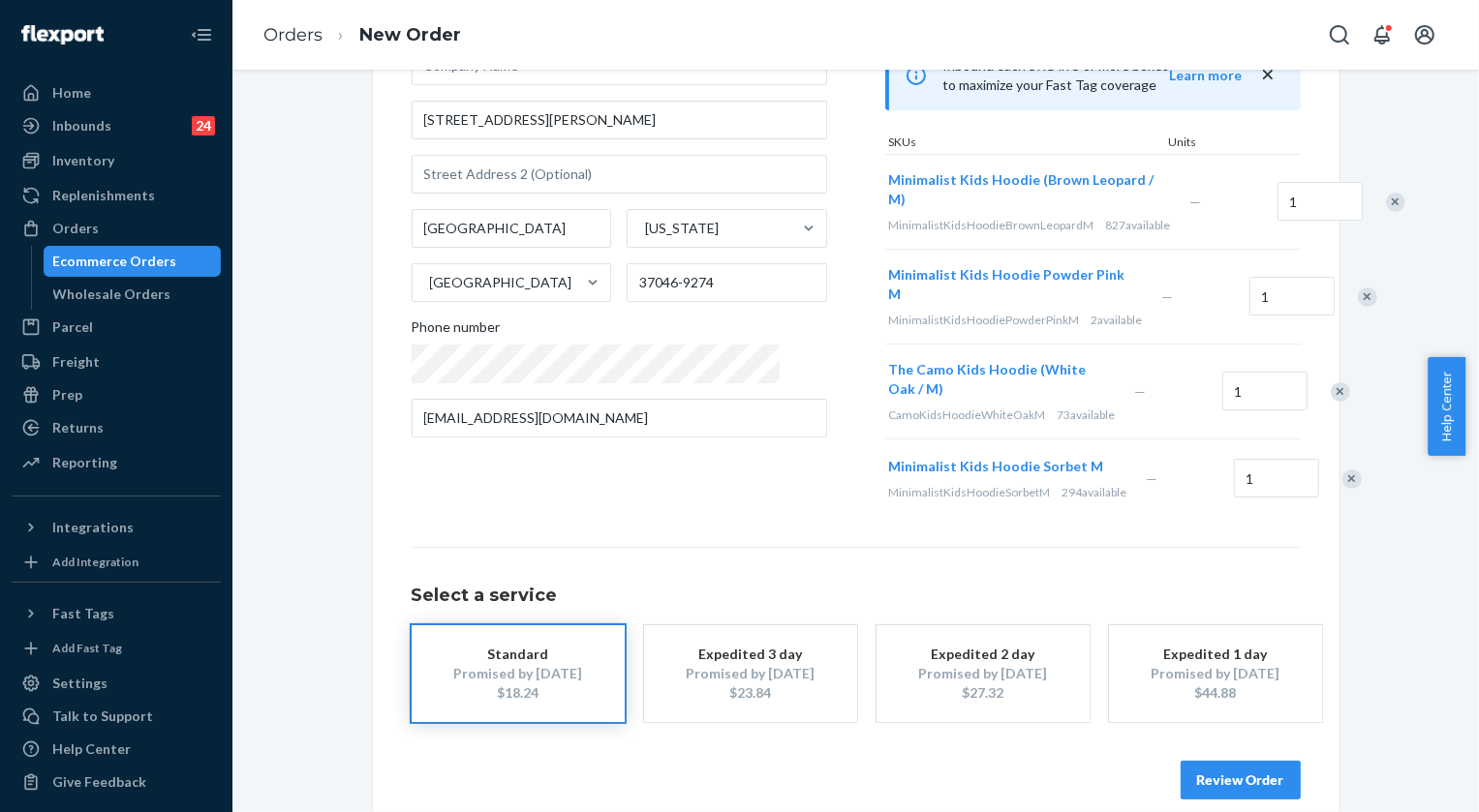
scroll to position [87, 0]
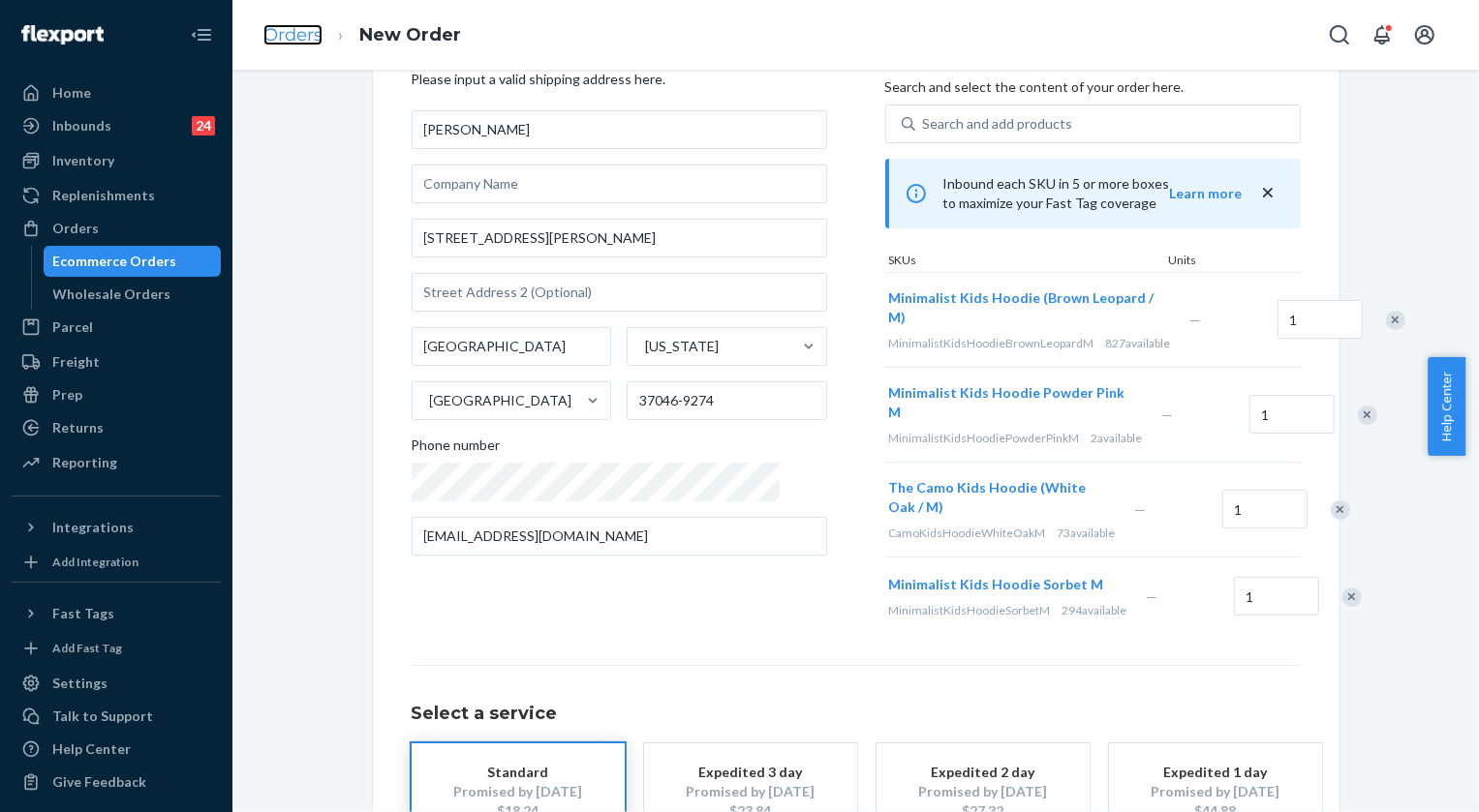
click at [298, 36] on link "Orders" at bounding box center [293, 35] width 59 height 22
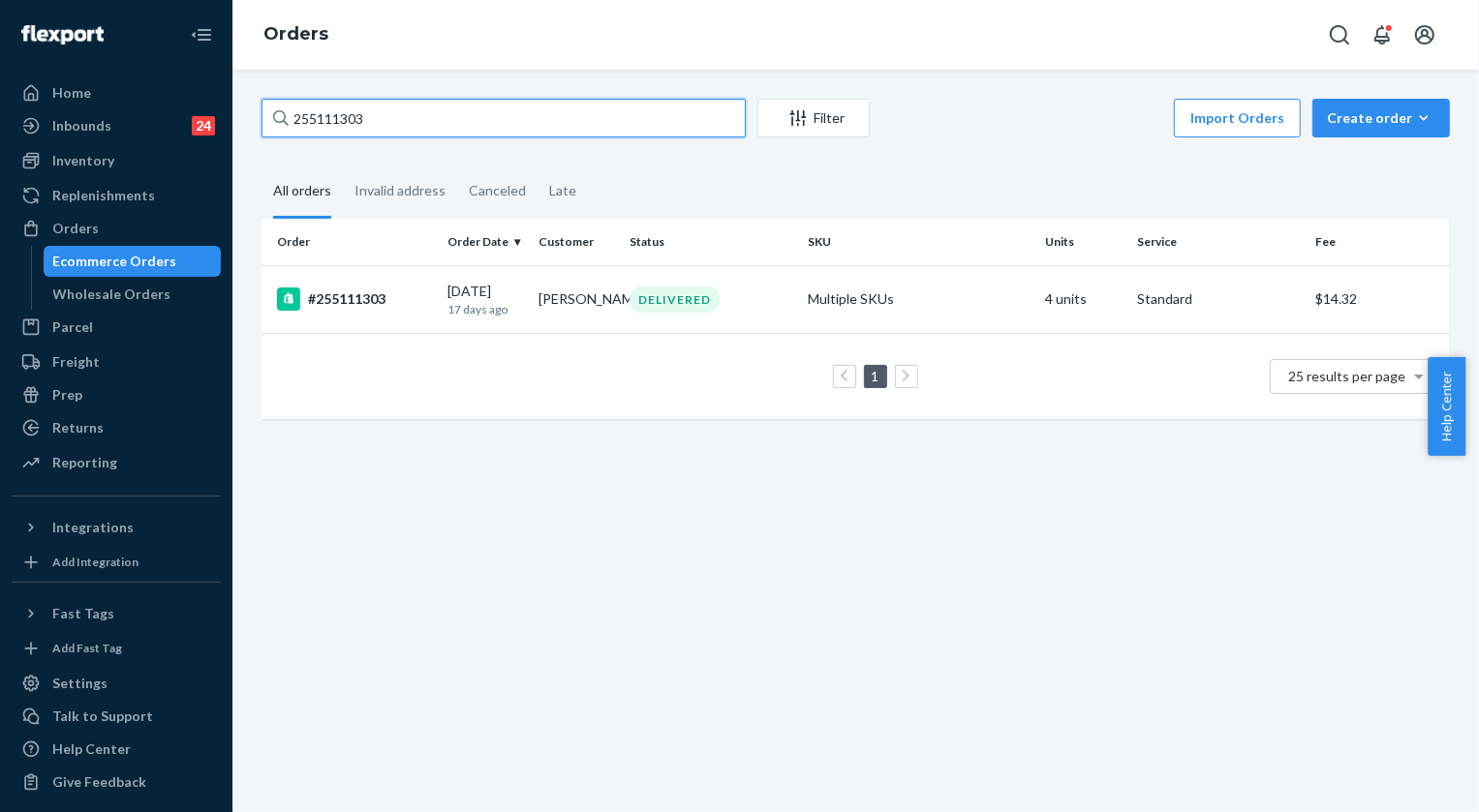
click at [469, 115] on input "255111303" at bounding box center [503, 118] width 484 height 38
paste input "51867"
click at [413, 126] on input "255151867" at bounding box center [503, 118] width 484 height 38
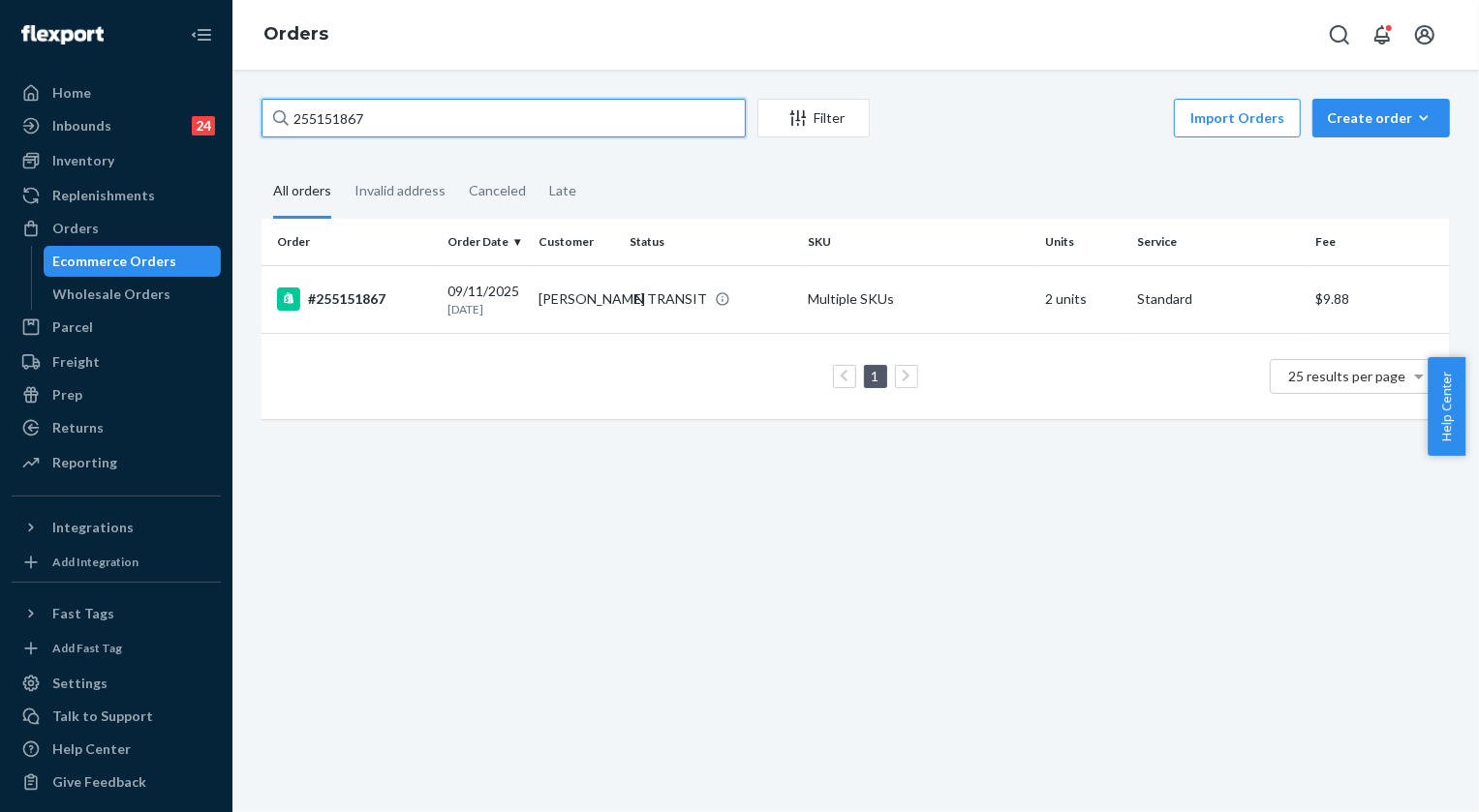
paste input "333732"
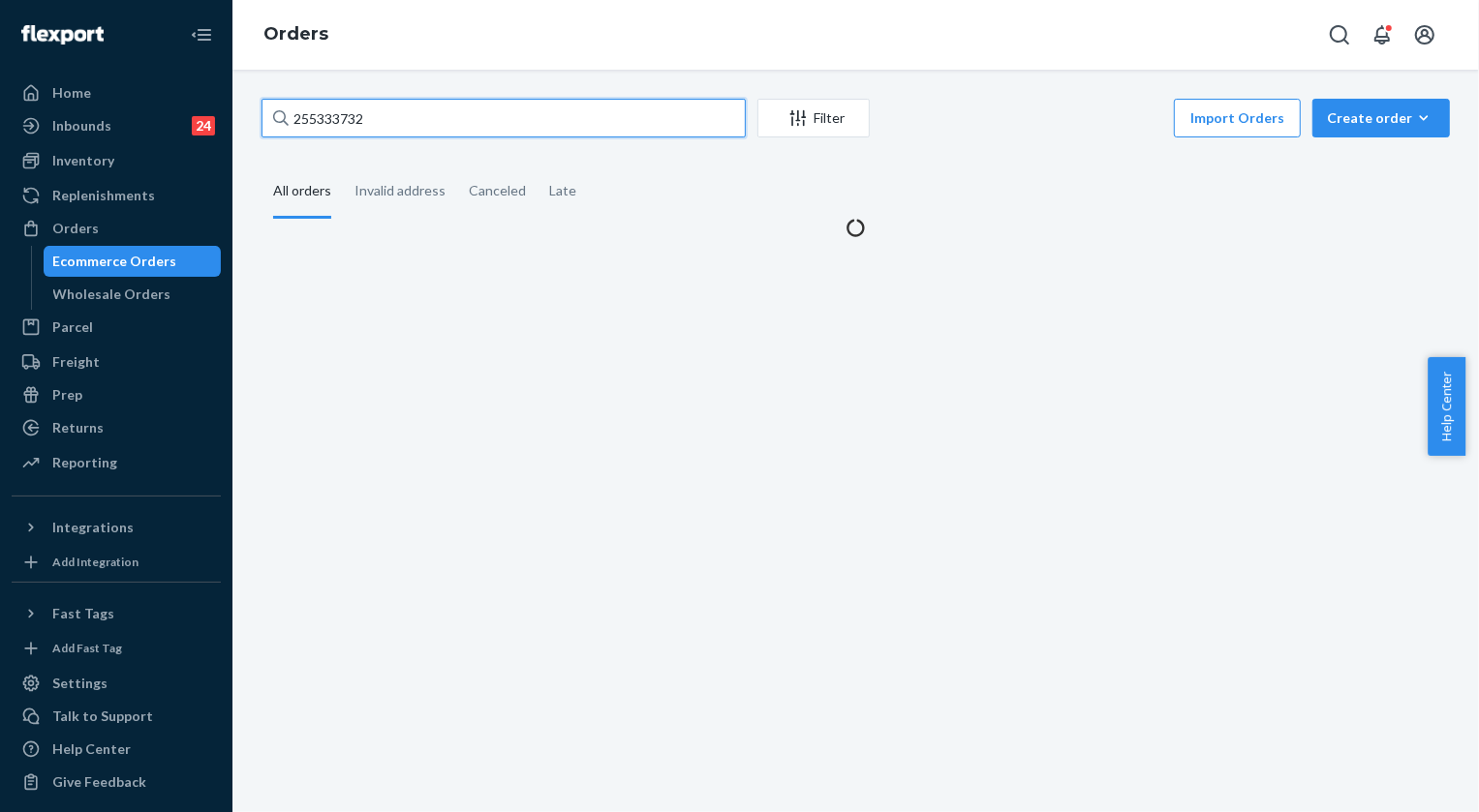
type input "255333732"
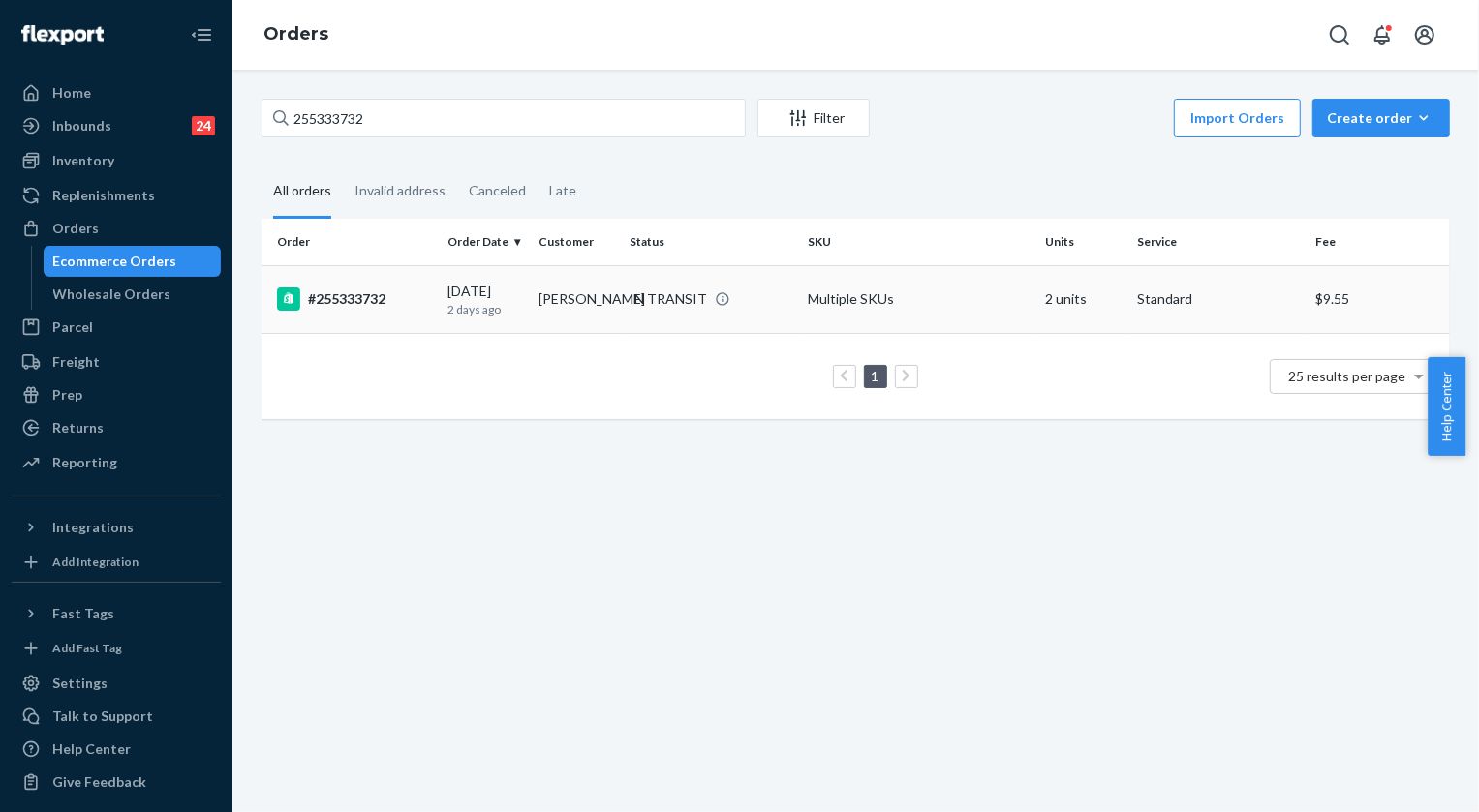
click at [654, 295] on div "IN TRANSIT" at bounding box center [668, 299] width 78 height 20
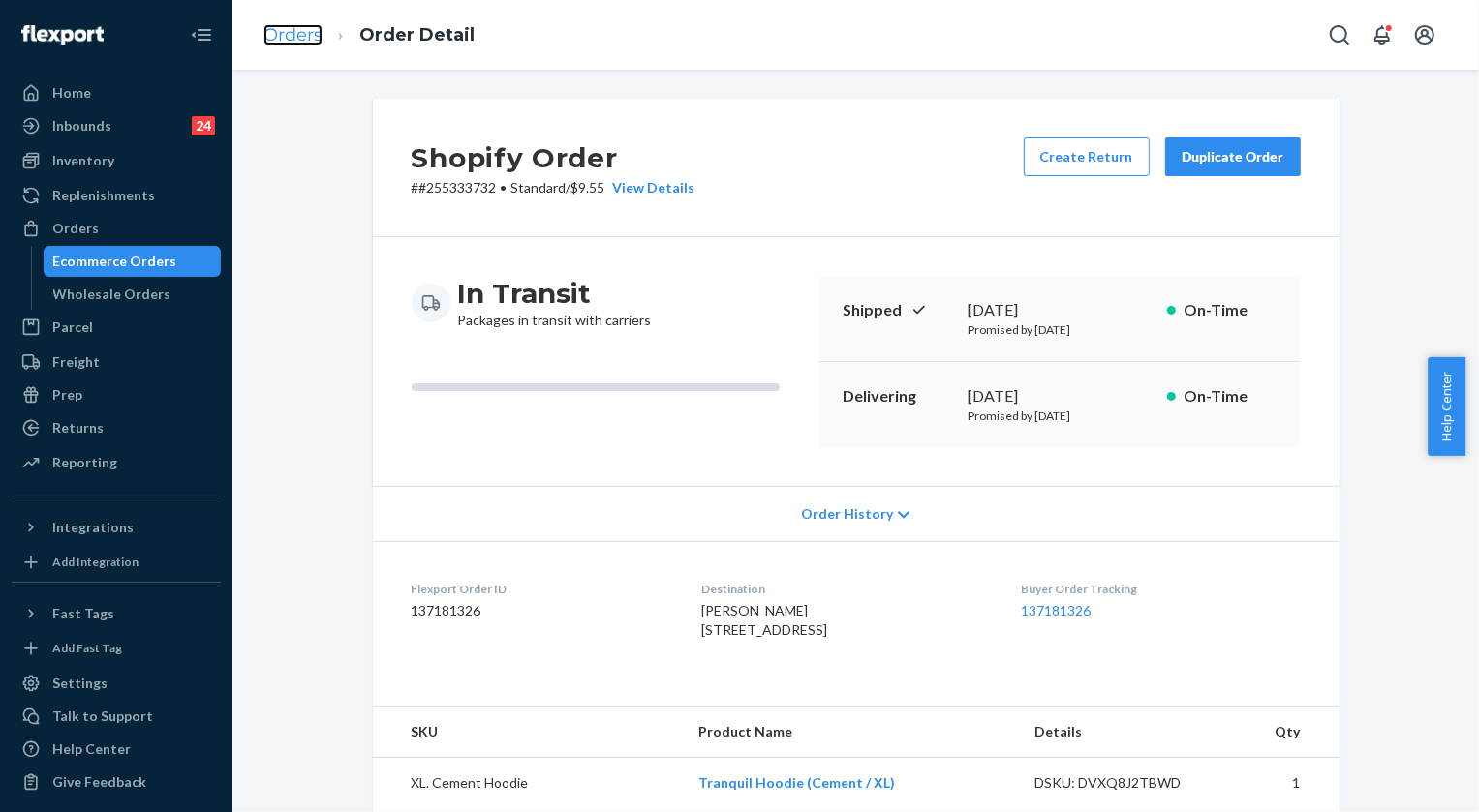
click at [309, 37] on link "Orders" at bounding box center [293, 35] width 59 height 22
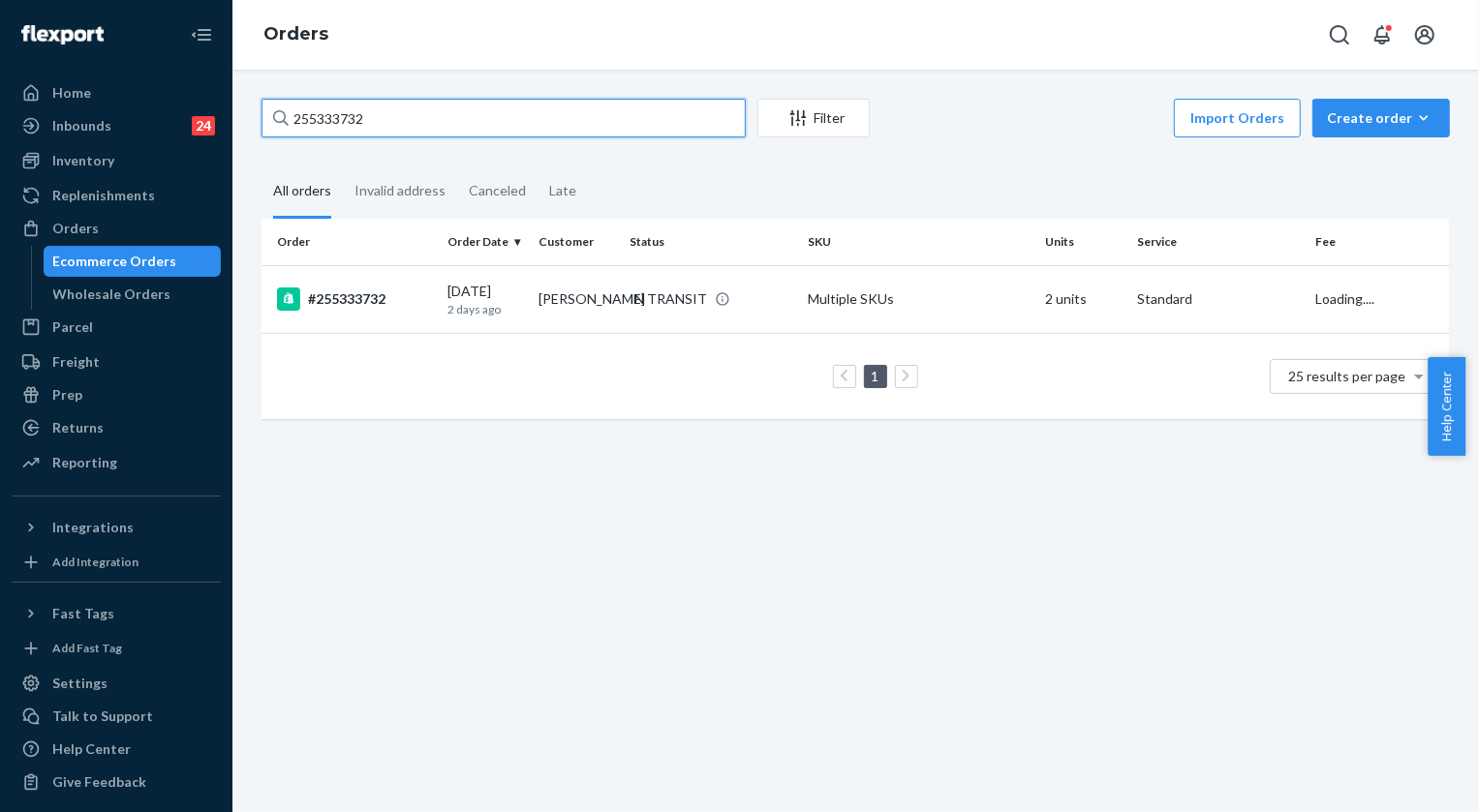
click at [419, 107] on input "255333732" at bounding box center [503, 118] width 484 height 38
paste input "6"
type input "255333632"
click at [671, 290] on div "IN TRANSIT" at bounding box center [668, 299] width 78 height 20
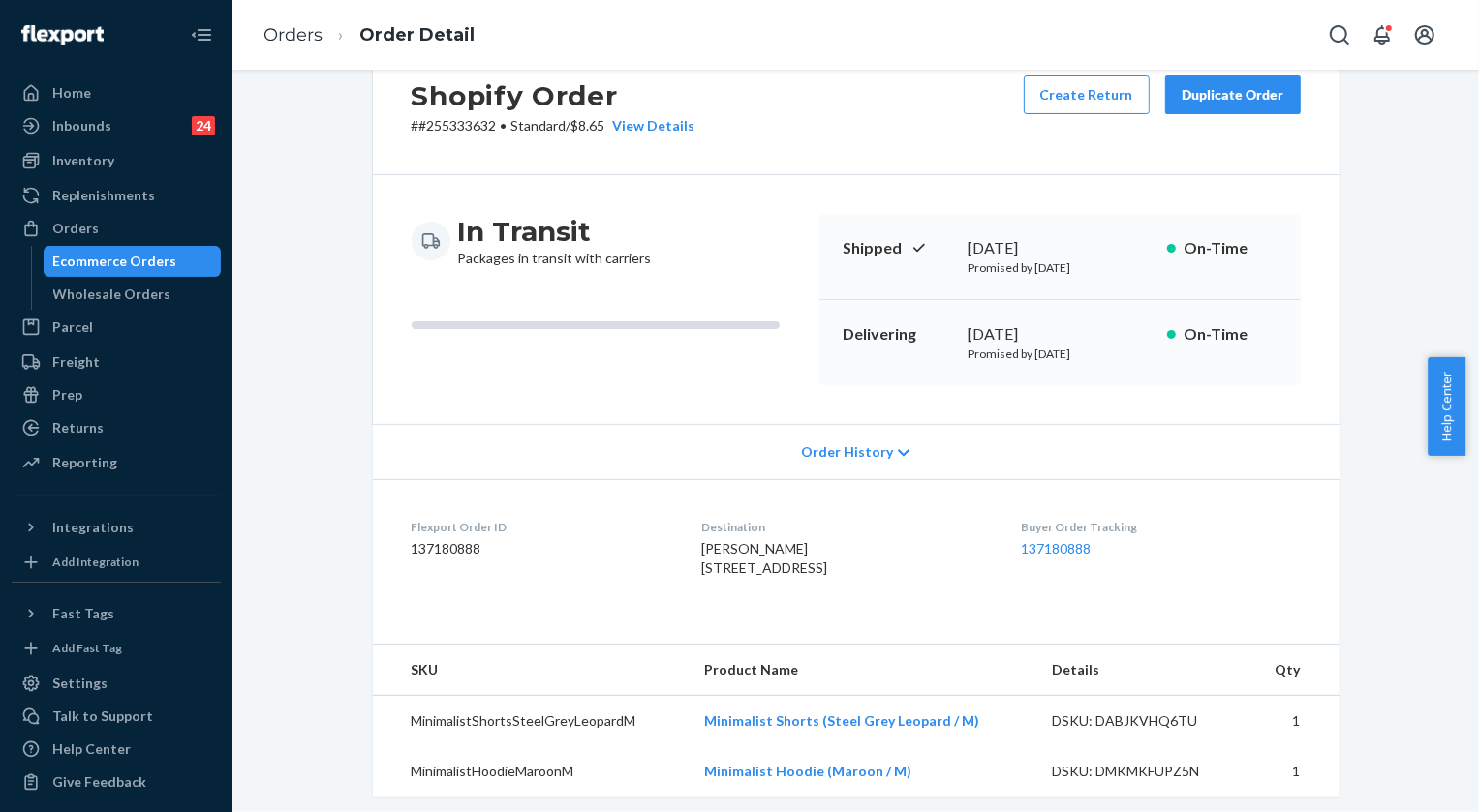
scroll to position [175, 0]
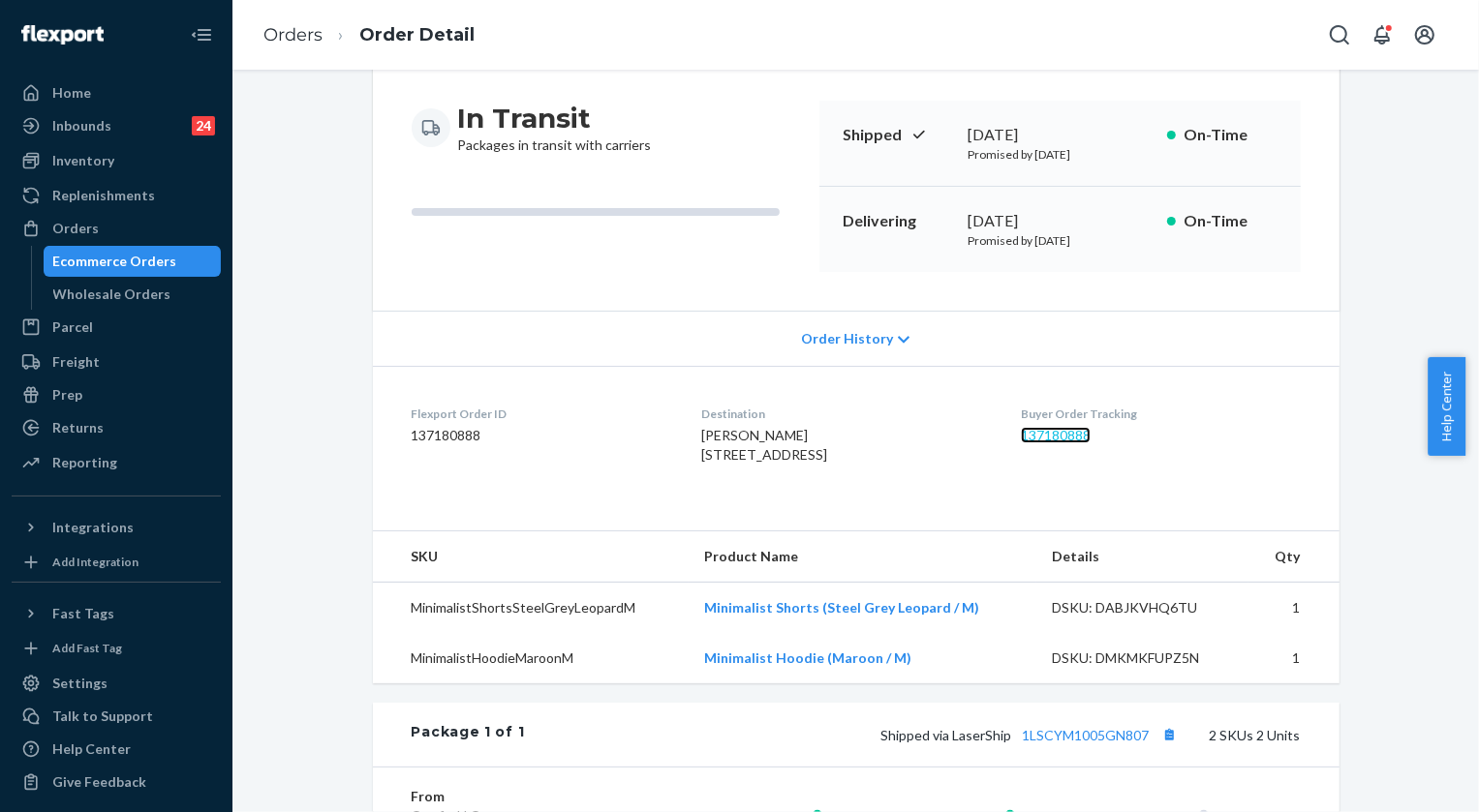
click at [1072, 431] on link "137180888" at bounding box center [1055, 435] width 70 height 17
click at [307, 34] on link "Orders" at bounding box center [293, 35] width 59 height 22
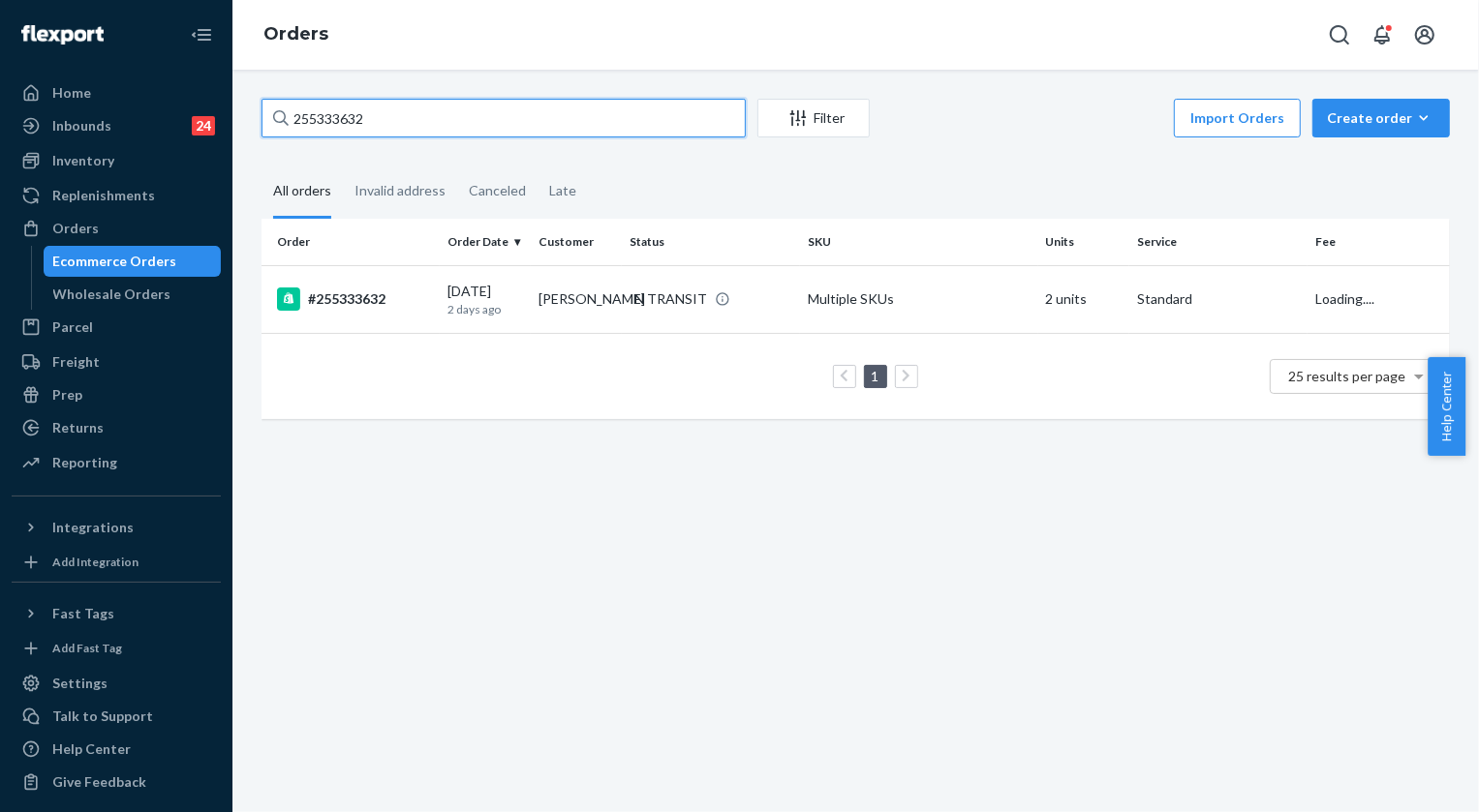
click at [431, 110] on input "255333632" at bounding box center [503, 118] width 484 height 38
paste input "264800"
type input "255264800"
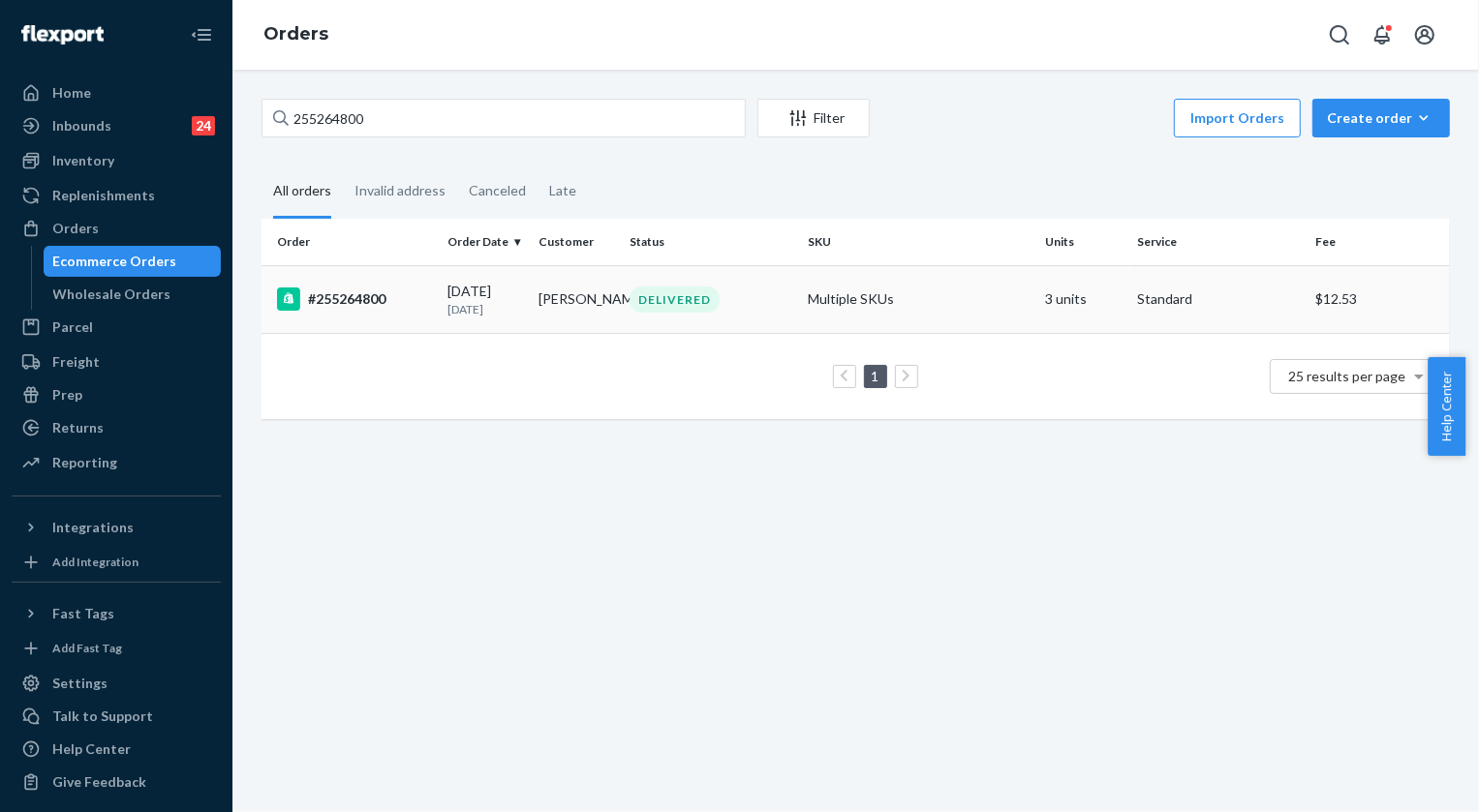
click at [663, 307] on div "DELIVERED" at bounding box center [675, 299] width 90 height 27
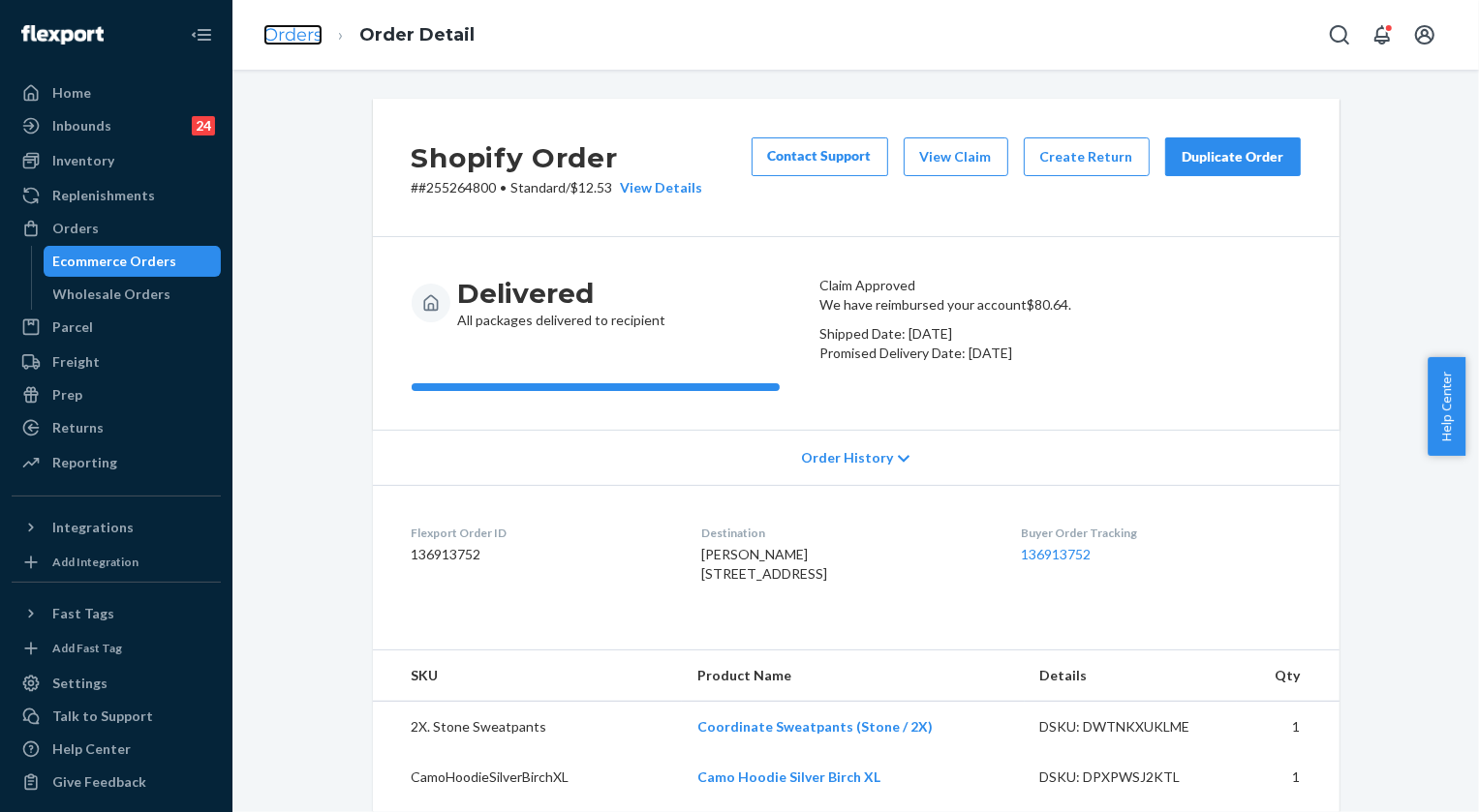
click at [273, 34] on link "Orders" at bounding box center [293, 35] width 59 height 22
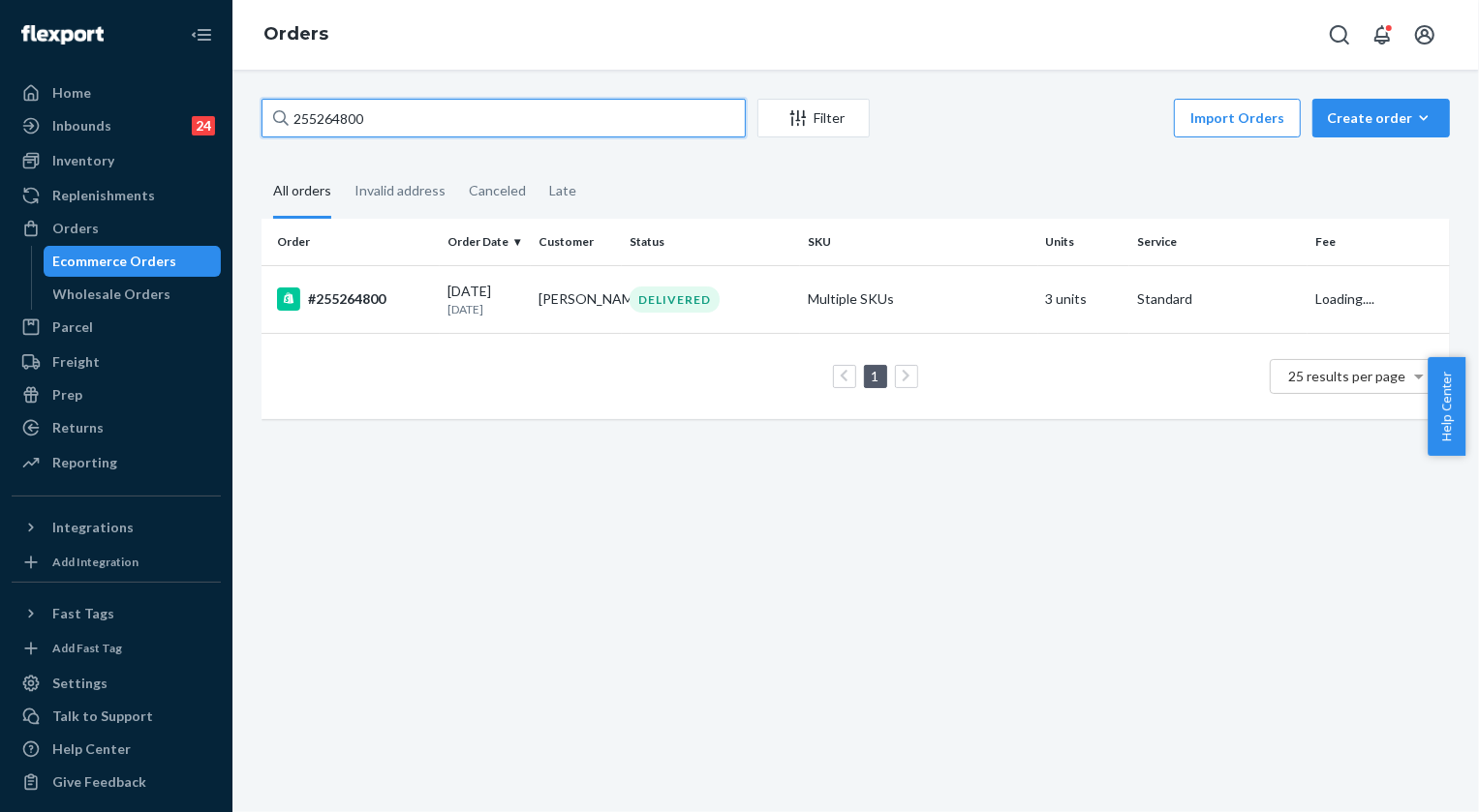
click at [415, 121] on input "255264800" at bounding box center [503, 118] width 484 height 38
click at [415, 120] on input "255264800" at bounding box center [503, 118] width 484 height 38
click at [334, 116] on input "255264800" at bounding box center [503, 118] width 484 height 38
click at [334, 114] on input "255264800" at bounding box center [503, 118] width 484 height 38
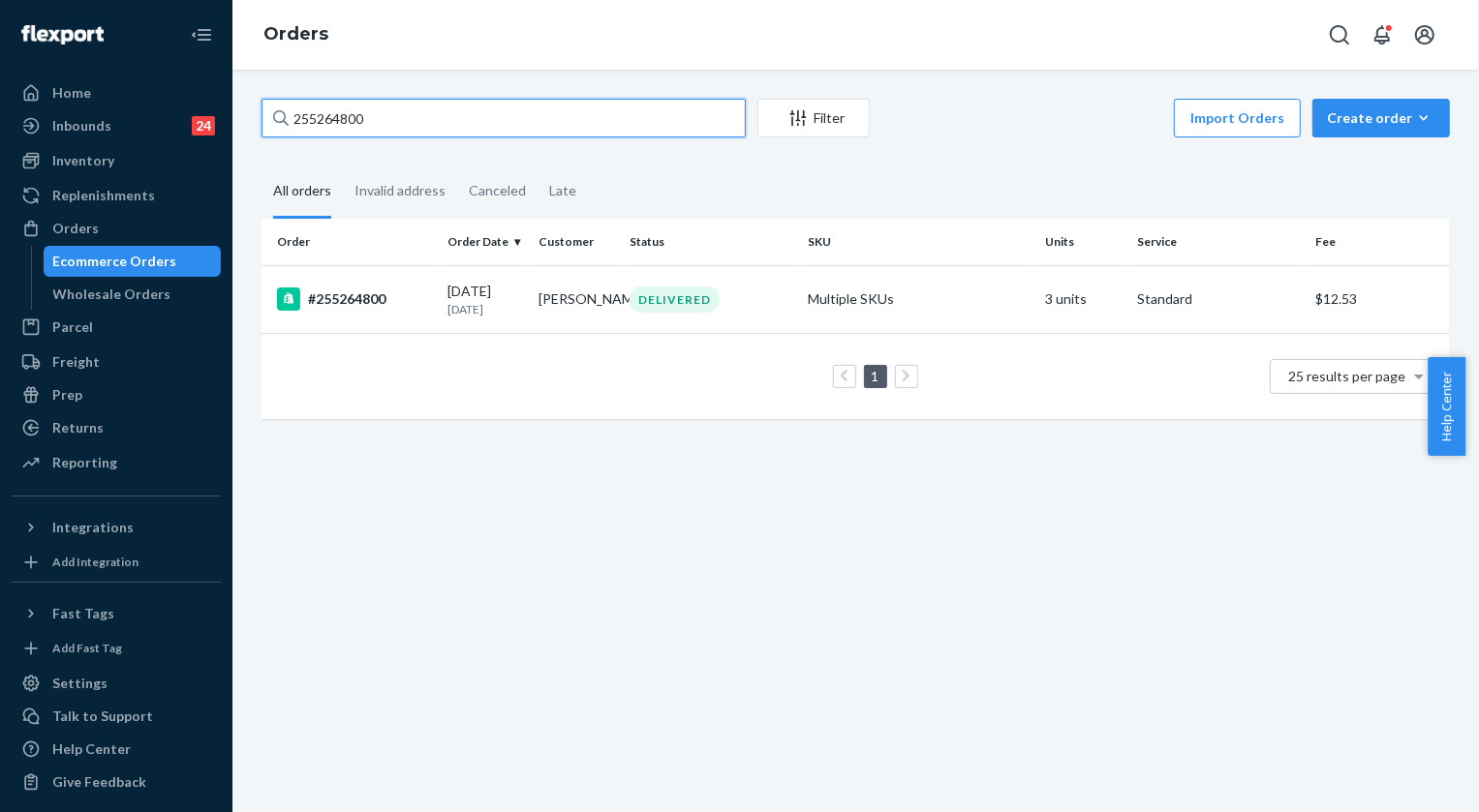
paste input "348797"
type input "255348797"
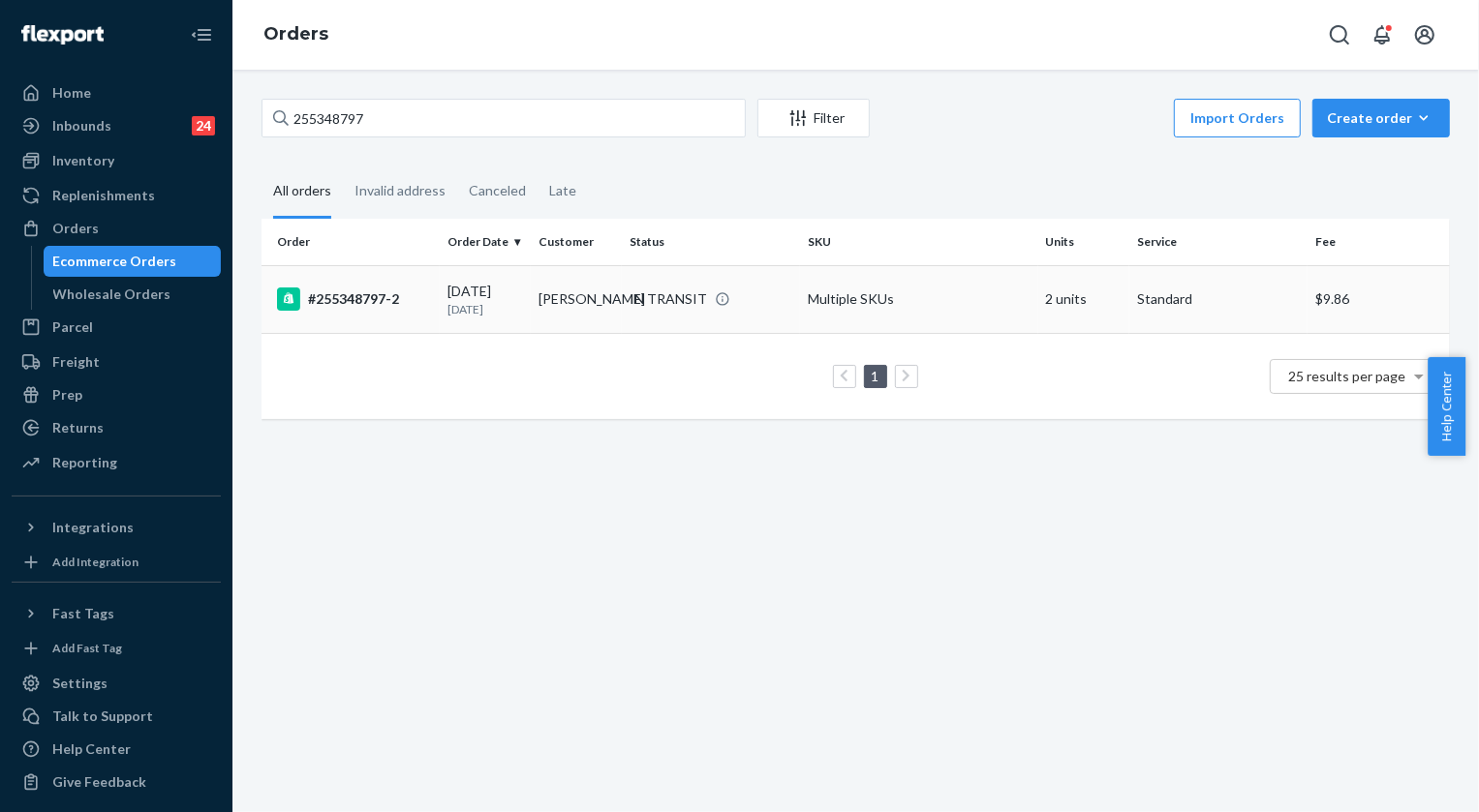
click at [667, 300] on div "IN TRANSIT" at bounding box center [668, 299] width 78 height 20
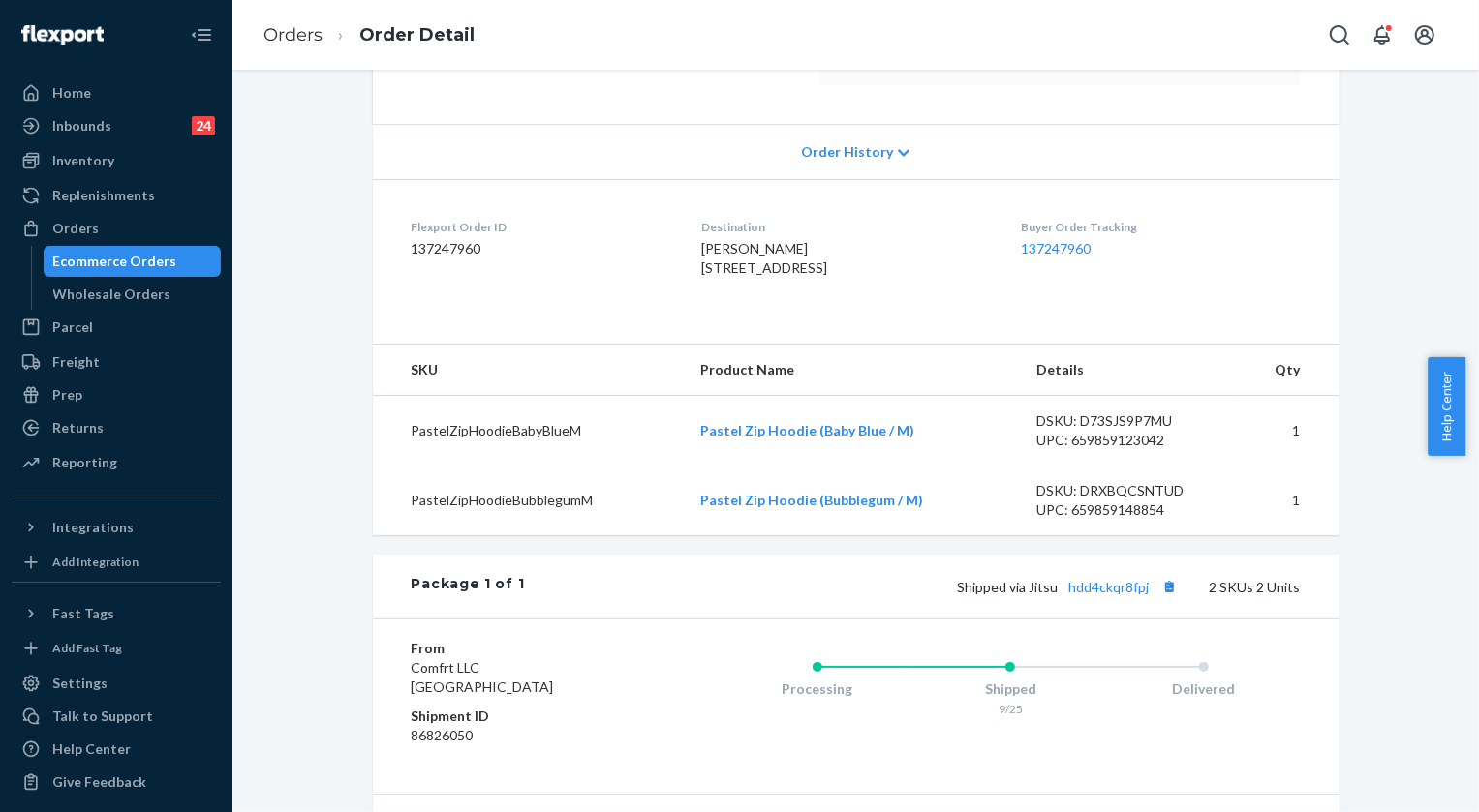
scroll to position [175, 0]
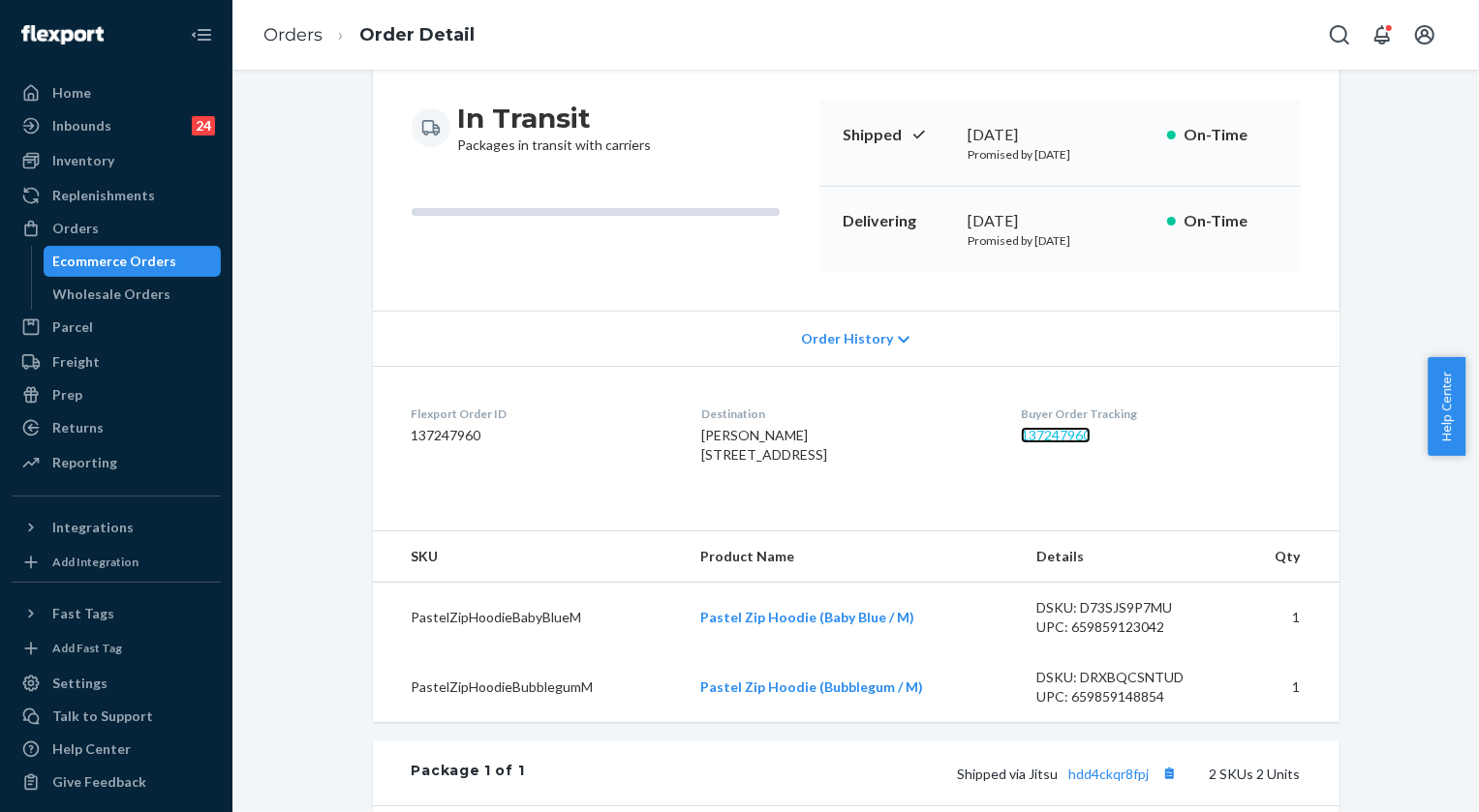
click at [1062, 429] on link "137247960" at bounding box center [1055, 435] width 70 height 17
click at [305, 48] on ol "Orders Order Detail" at bounding box center [368, 35] width 242 height 57
click at [301, 35] on link "Orders" at bounding box center [293, 35] width 59 height 22
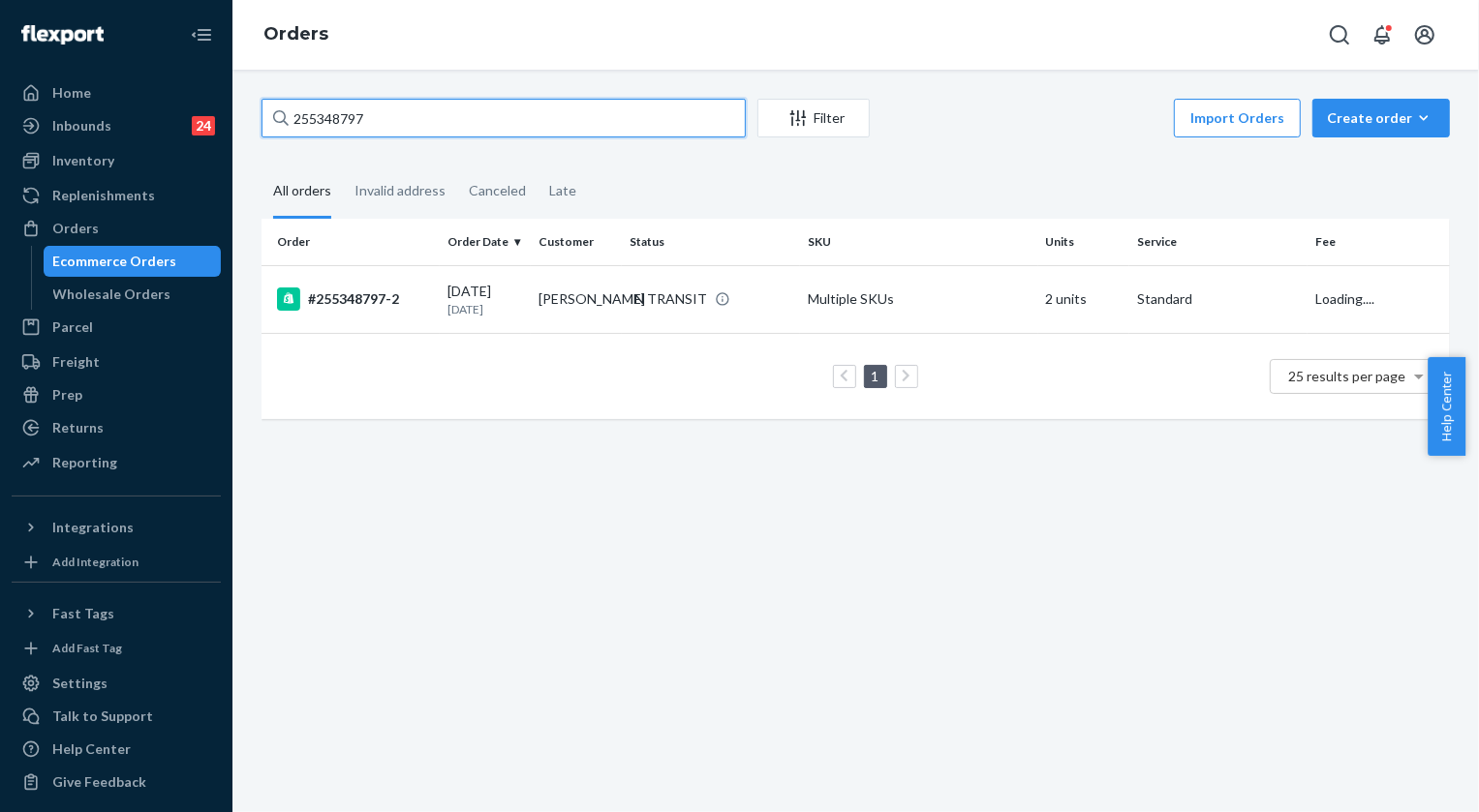
click at [411, 127] on input "255348797" at bounding box center [503, 118] width 484 height 38
paste input "4948029"
type input "254948029"
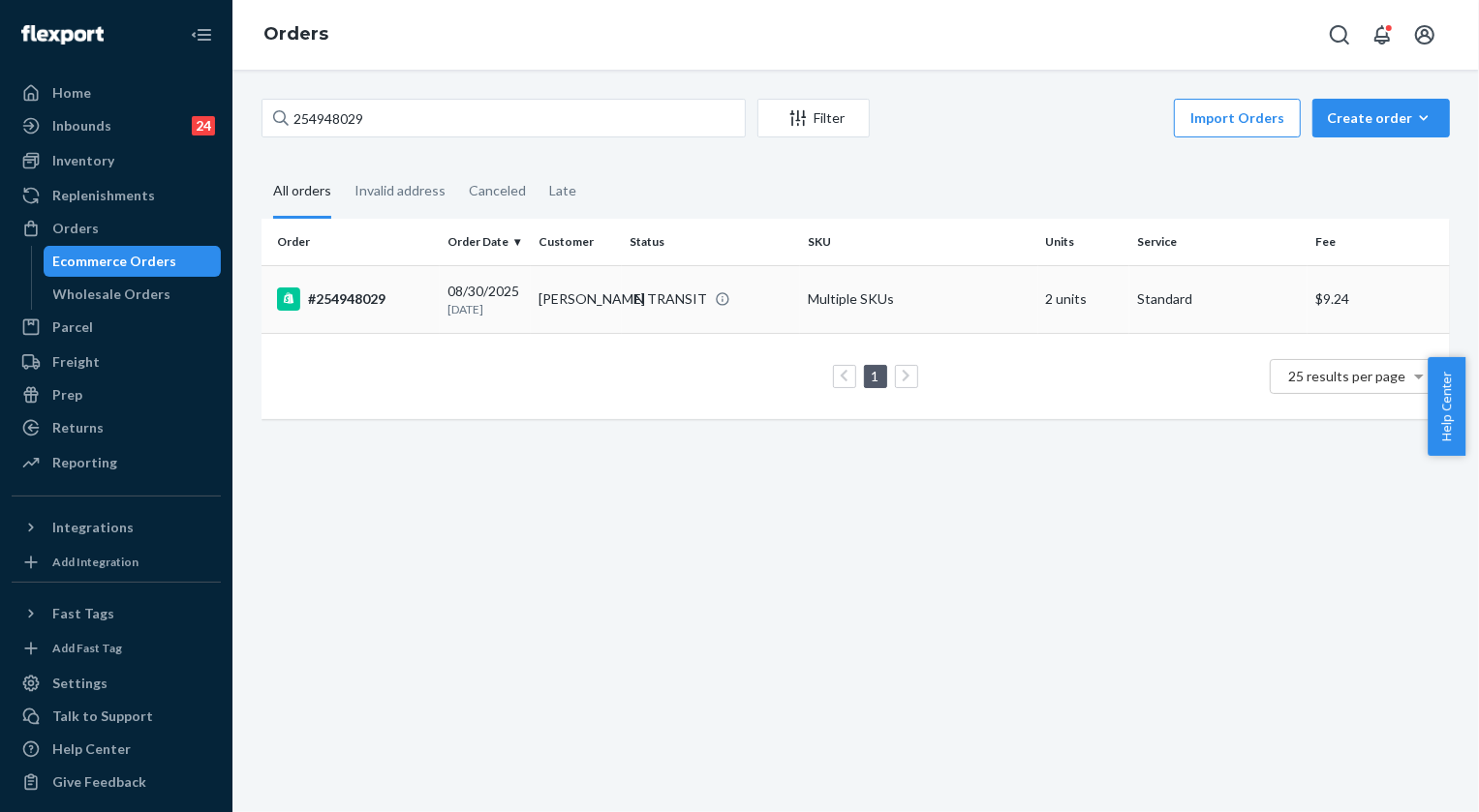
click at [669, 309] on div "IN TRANSIT" at bounding box center [668, 299] width 78 height 20
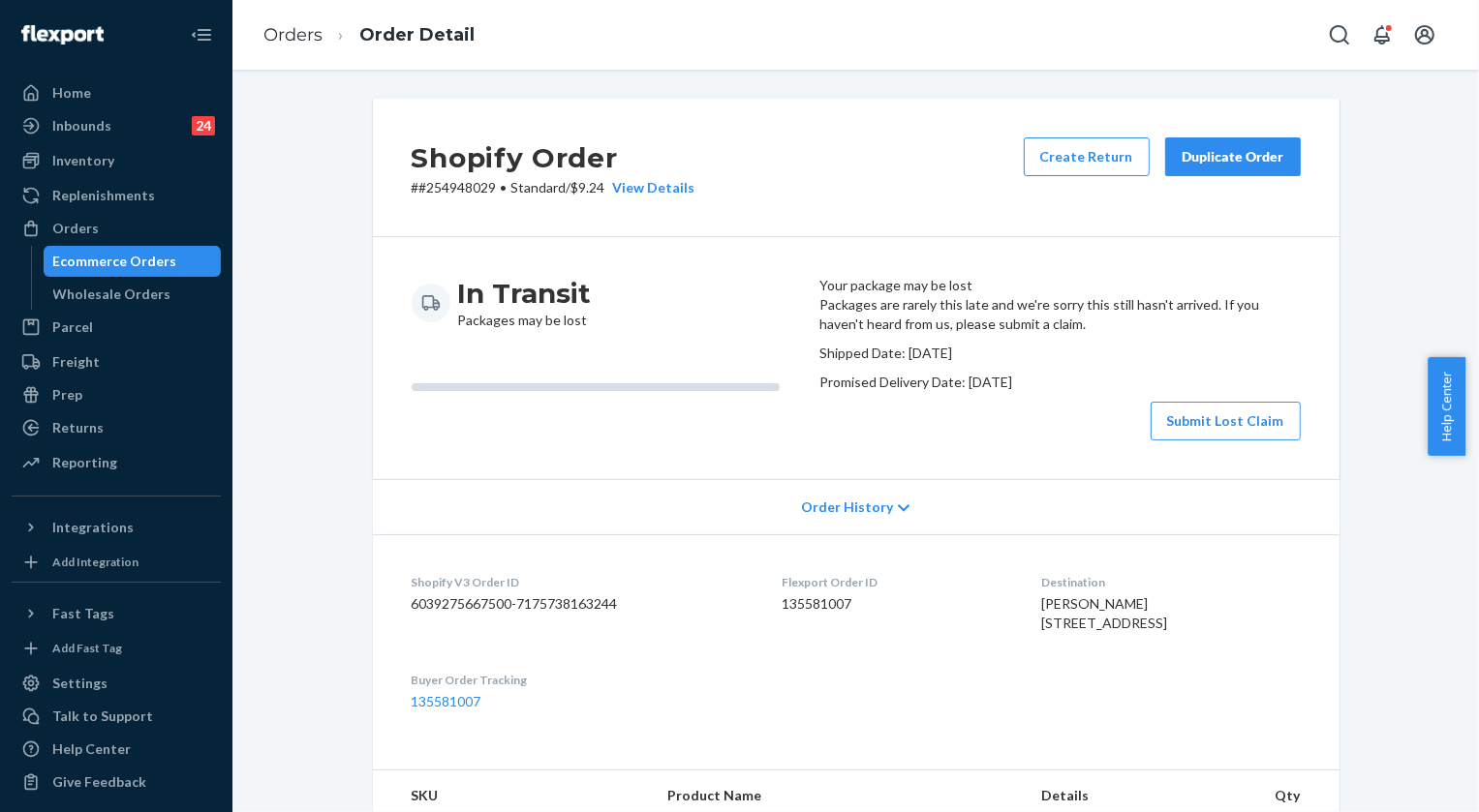
click at [1240, 167] on button "Duplicate Order" at bounding box center [1232, 156] width 136 height 38
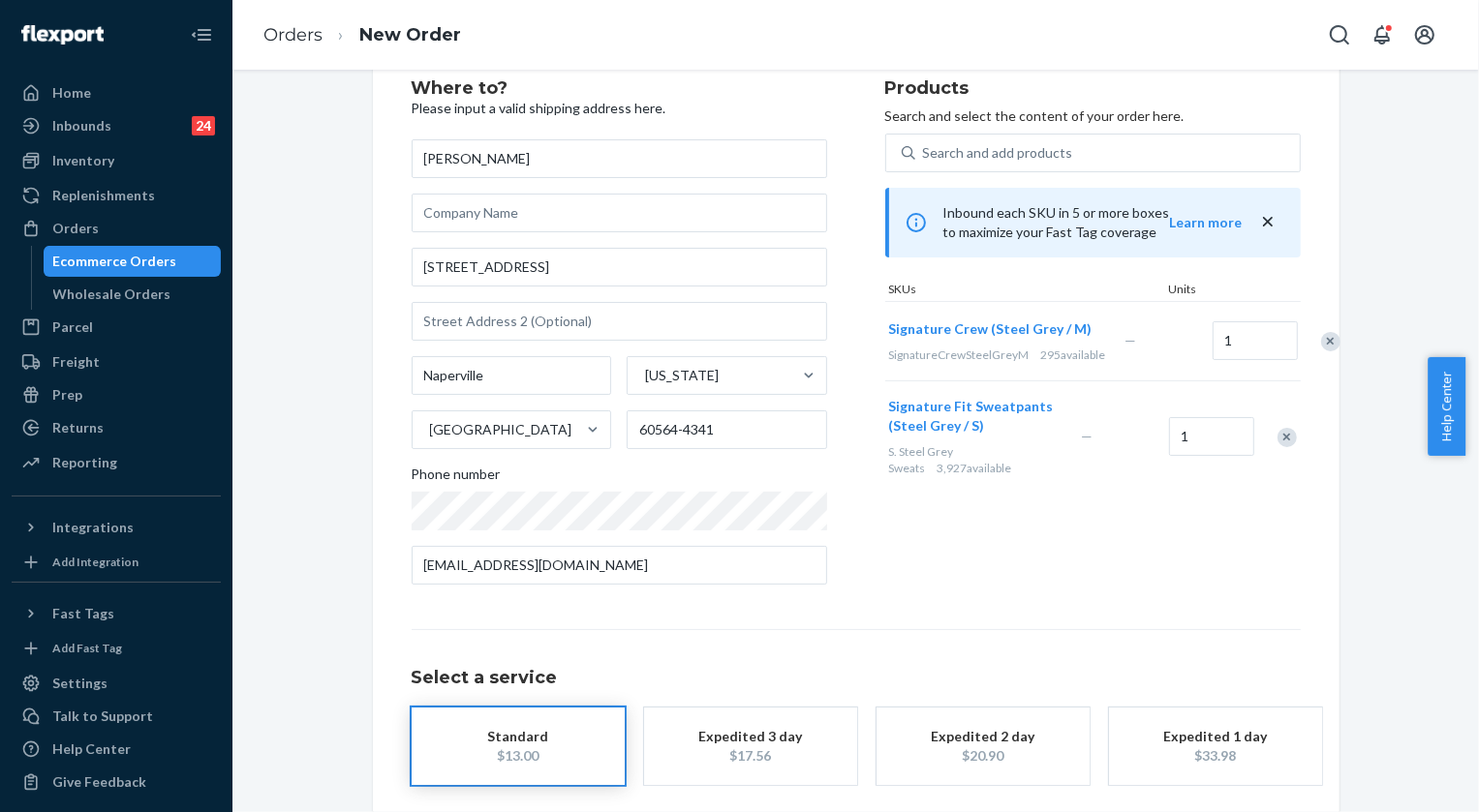
scroll to position [145, 0]
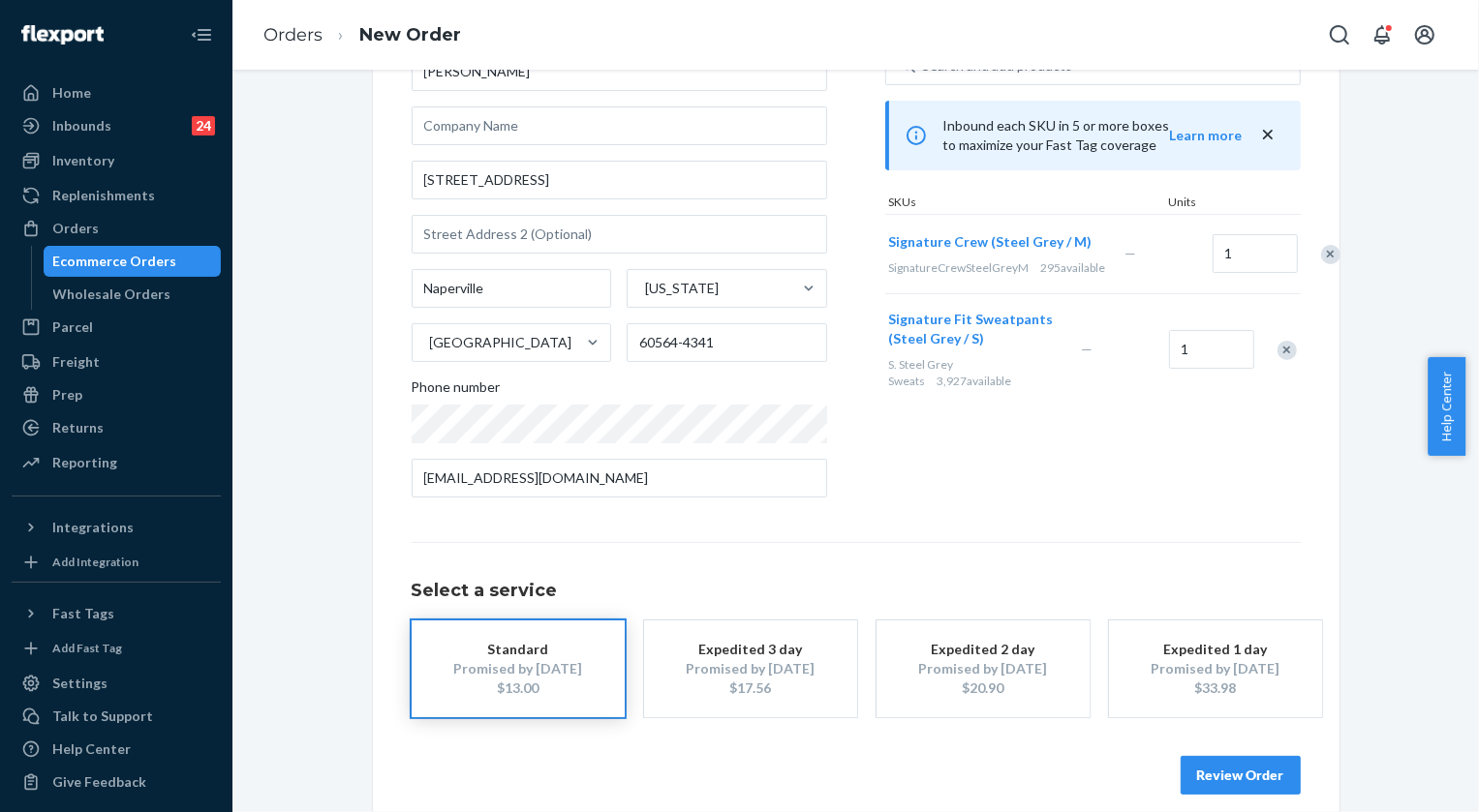
click at [1281, 774] on button "Review Order" at bounding box center [1240, 775] width 120 height 38
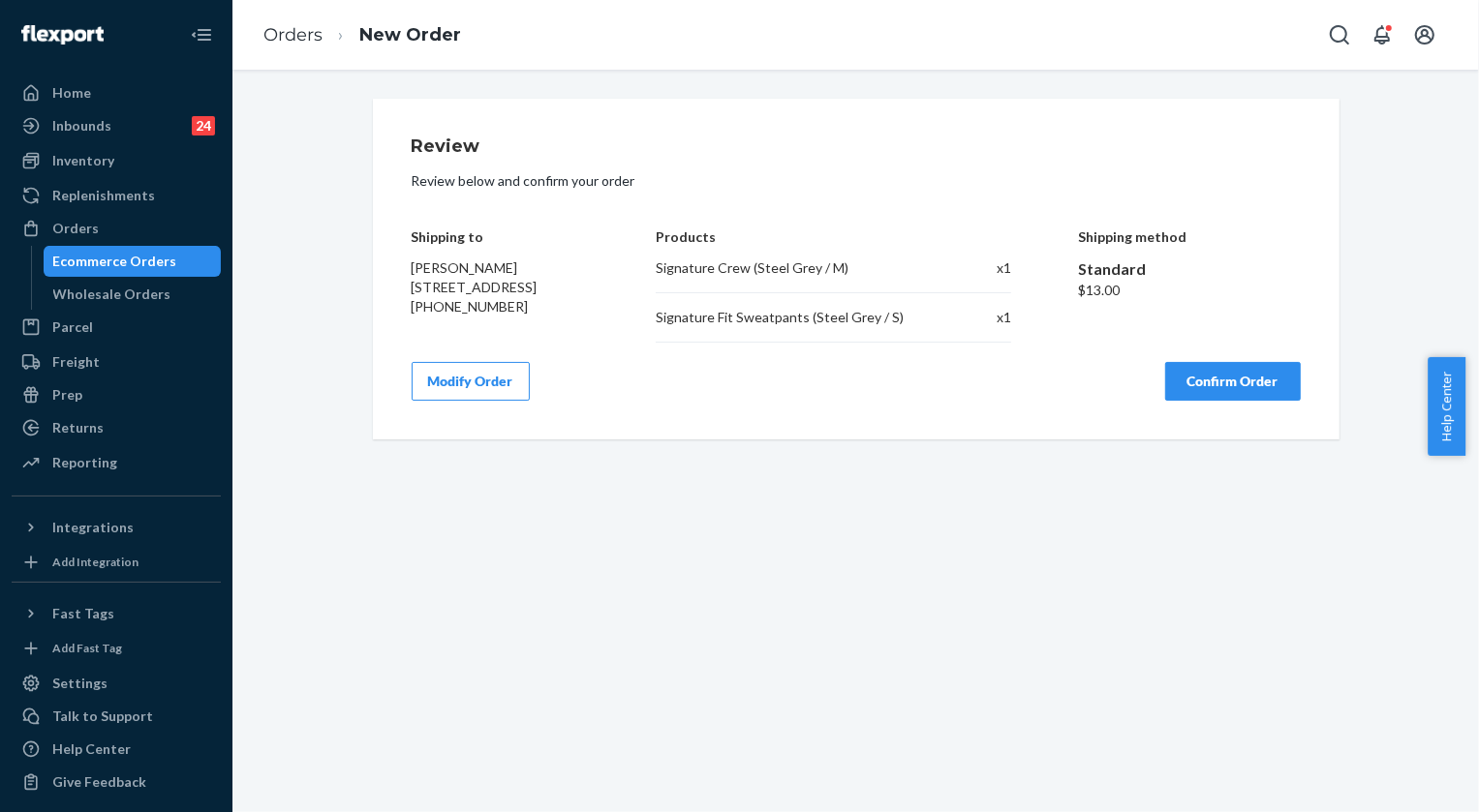
click at [474, 374] on button "Modify Order" at bounding box center [470, 381] width 118 height 38
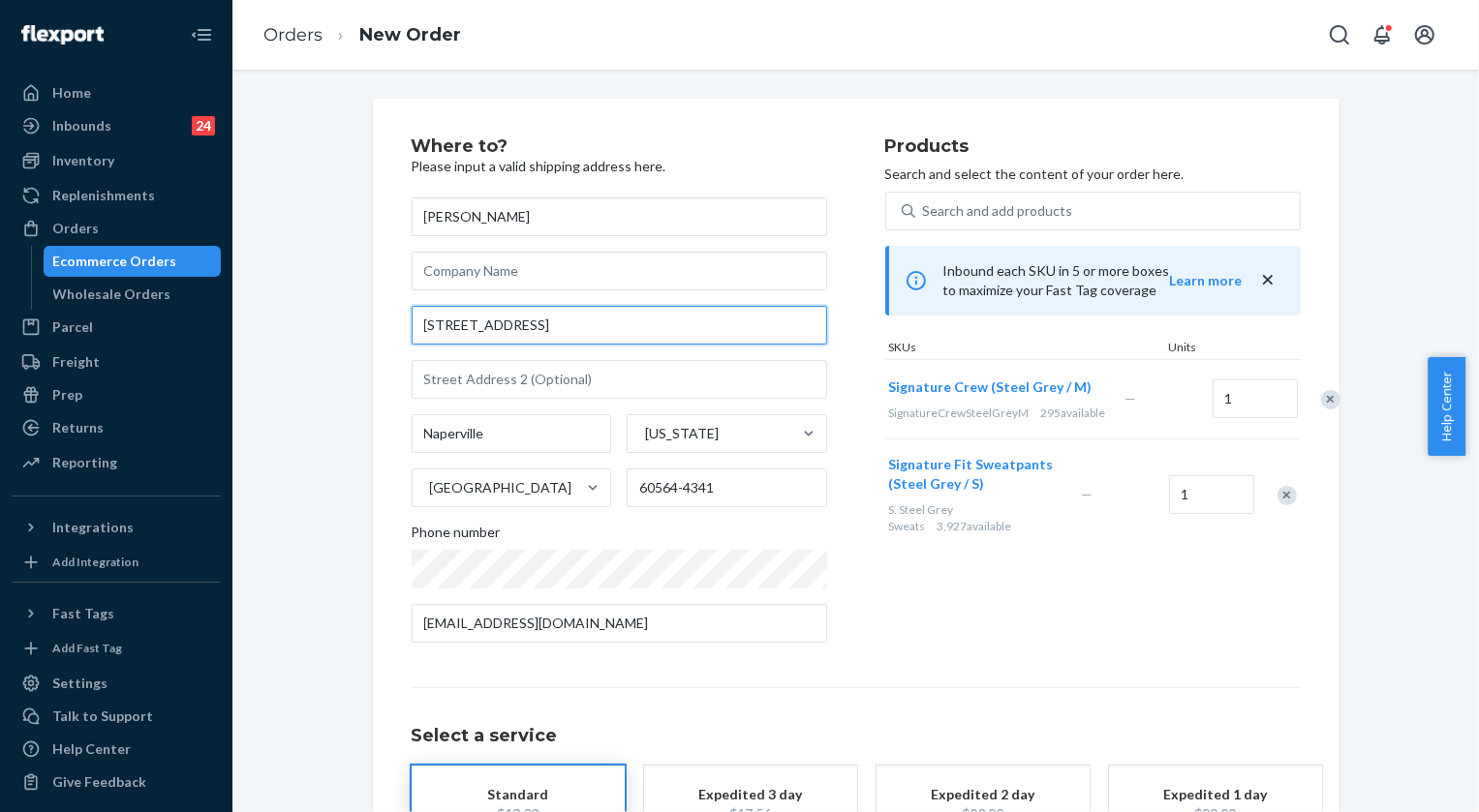
drag, startPoint x: 558, startPoint y: 331, endPoint x: 378, endPoint y: 323, distance: 180.2
click at [378, 323] on div "Where to? Please input a valid shipping address here. [PERSON_NAME] [STREET_ADD…" at bounding box center [856, 529] width 966 height 860
paste input "ourt naperville [US_STATE]."
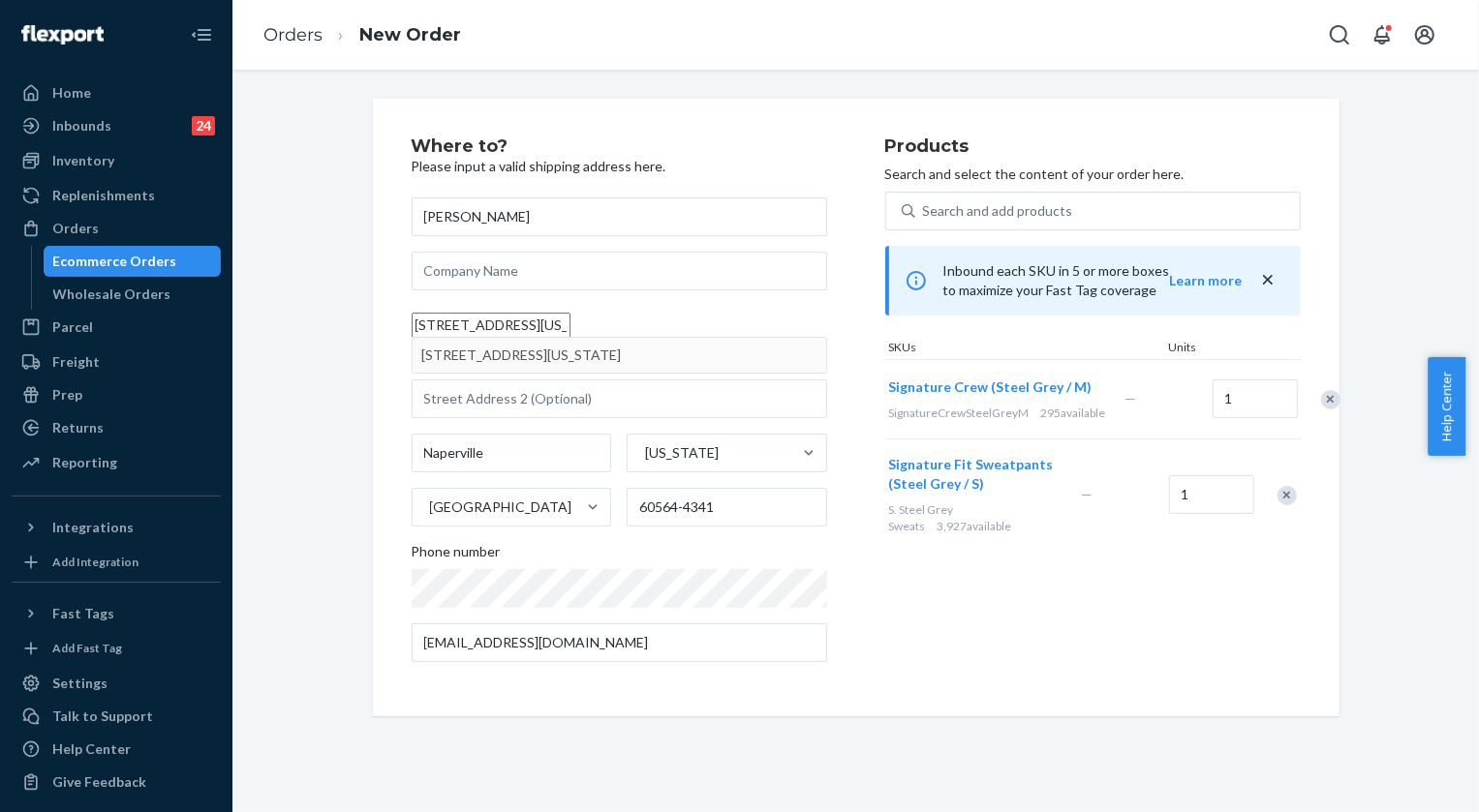
type input "[STREET_ADDRESS][US_STATE]."
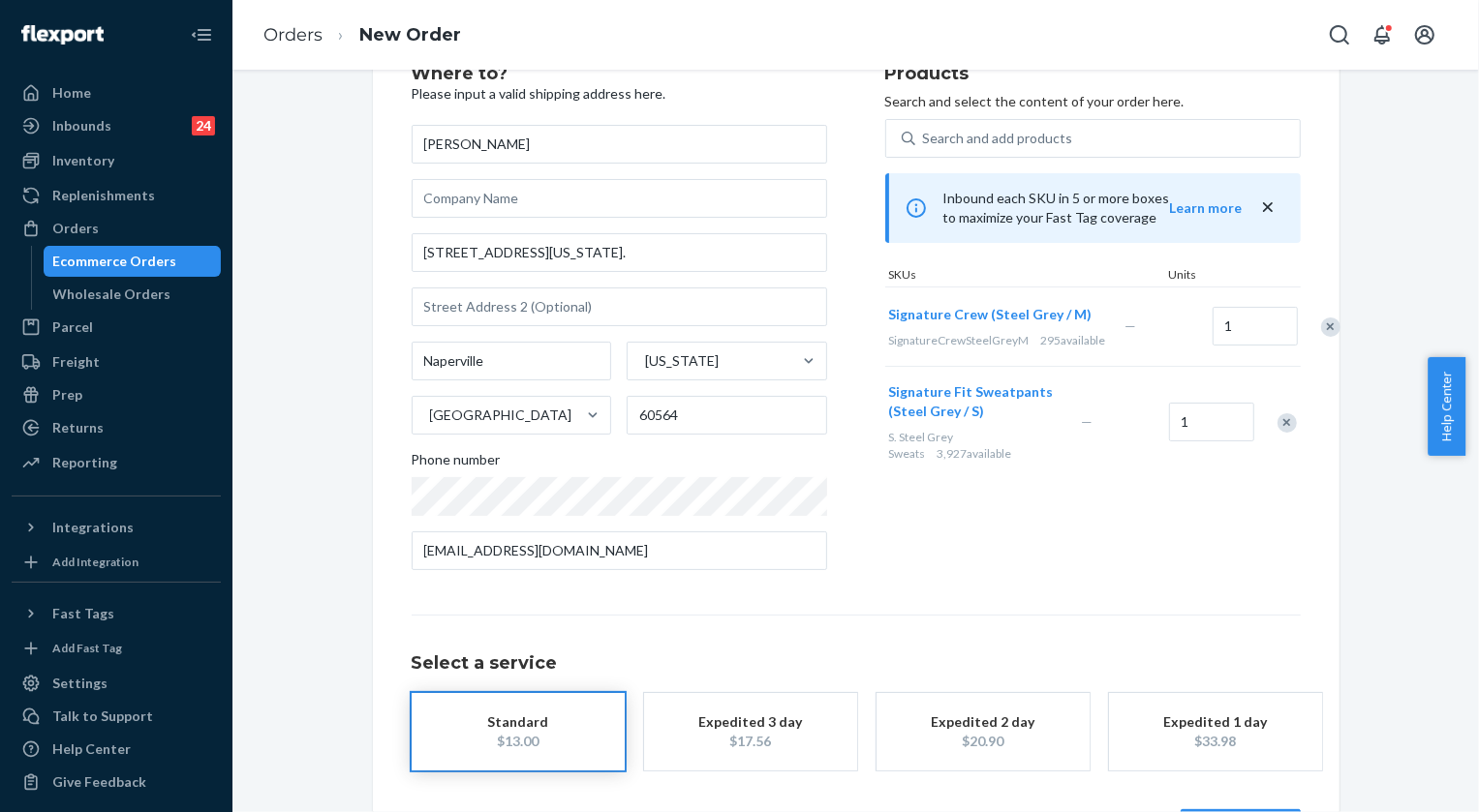
scroll to position [145, 0]
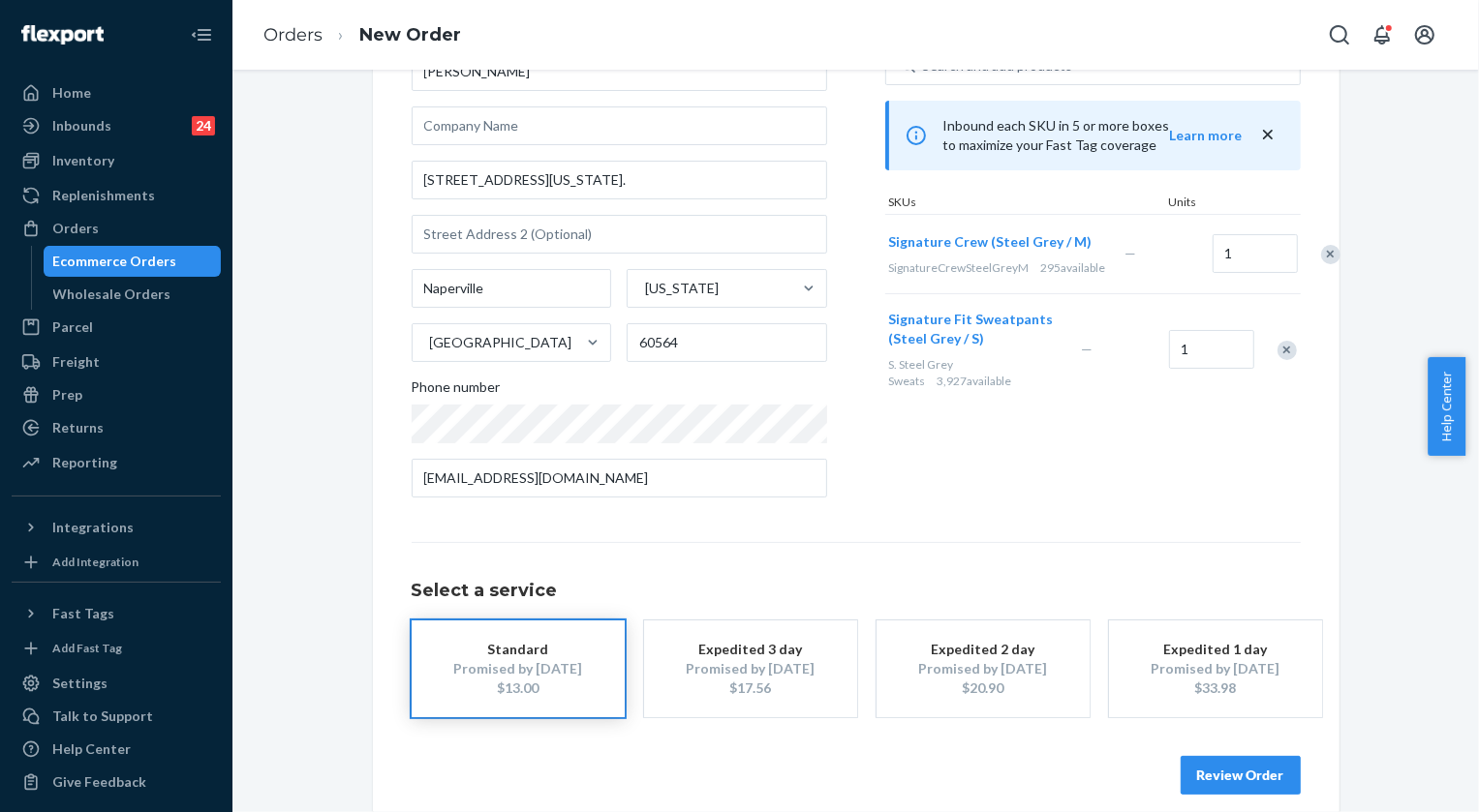
click at [1245, 773] on button "Review Order" at bounding box center [1240, 775] width 120 height 38
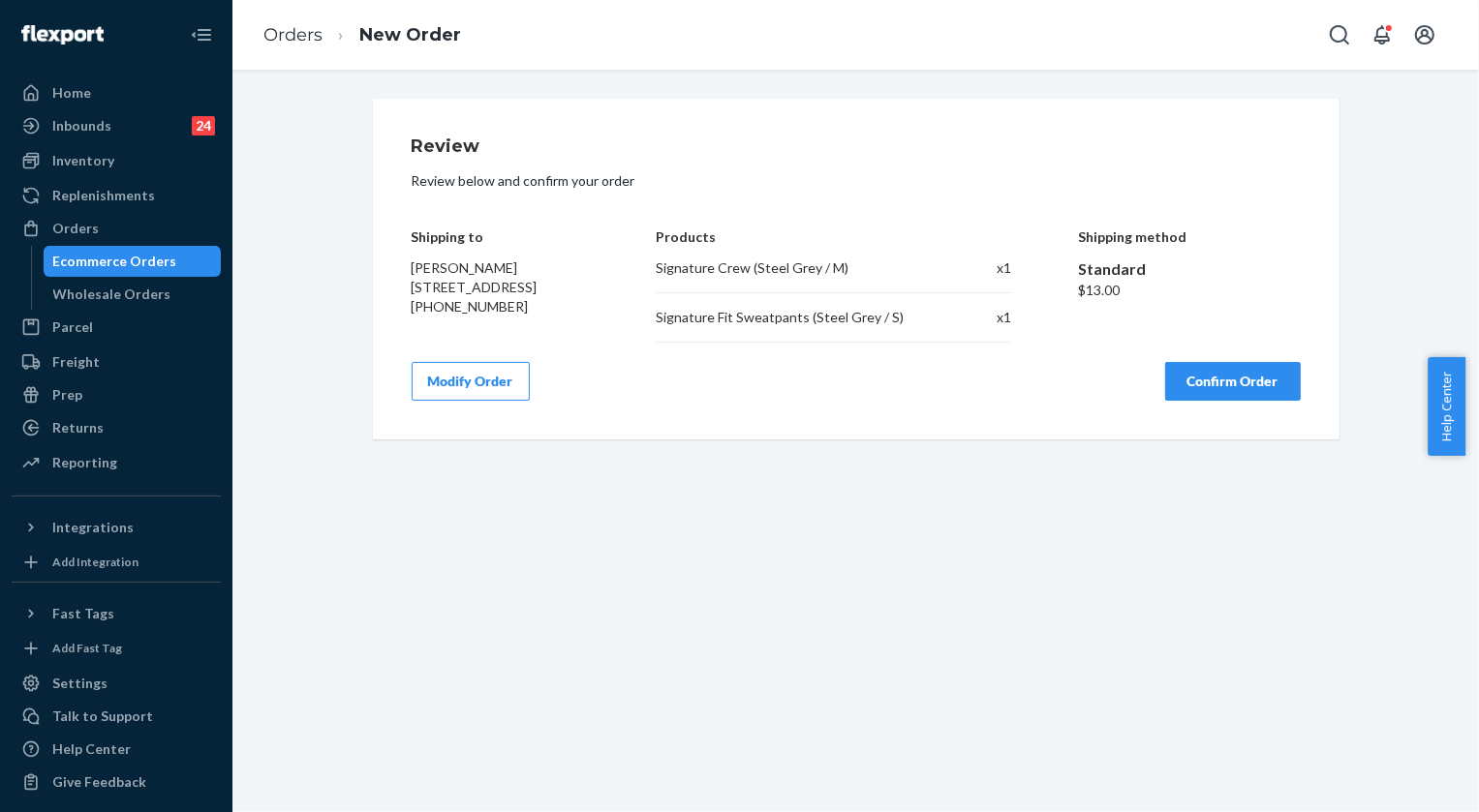
drag, startPoint x: 498, startPoint y: 299, endPoint x: 378, endPoint y: 271, distance: 123.2
click at [378, 271] on div "Review Review below and confirm your order Shipping to [PERSON_NAME] [STREET_AD…" at bounding box center [856, 269] width 966 height 341
copy span "[PERSON_NAME] [STREET_ADDRESS]"
click at [1236, 383] on button "Confirm Order" at bounding box center [1232, 381] width 136 height 38
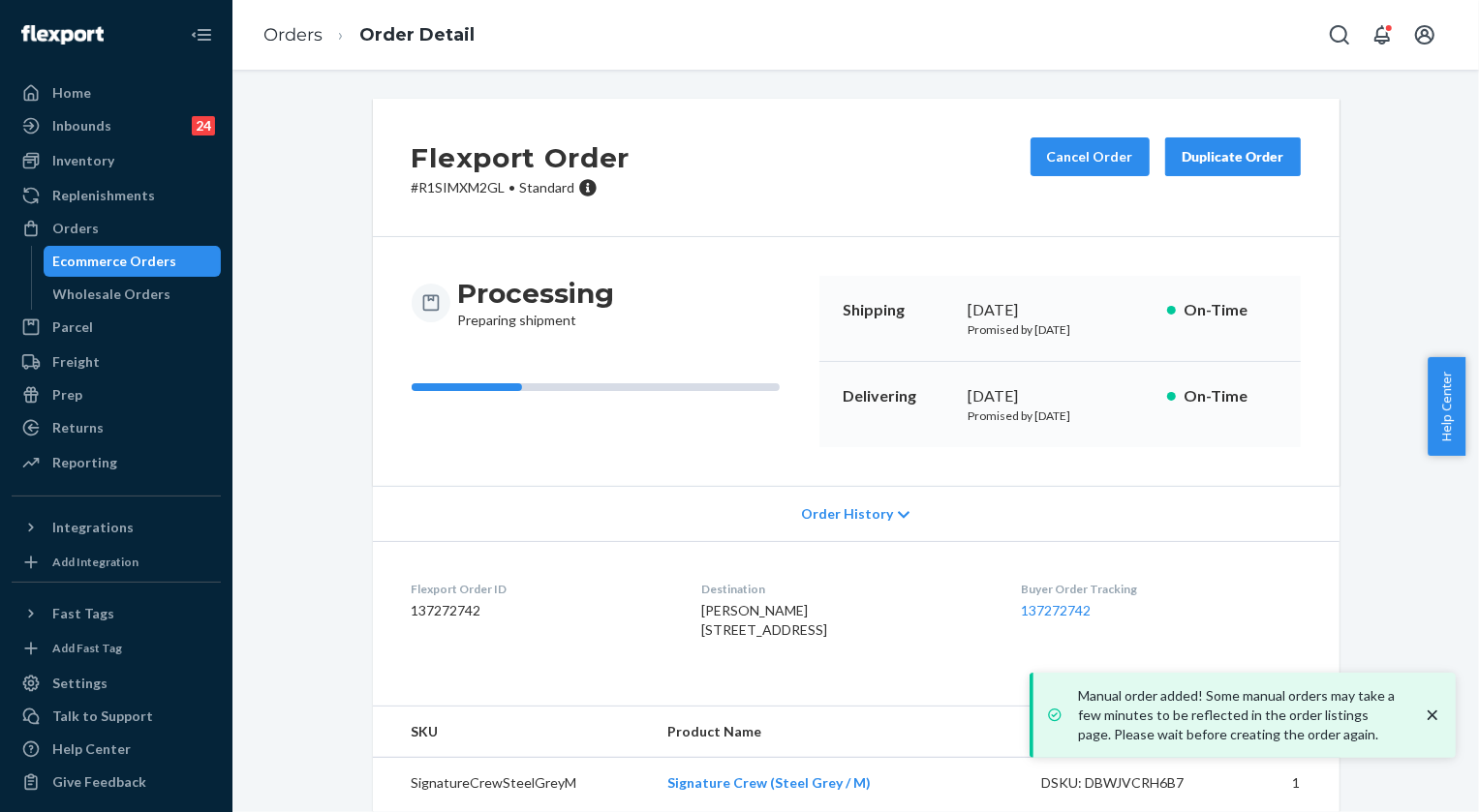
click at [454, 183] on p "# R1SIMXM2GL • Standard" at bounding box center [520, 188] width 219 height 20
copy p "R1SIMXM2GL"
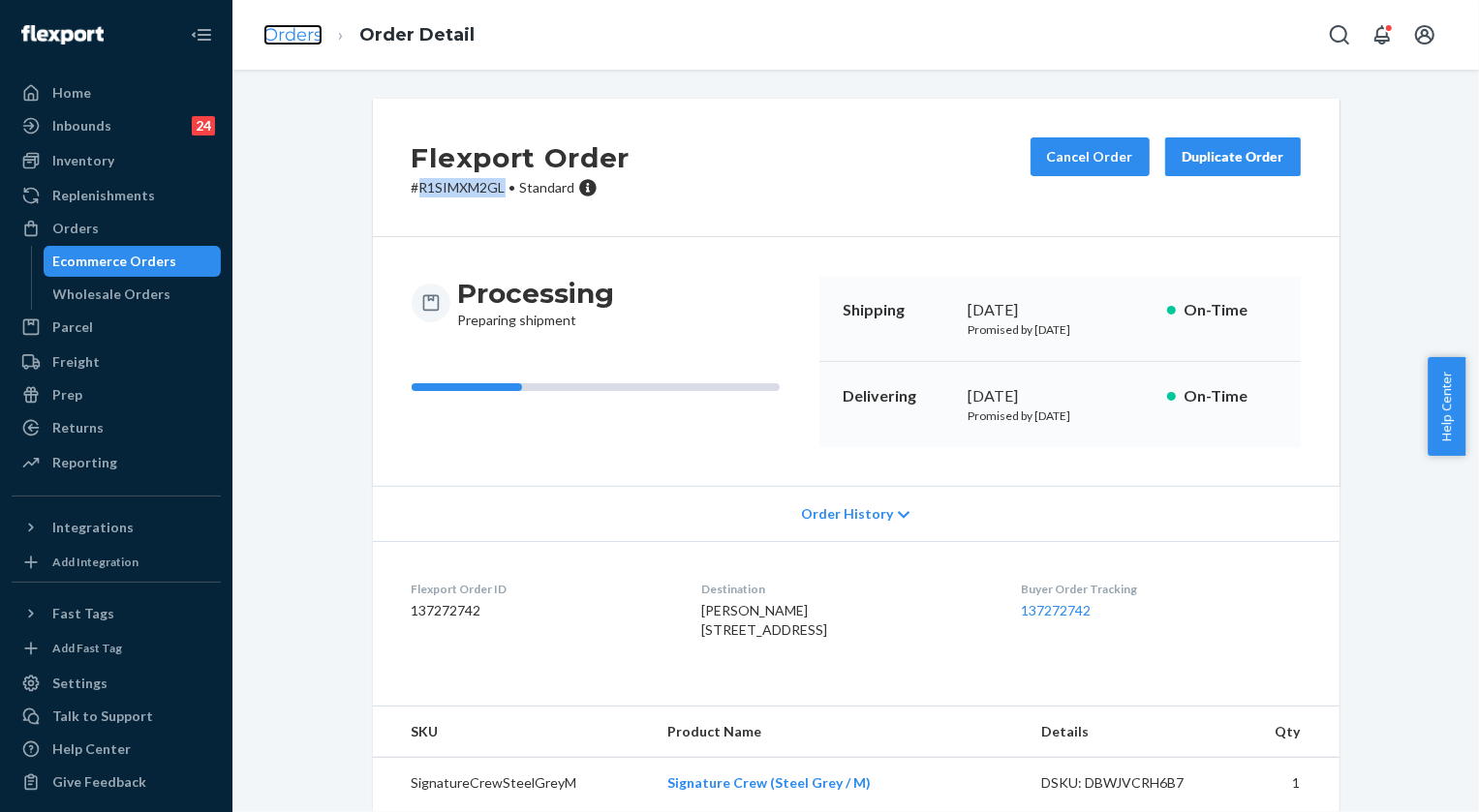
click at [291, 40] on link "Orders" at bounding box center [293, 35] width 59 height 22
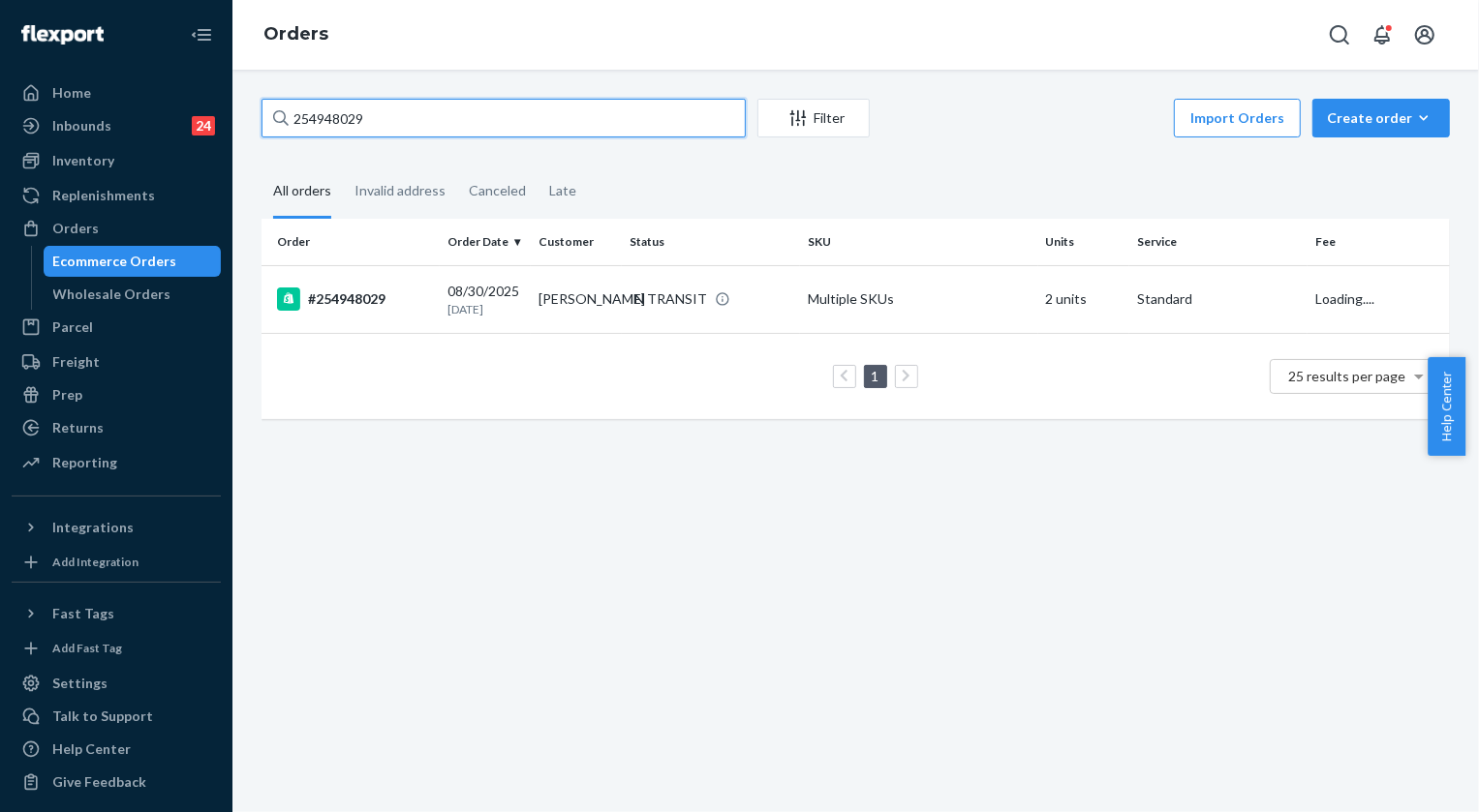
click at [411, 126] on input "254948029" at bounding box center [503, 118] width 484 height 38
paste input "5208523"
type input "255208523"
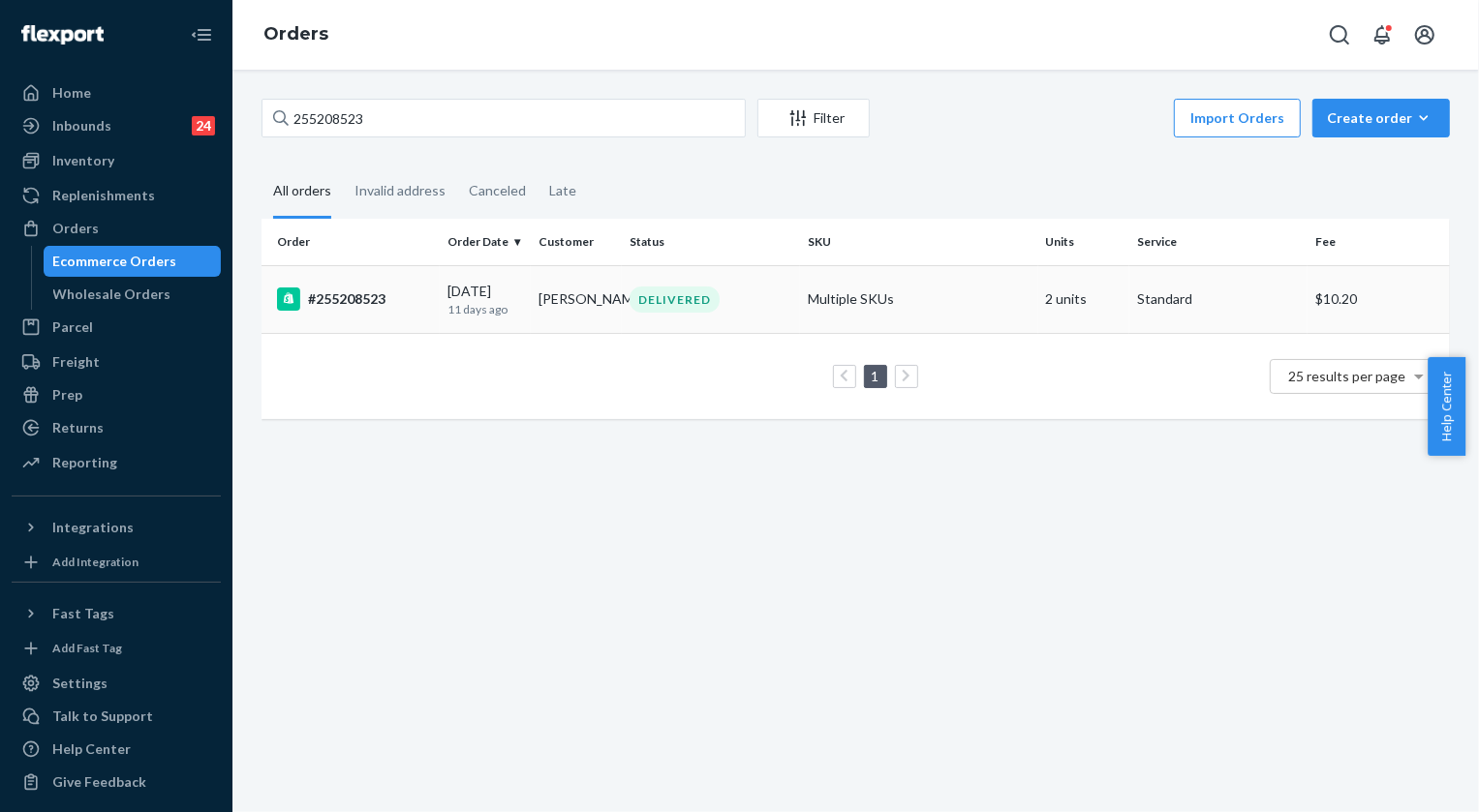
click at [656, 285] on td "DELIVERED" at bounding box center [710, 298] width 178 height 68
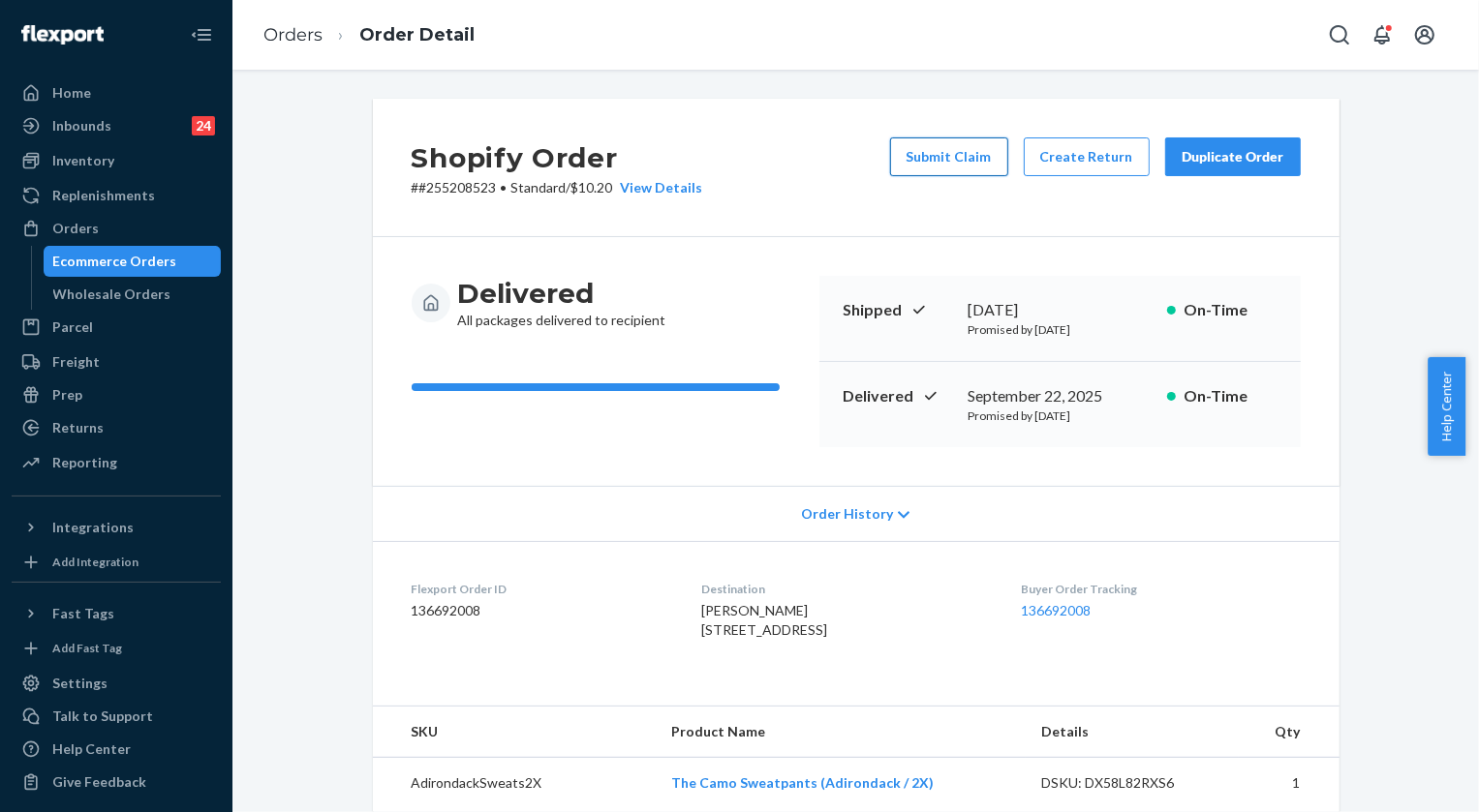
click at [937, 158] on button "Submit Claim" at bounding box center [949, 156] width 118 height 38
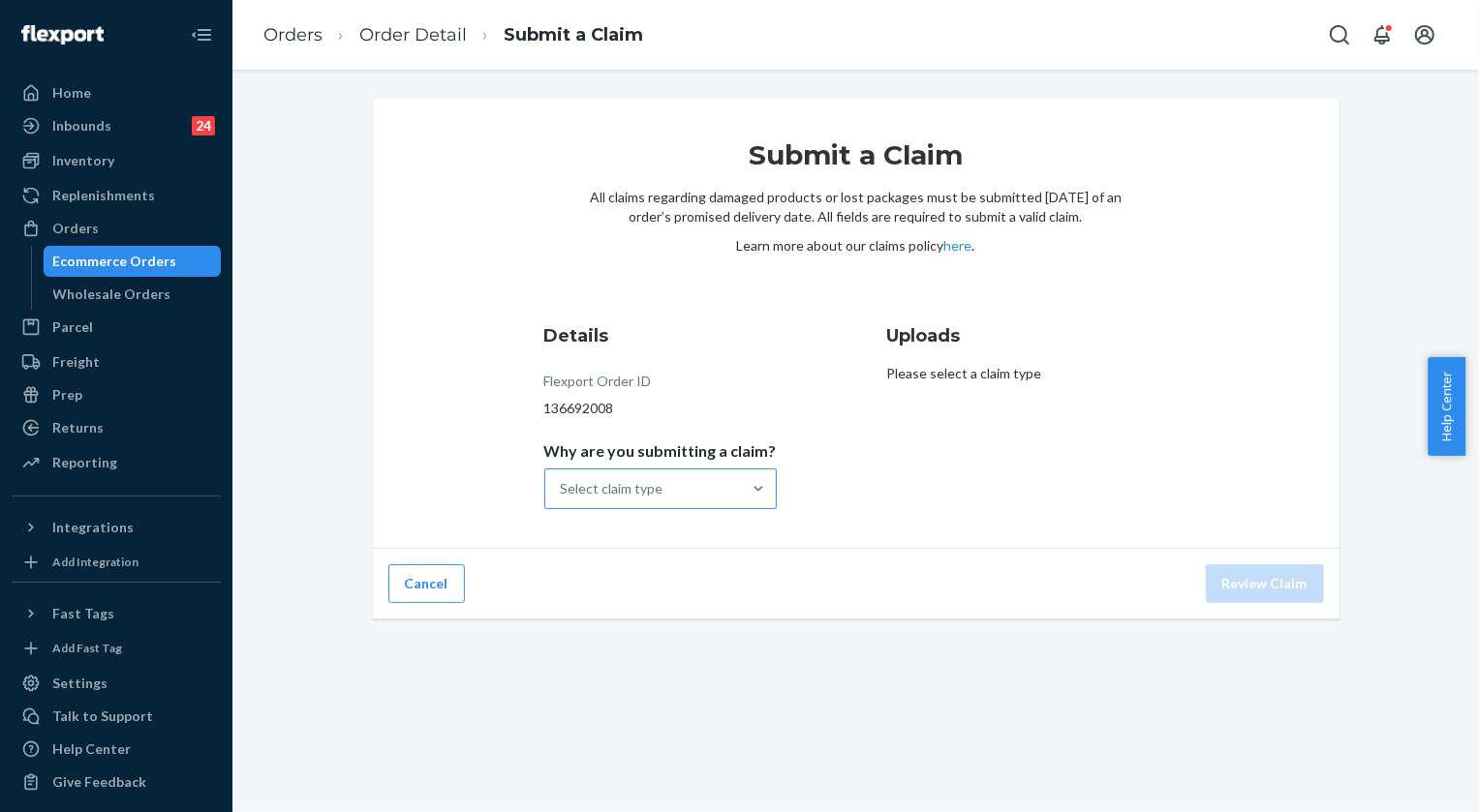
click at [715, 490] on div "Select claim type" at bounding box center [642, 488] width 195 height 38
click at [563, 490] on input "Why are you submitting a claim? Select claim type" at bounding box center [562, 489] width 2 height 20
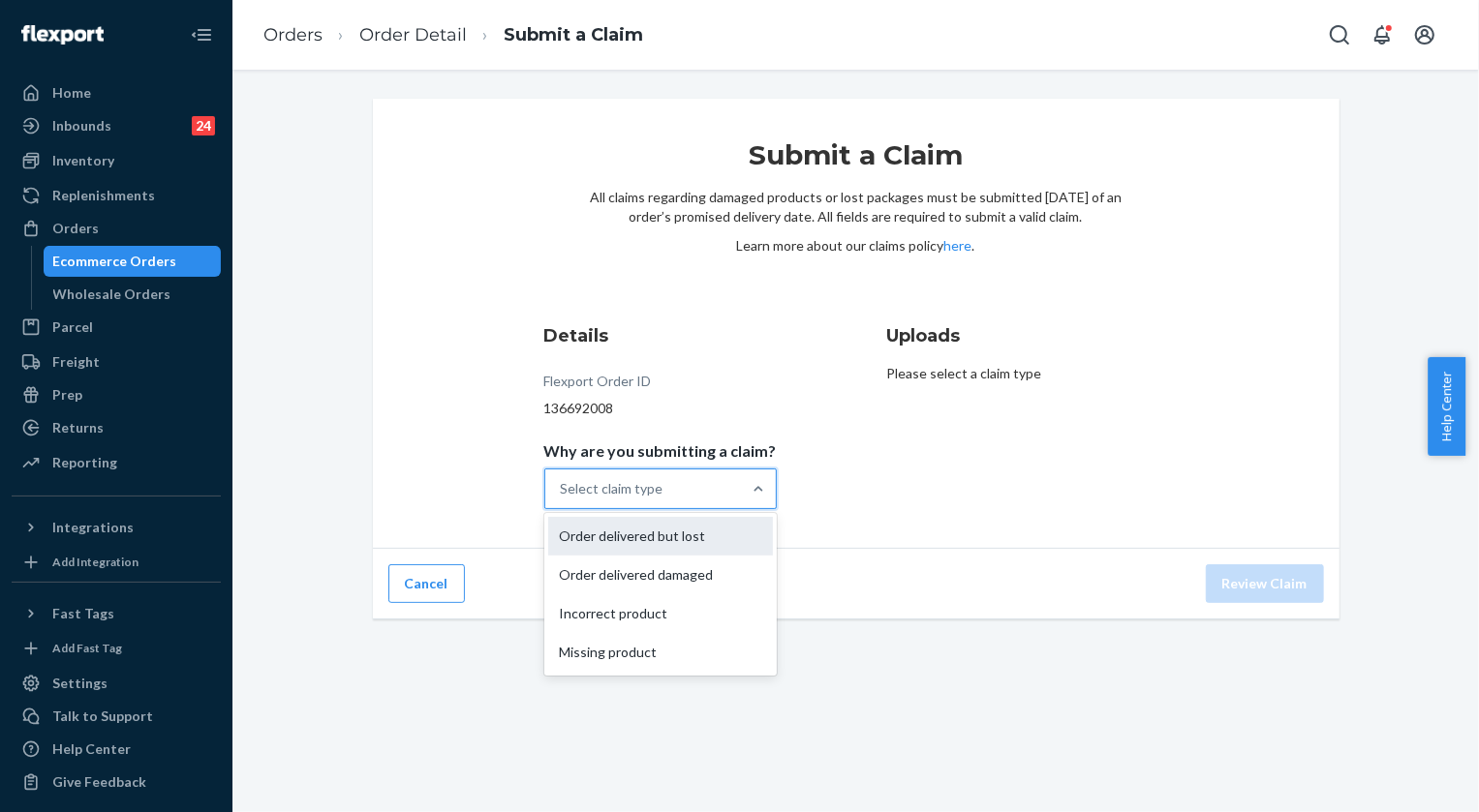
click at [697, 541] on div "Order delivered but lost" at bounding box center [660, 535] width 225 height 38
click at [563, 499] on input "Why are you submitting a claim? option Order delivered but lost focused, 1 of 4…" at bounding box center [562, 489] width 2 height 20
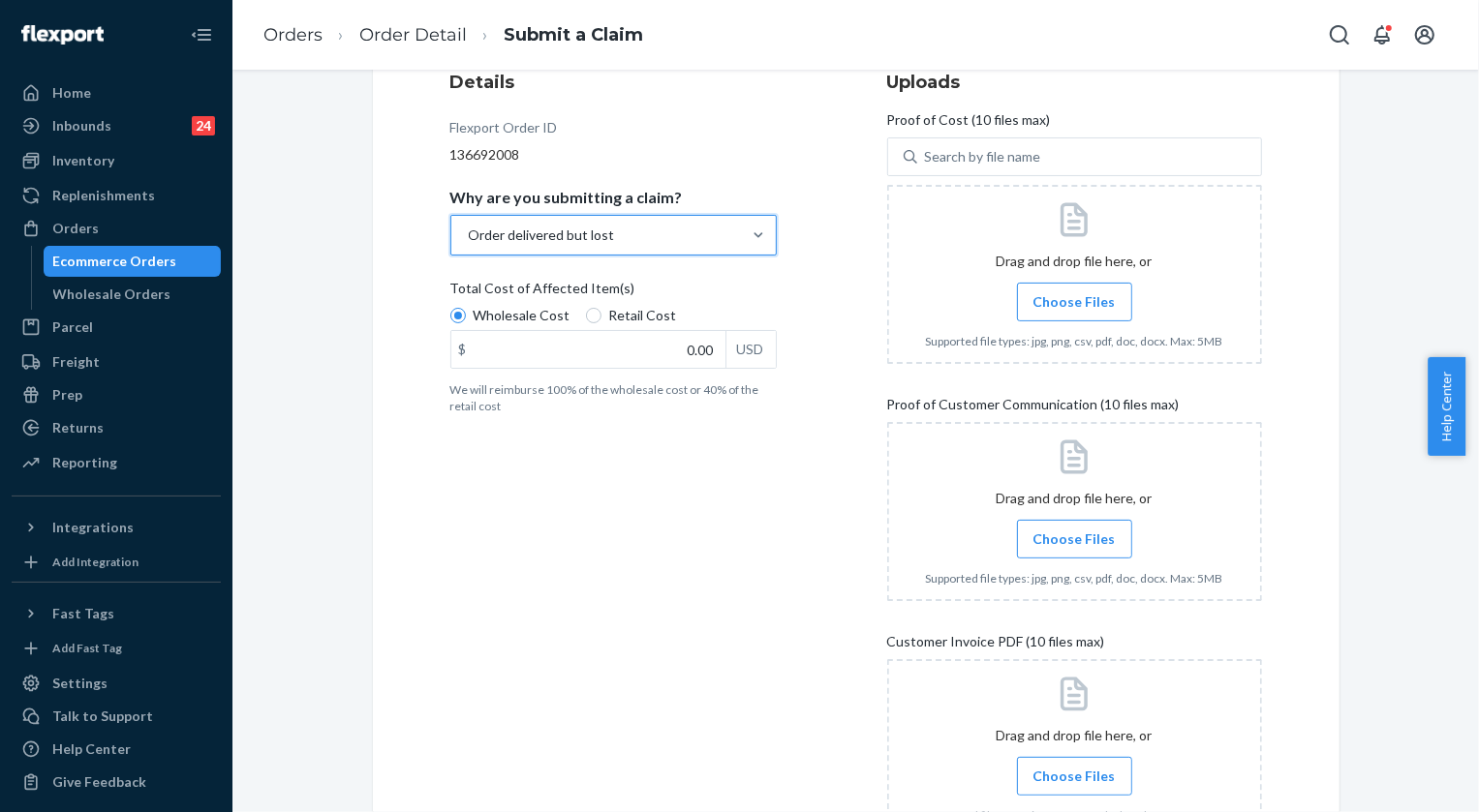
scroll to position [263, 0]
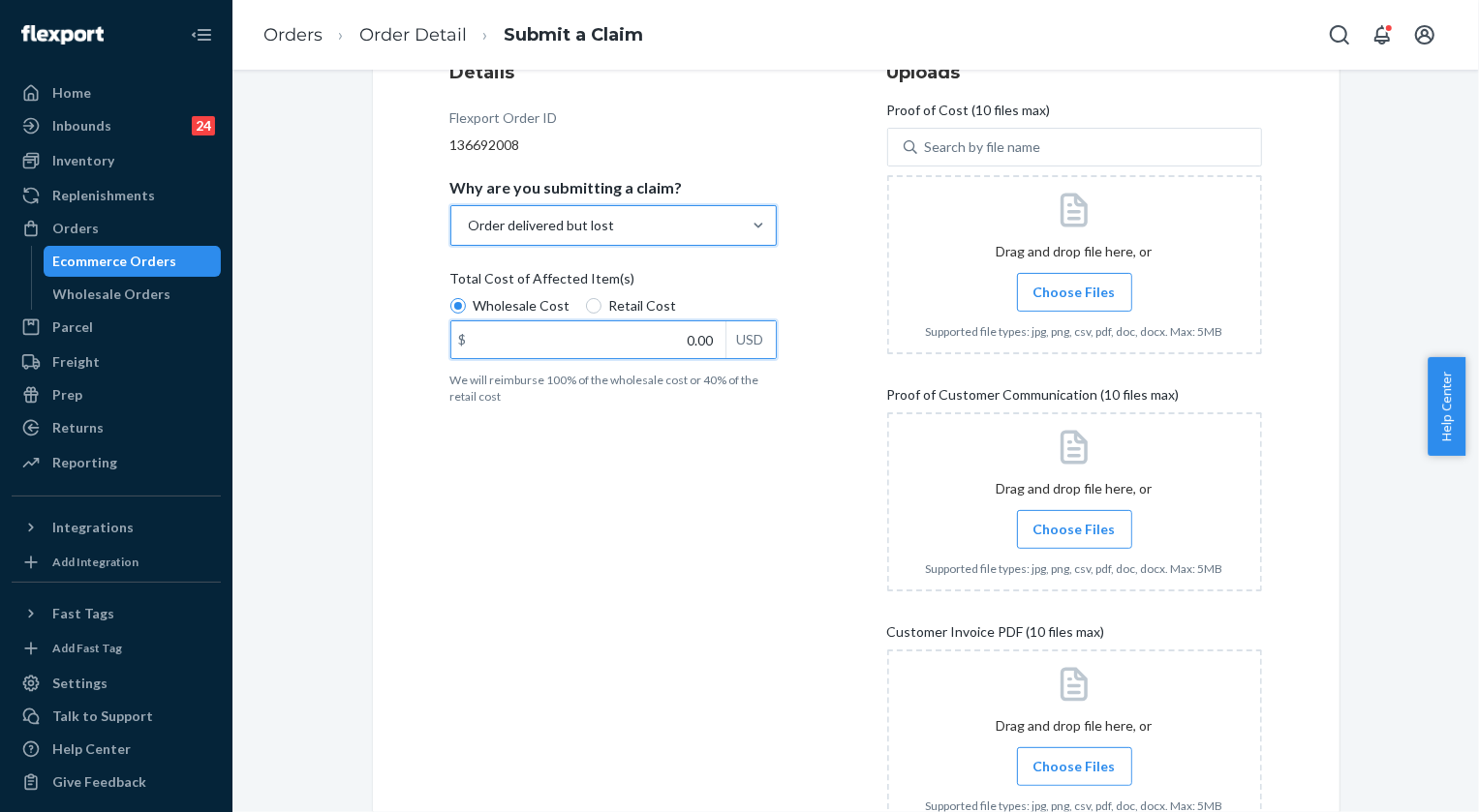
click at [705, 339] on input "0.00" at bounding box center [587, 339] width 274 height 36
click at [704, 339] on input "0.00" at bounding box center [587, 339] width 274 height 36
type input "84.00"
click at [1056, 286] on span "Choose Files" at bounding box center [1074, 293] width 82 height 20
click at [1073, 286] on input "Choose Files" at bounding box center [1073, 293] width 1 height 22
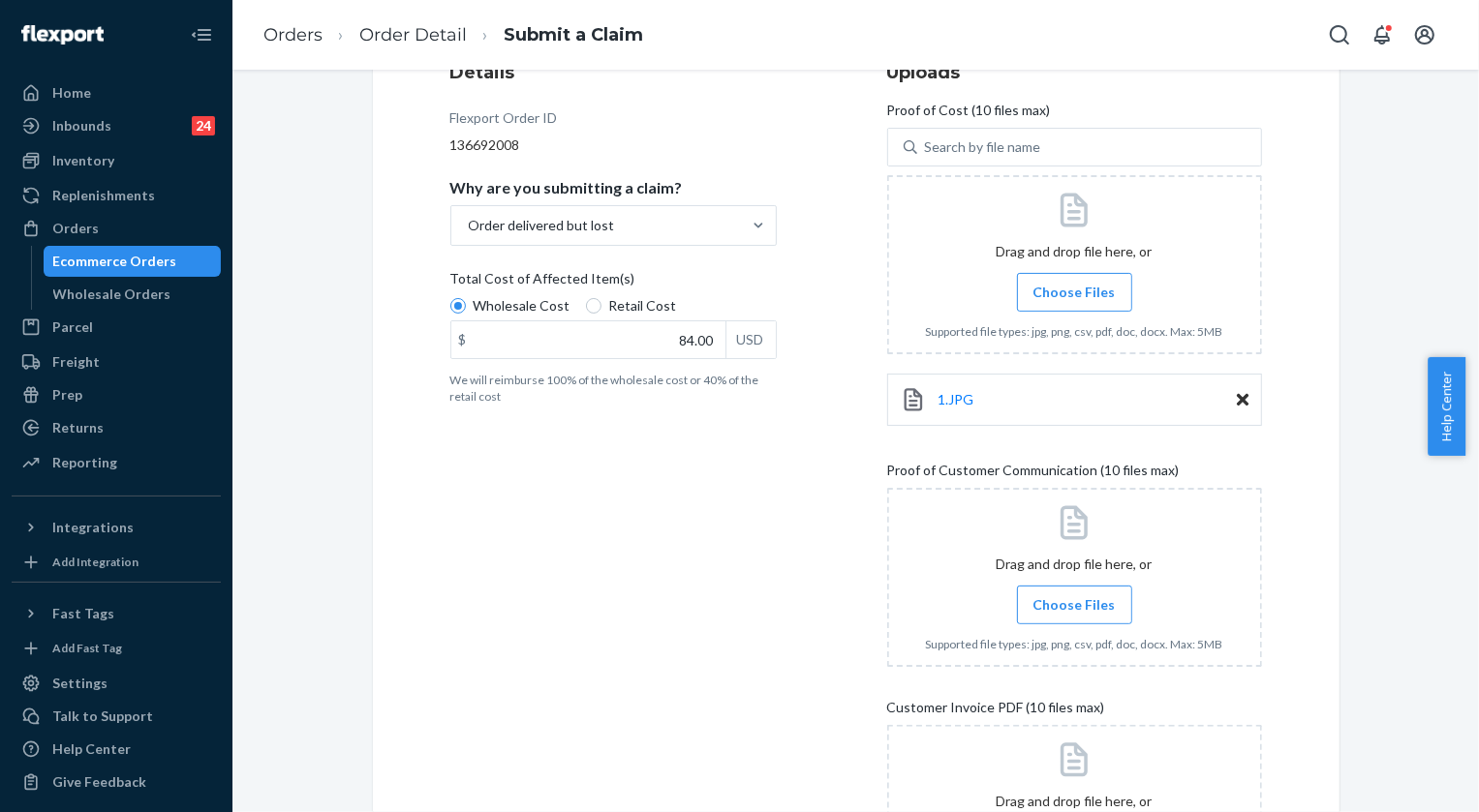
click at [1086, 298] on span "Choose Files" at bounding box center [1074, 293] width 82 height 20
click at [1074, 298] on input "Choose Files" at bounding box center [1073, 293] width 1 height 22
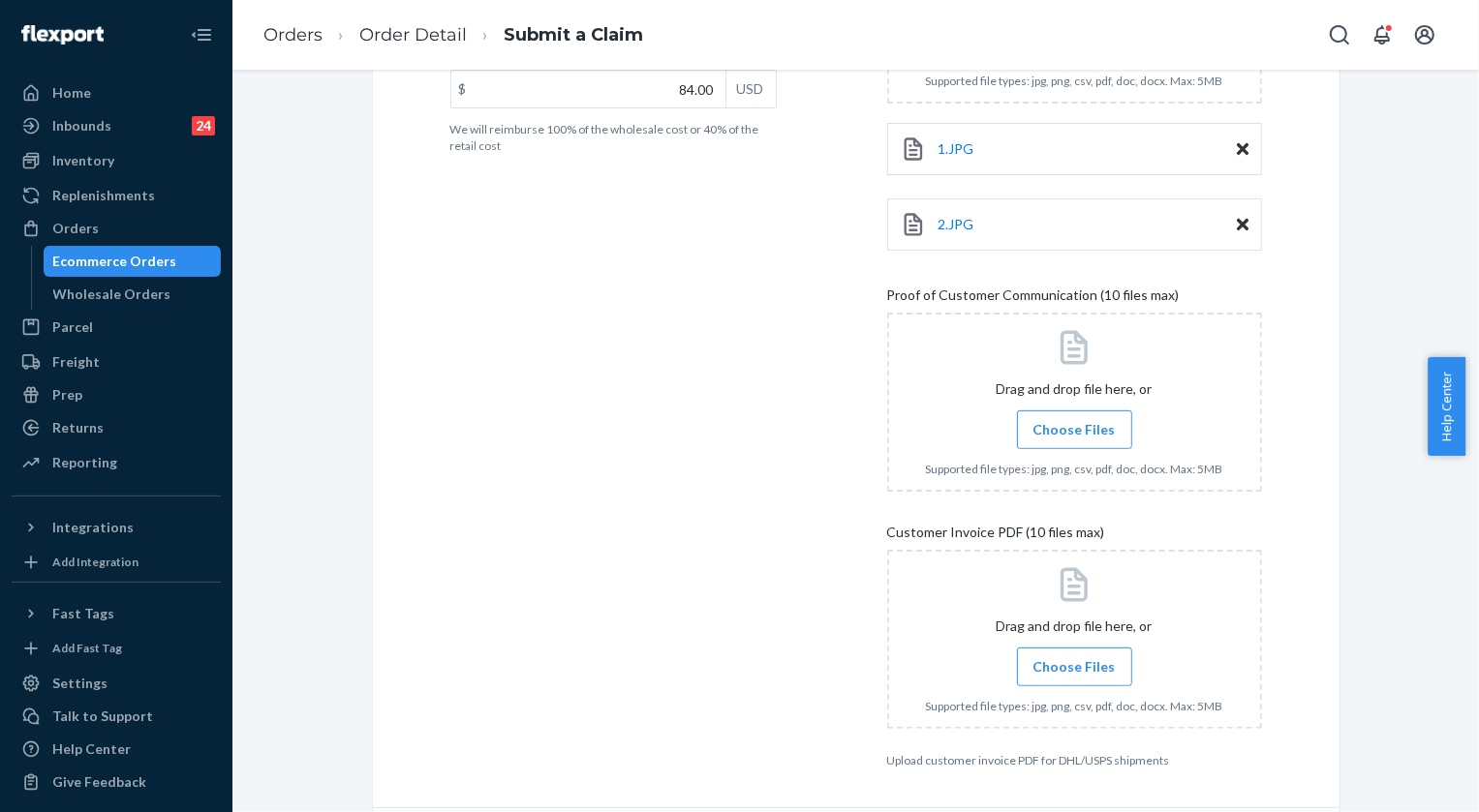
scroll to position [580, 0]
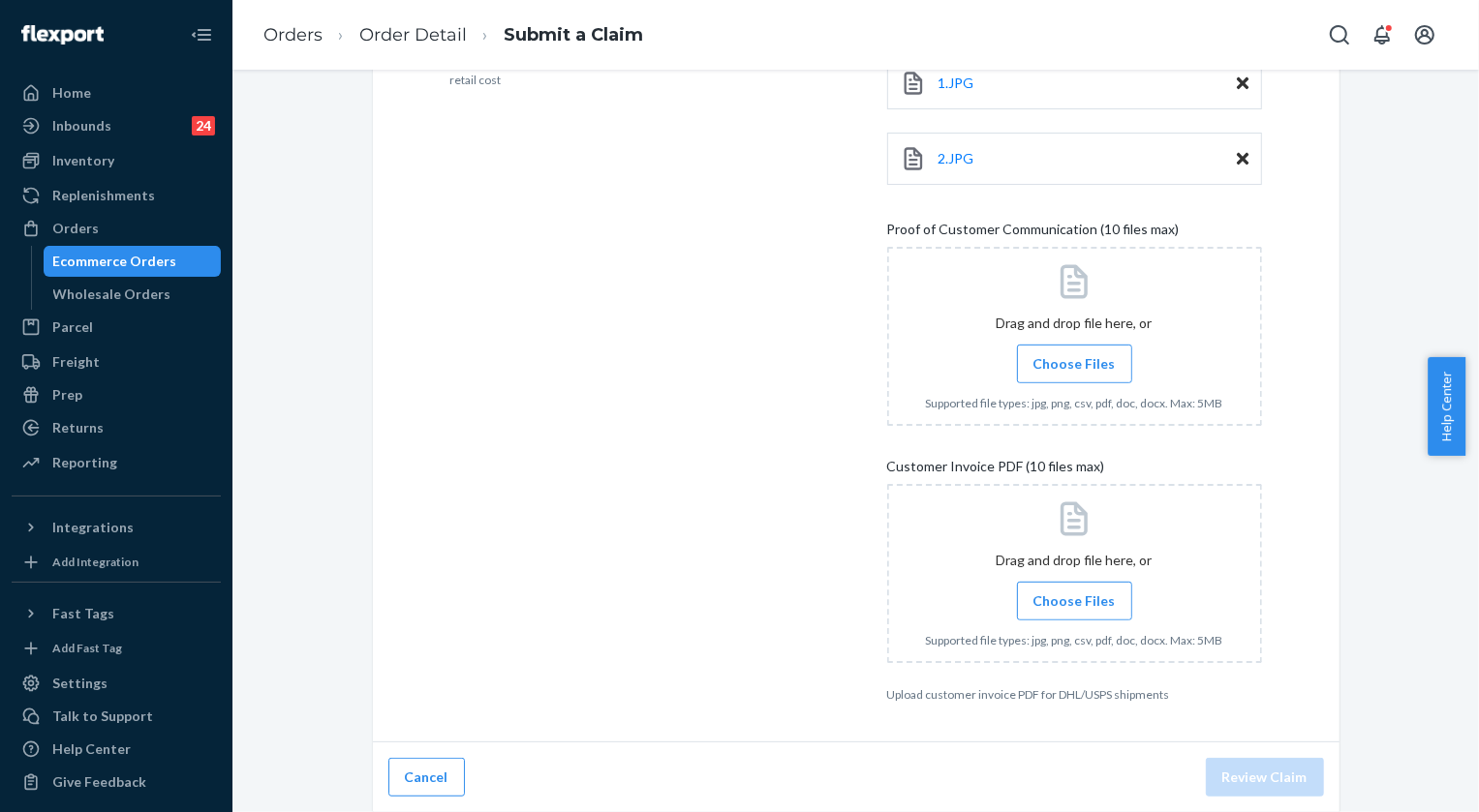
click at [1057, 364] on span "Choose Files" at bounding box center [1074, 364] width 82 height 20
click at [1073, 364] on input "Choose Files" at bounding box center [1073, 364] width 1 height 22
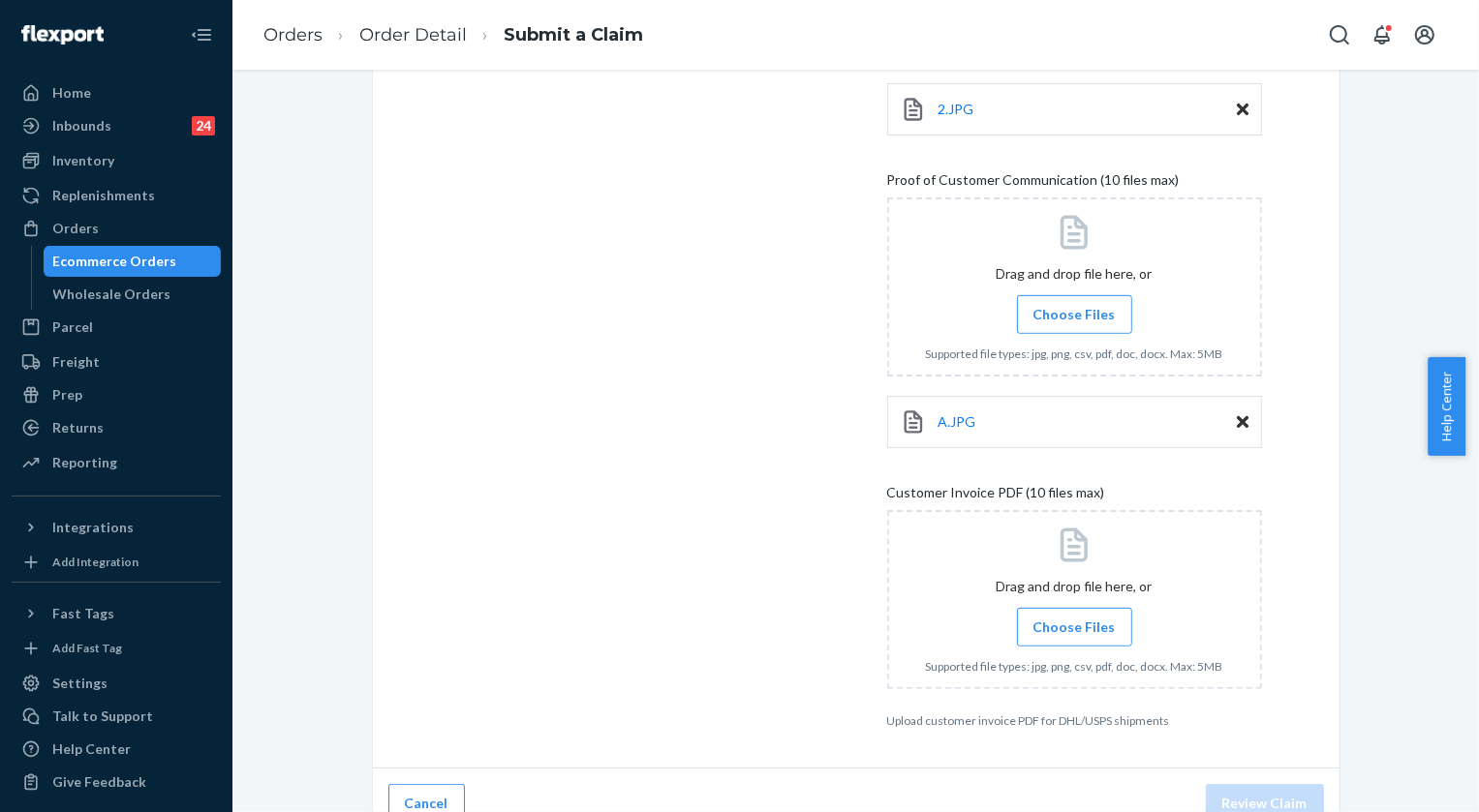
scroll to position [655, 0]
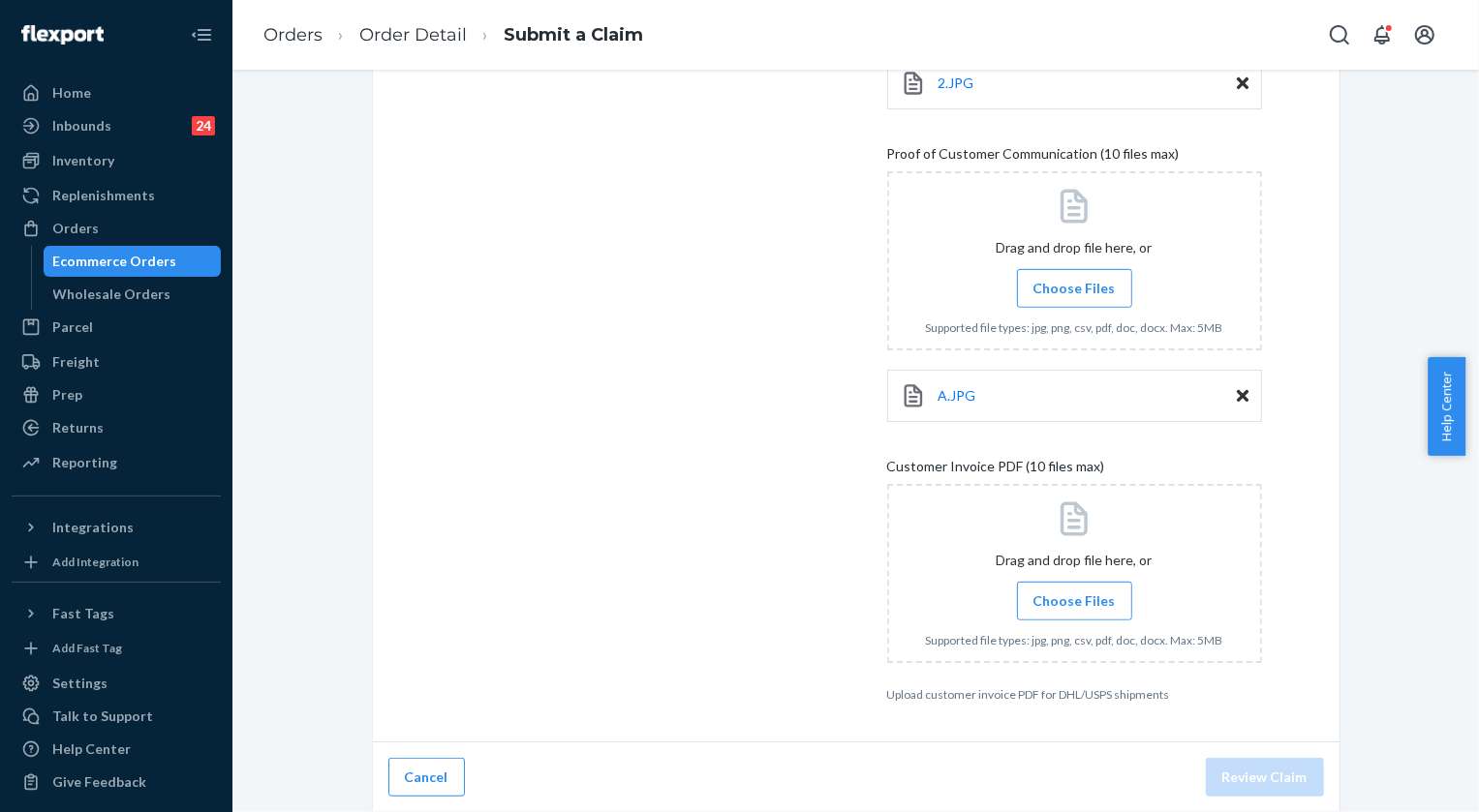
click at [1099, 600] on span "Choose Files" at bounding box center [1074, 601] width 82 height 20
click at [1074, 600] on input "Choose Files" at bounding box center [1073, 601] width 1 height 22
click at [1073, 291] on span "Choose Files" at bounding box center [1074, 289] width 82 height 20
click at [1073, 291] on input "Choose Files" at bounding box center [1073, 289] width 1 height 22
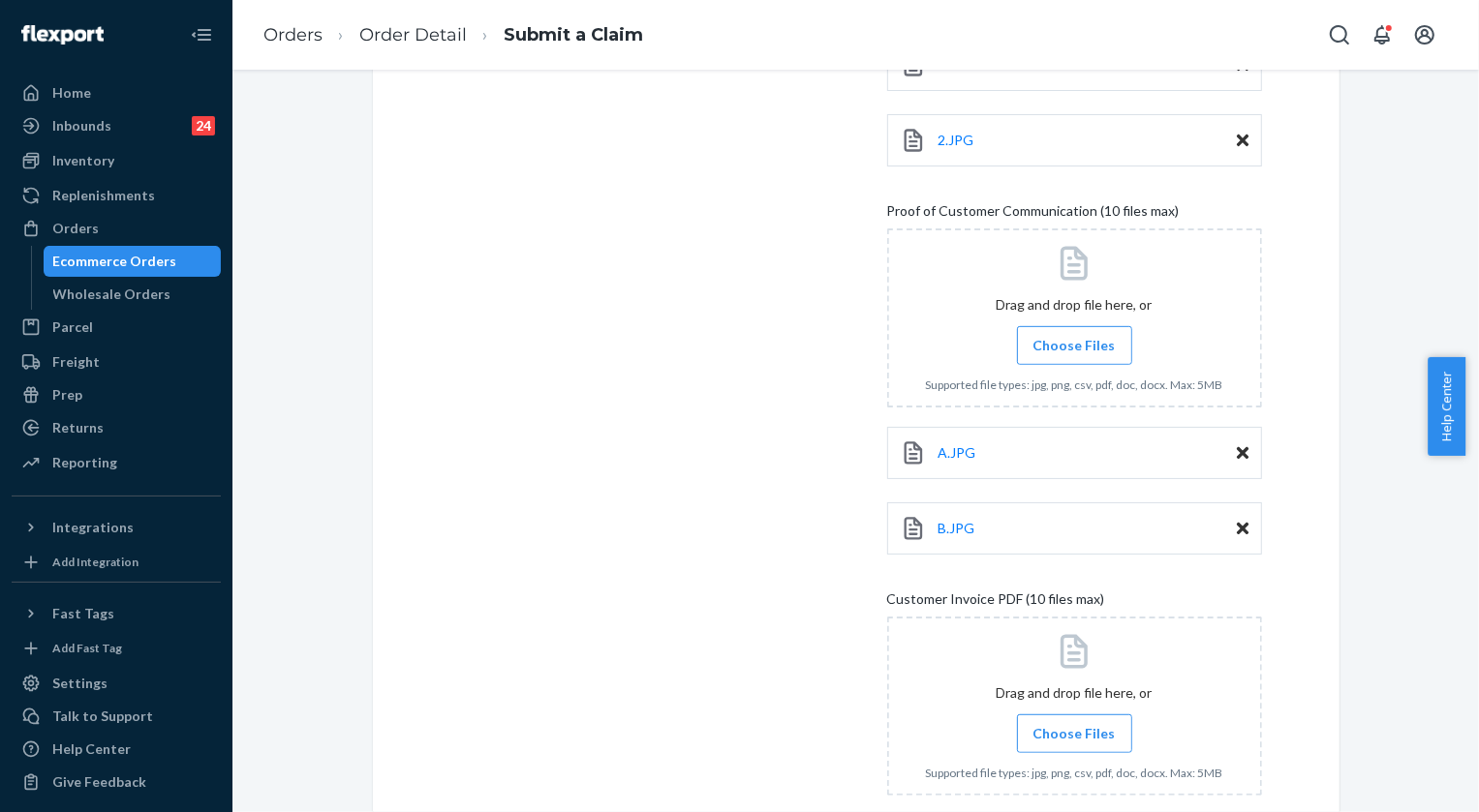
scroll to position [568, 0]
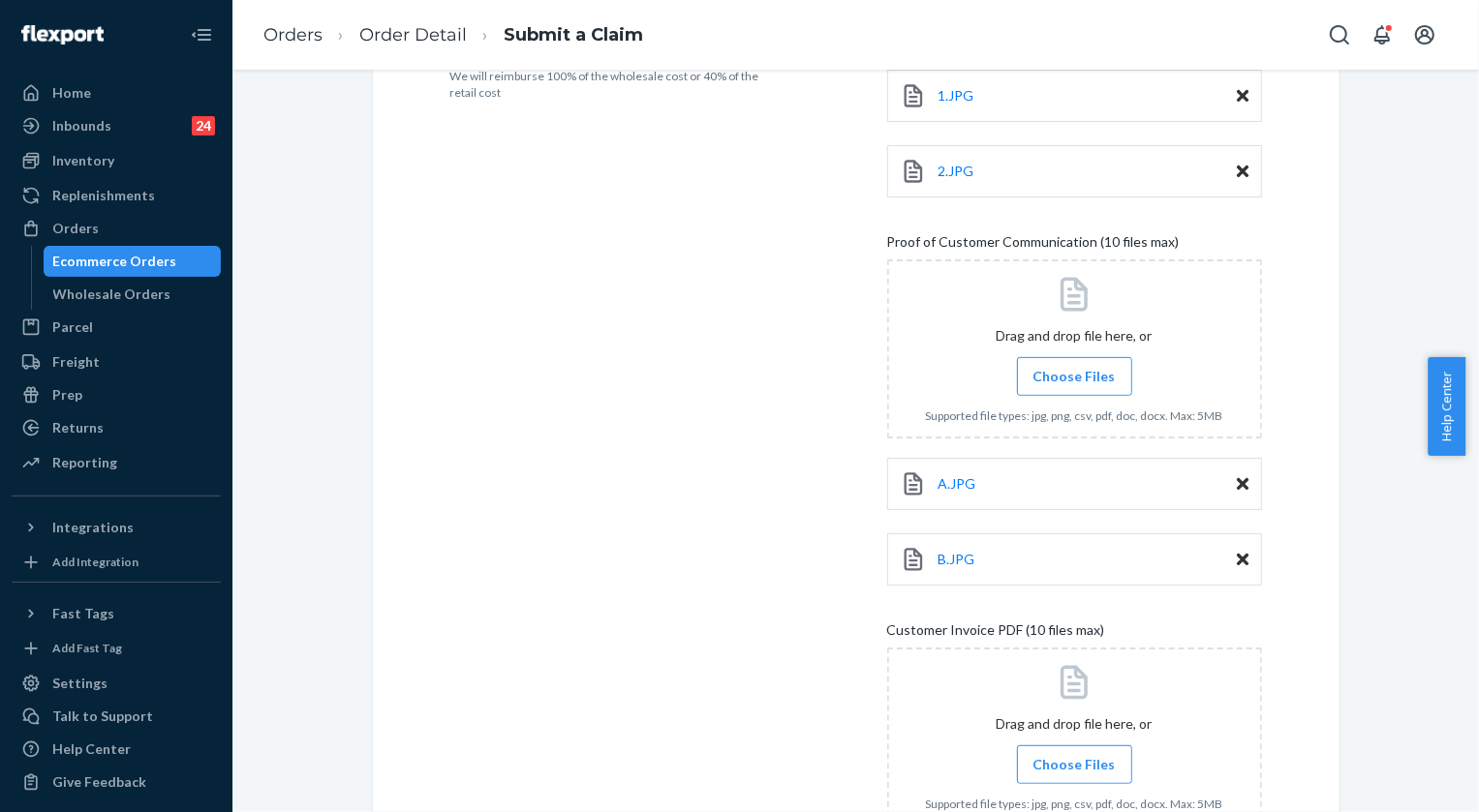
click at [1093, 357] on label "Choose Files" at bounding box center [1073, 376] width 115 height 38
click at [1074, 366] on input "Choose Files" at bounding box center [1073, 377] width 1 height 22
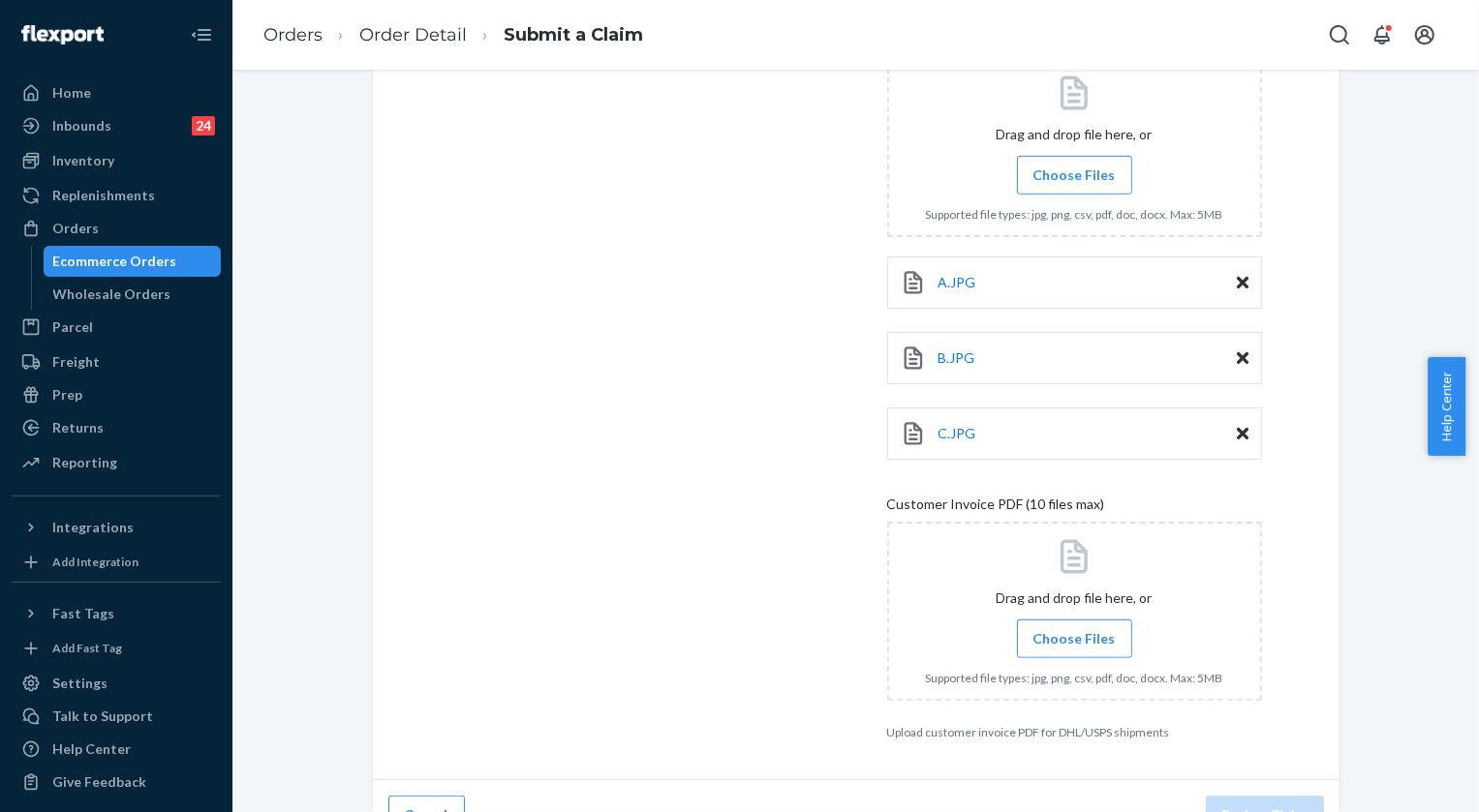
scroll to position [805, 0]
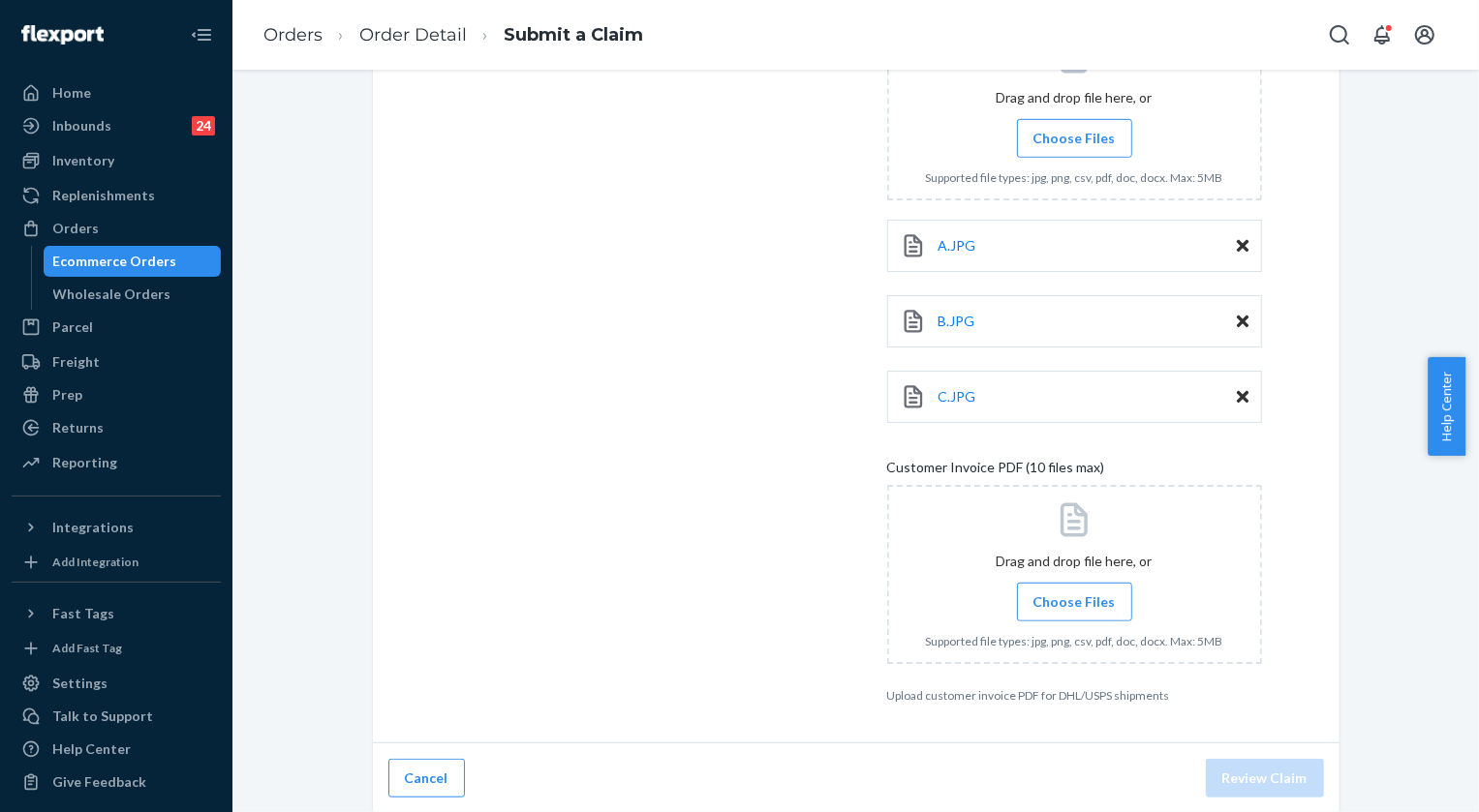
click at [1076, 604] on span "Choose Files" at bounding box center [1074, 602] width 82 height 20
click at [1074, 604] on input "Choose Files" at bounding box center [1073, 602] width 1 height 22
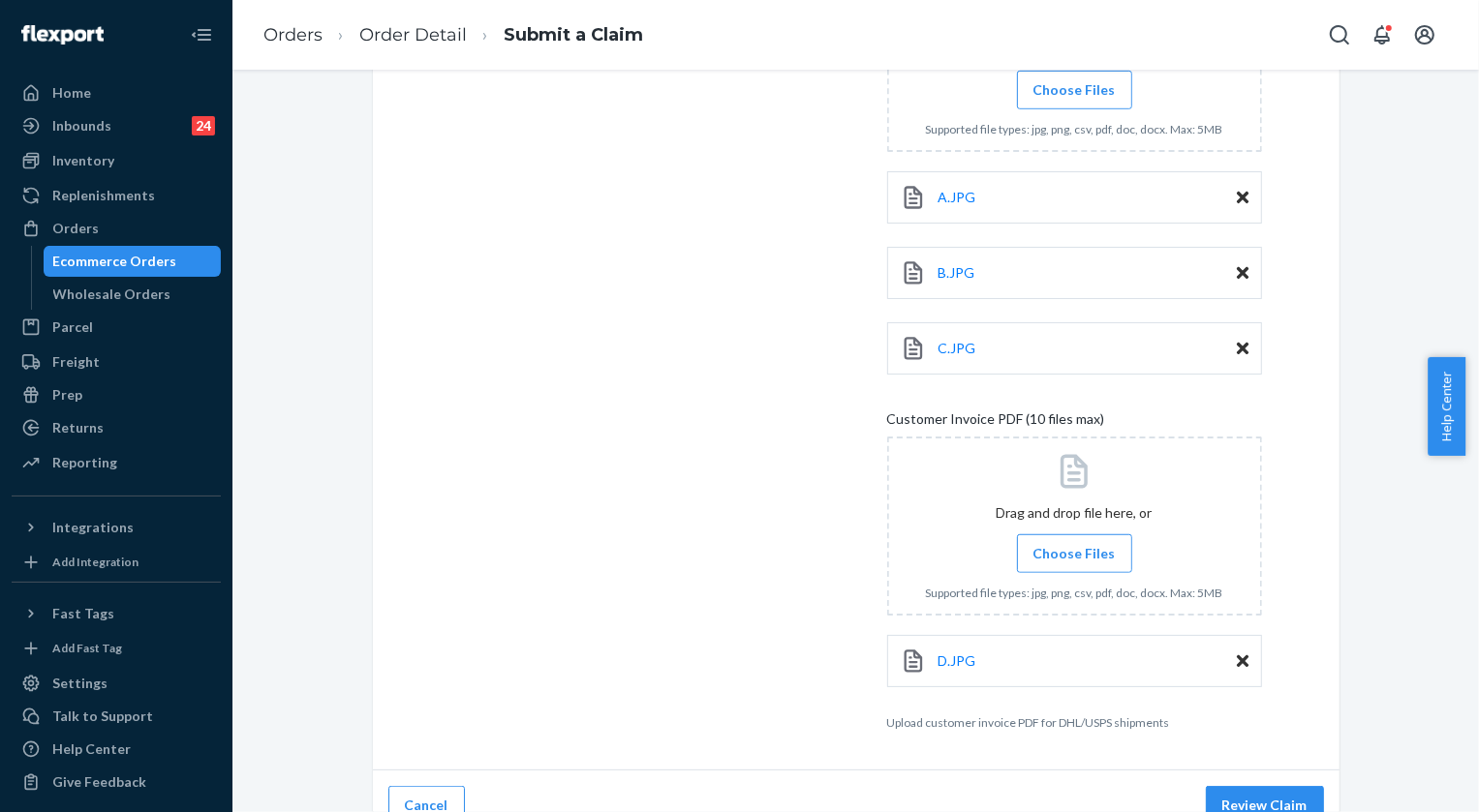
scroll to position [881, 0]
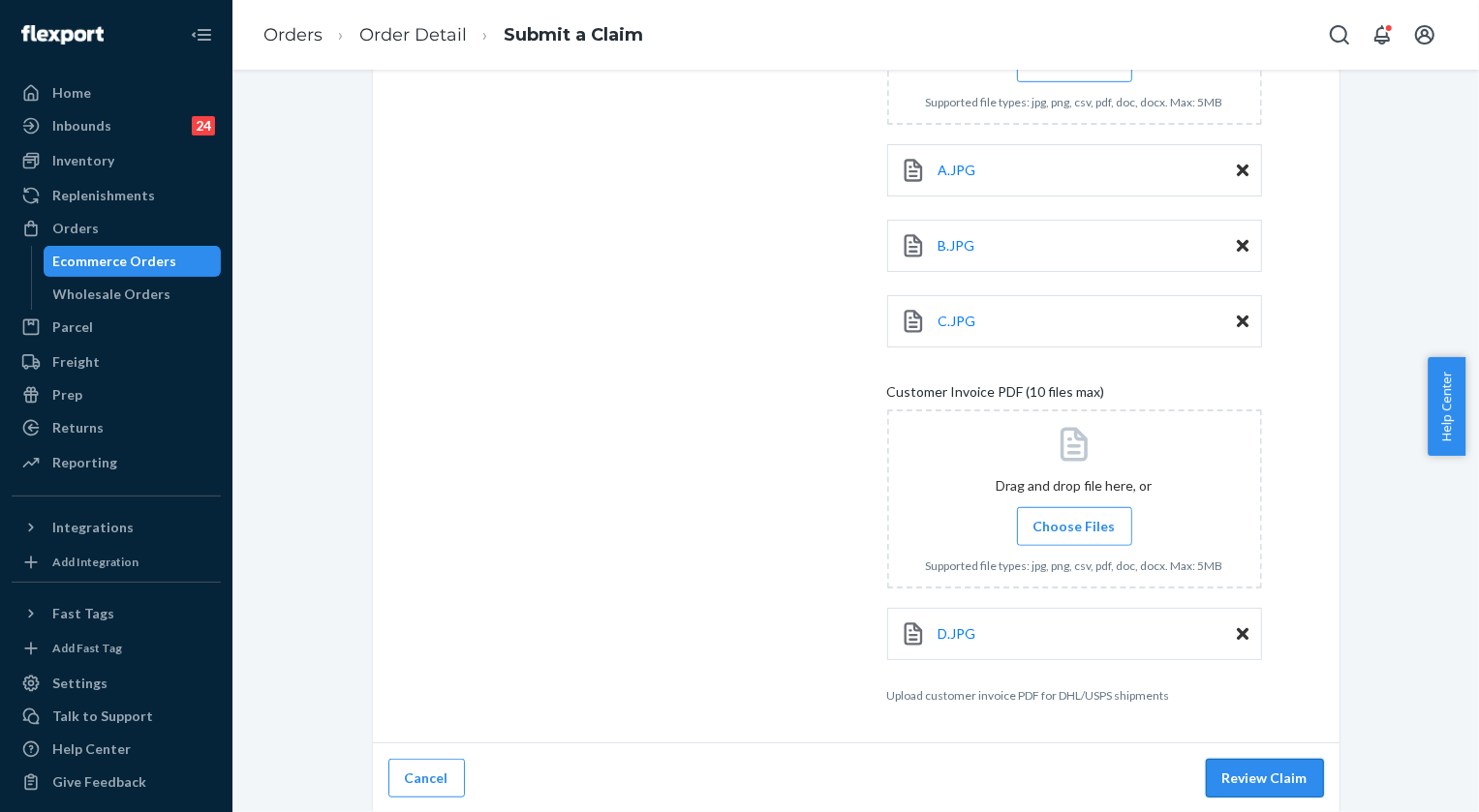
click at [1294, 792] on button "Review Claim" at bounding box center [1264, 778] width 118 height 38
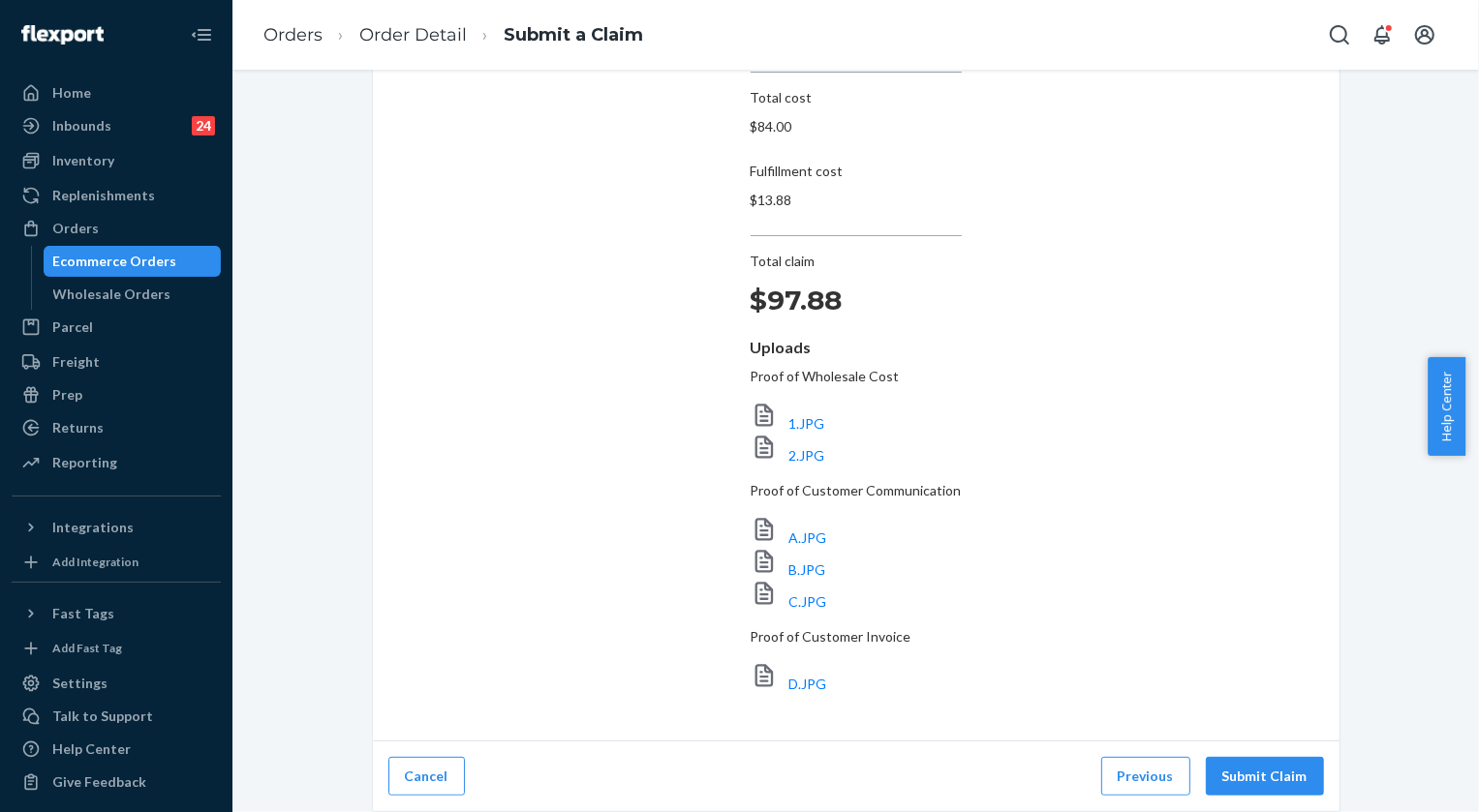
scroll to position [264, 0]
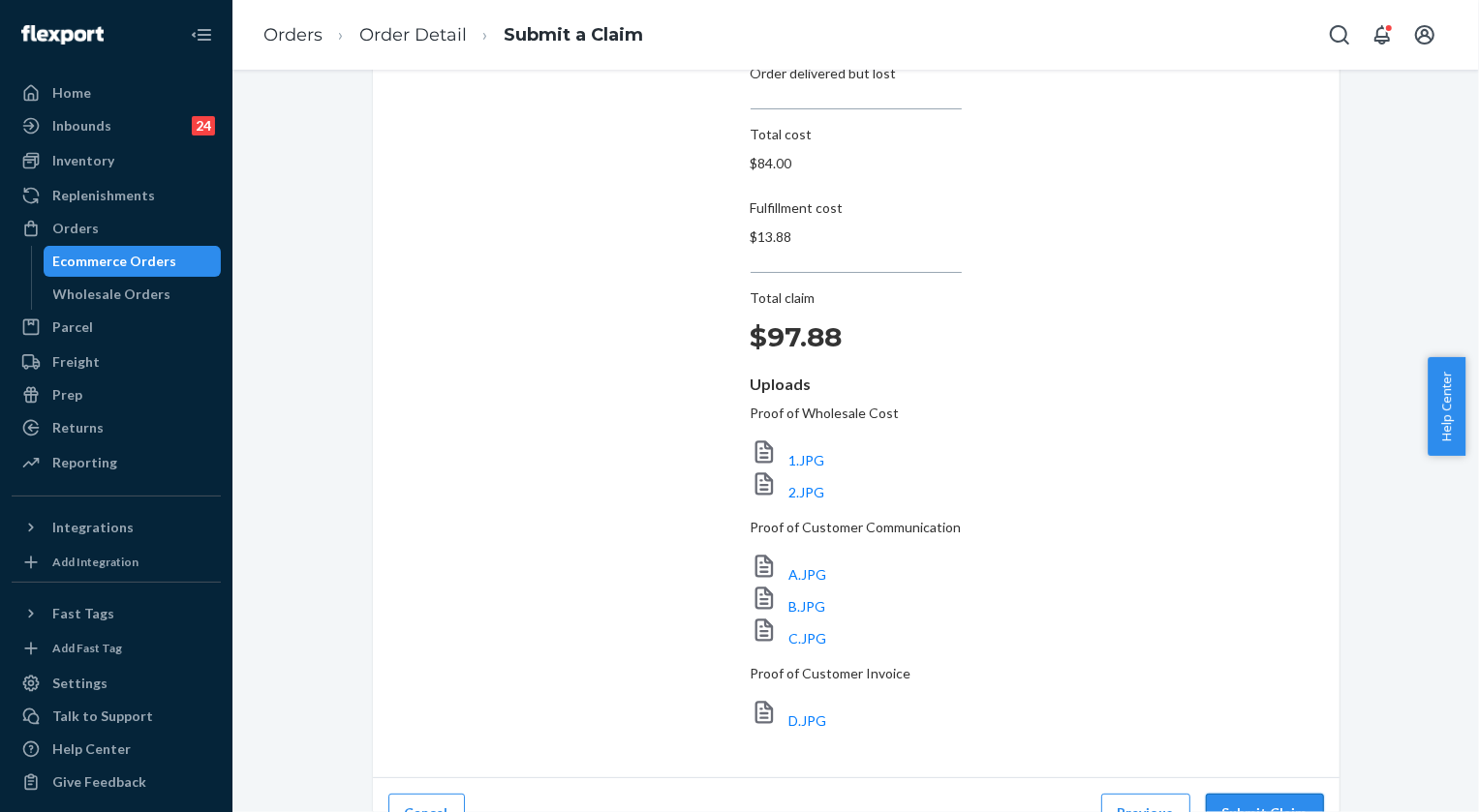
click at [1249, 793] on button "Submit Claim" at bounding box center [1264, 812] width 118 height 38
